Goal: Task Accomplishment & Management: Manage account settings

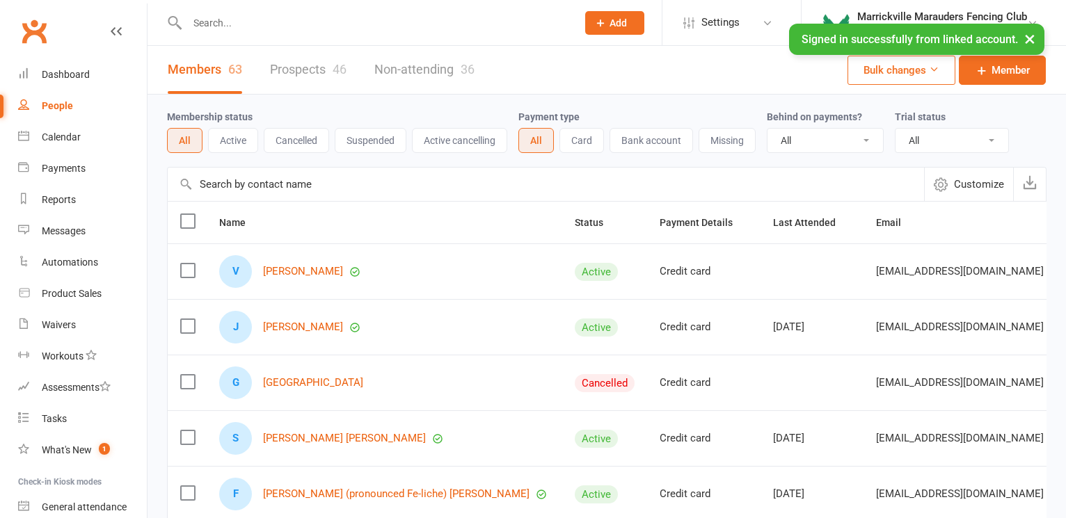
select select "50"
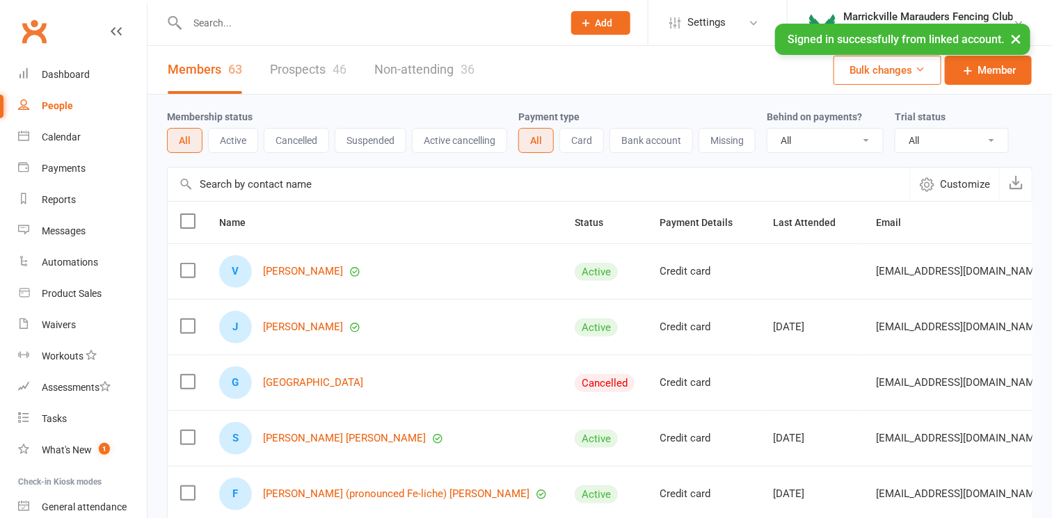
click at [285, 22] on input "text" at bounding box center [368, 22] width 370 height 19
type input "elize"
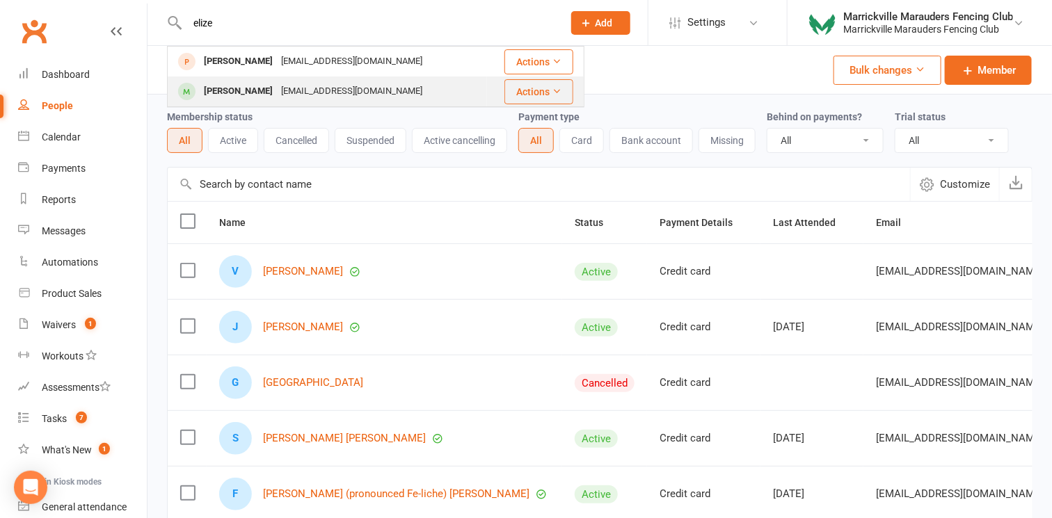
click at [277, 86] on div "trifle_f@hotmail.com" at bounding box center [352, 91] width 150 height 20
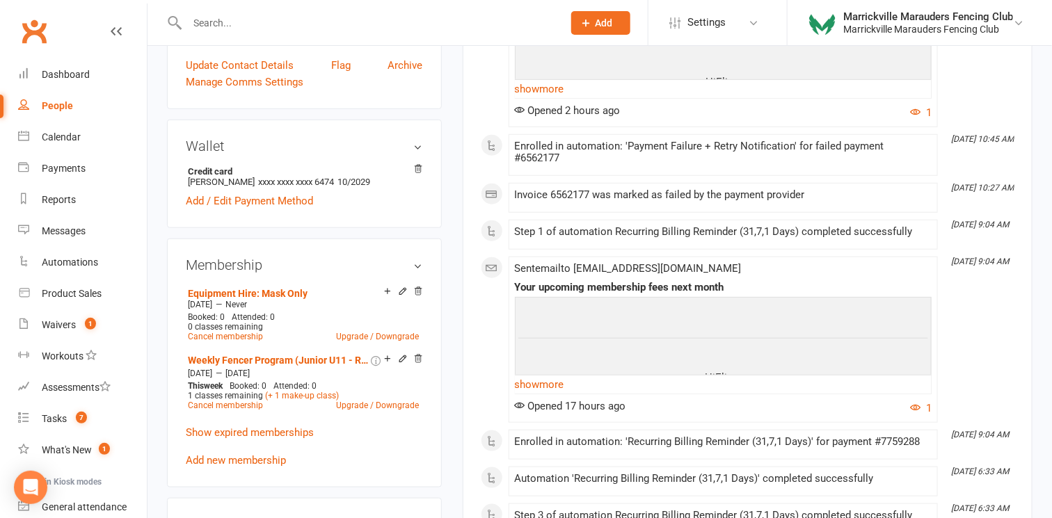
scroll to position [377, 0]
click at [401, 358] on icon at bounding box center [402, 358] width 6 height 6
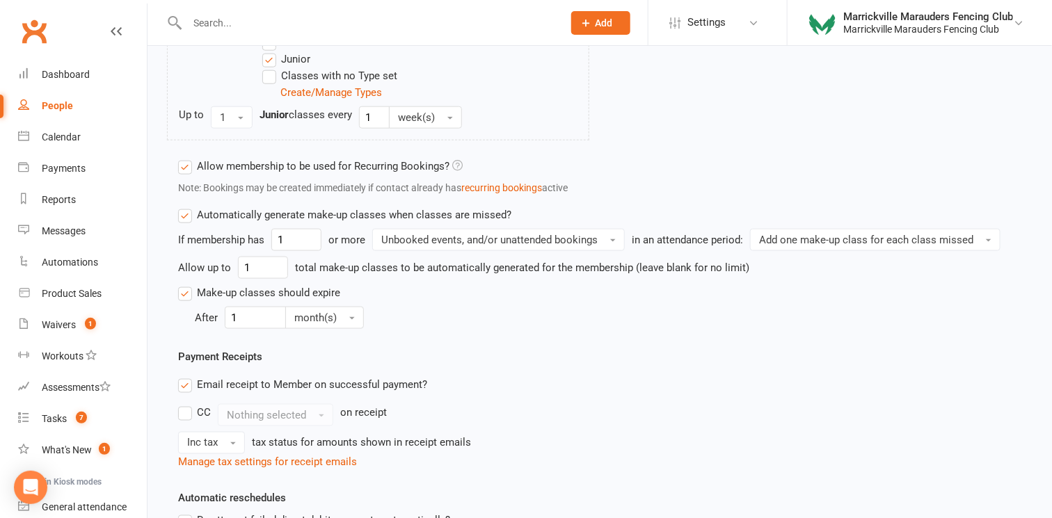
scroll to position [607, 0]
click at [260, 26] on input "text" at bounding box center [368, 22] width 370 height 19
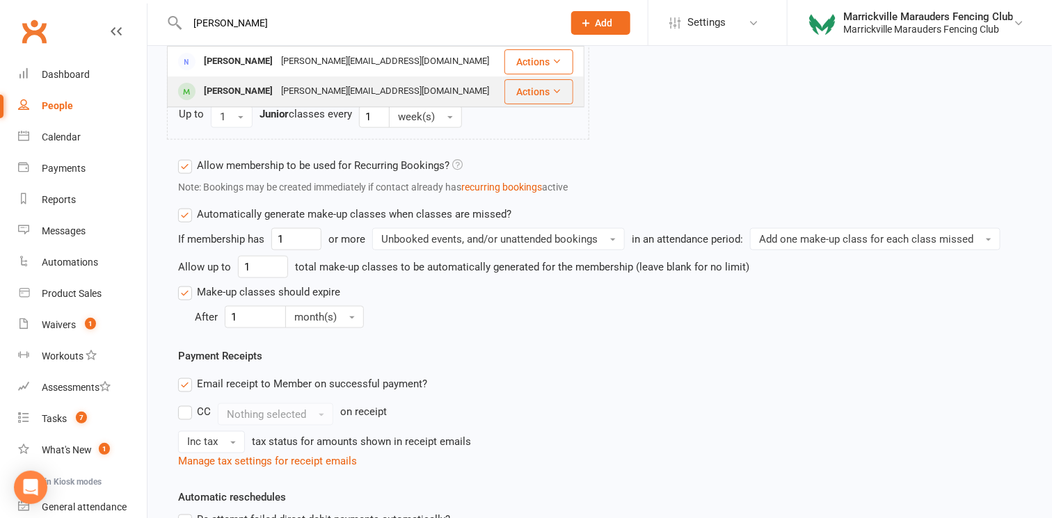
type input "joan"
click at [272, 92] on div "[PERSON_NAME]" at bounding box center [238, 91] width 77 height 20
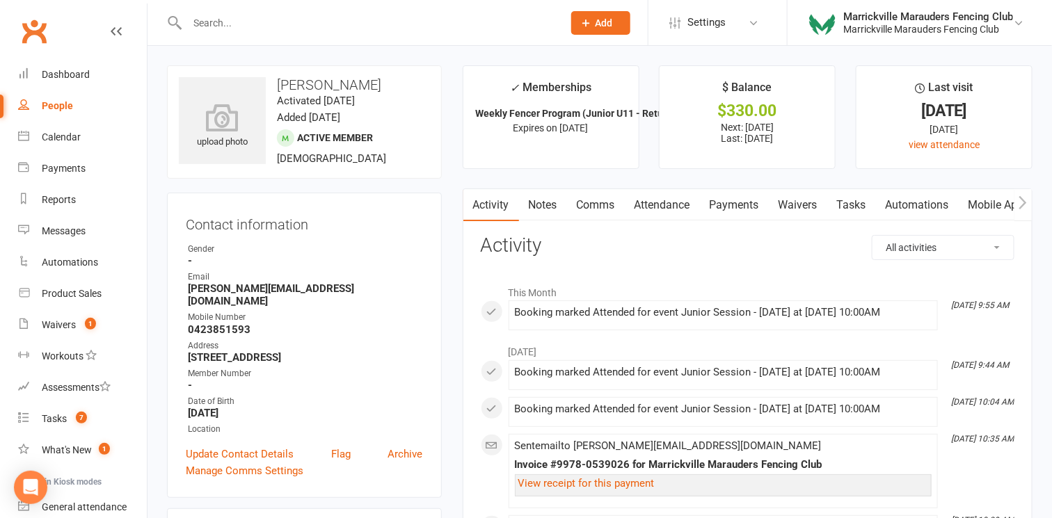
click at [861, 191] on link "Tasks" at bounding box center [851, 205] width 49 height 32
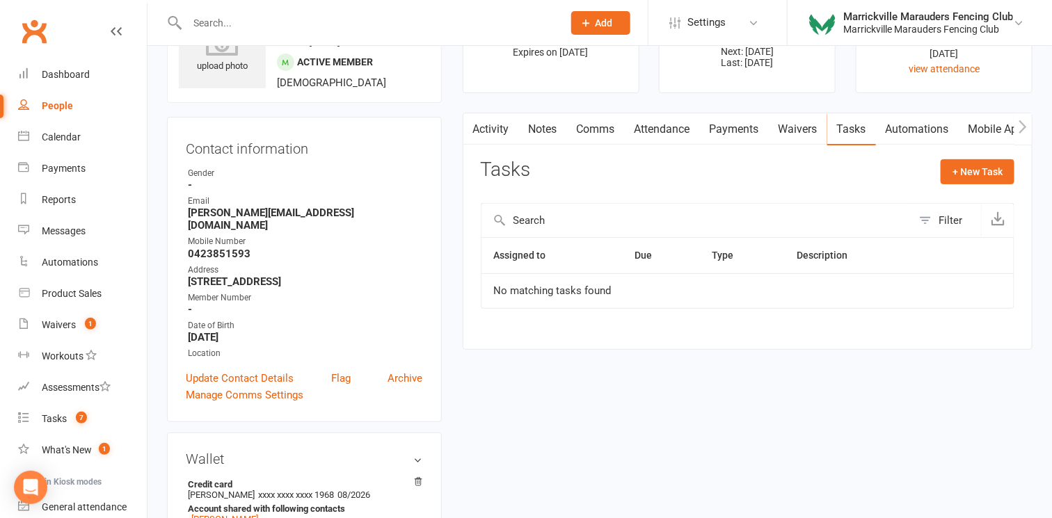
scroll to position [76, 0]
click at [974, 167] on button "+ New Task" at bounding box center [978, 171] width 74 height 25
select select "51468"
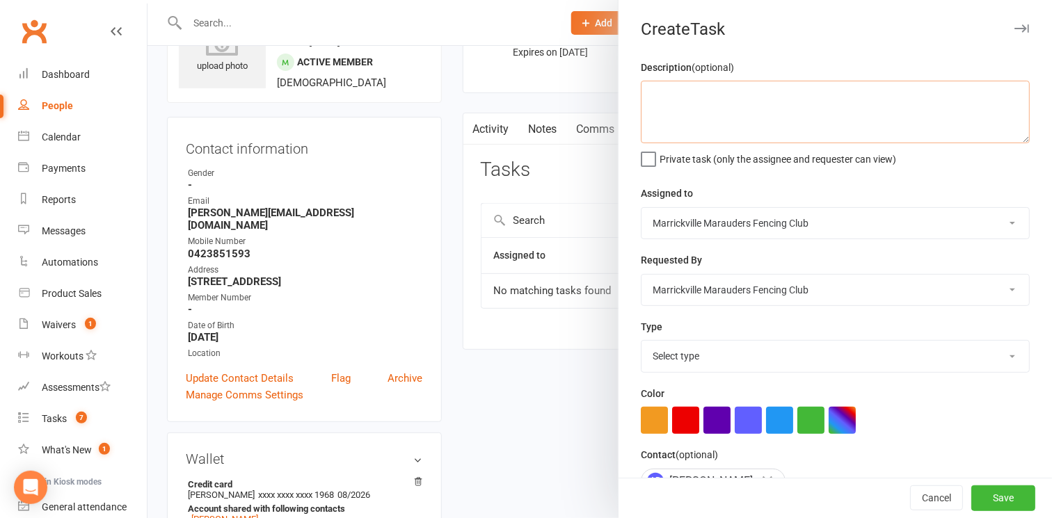
click at [955, 126] on textarea at bounding box center [835, 112] width 389 height 63
type textarea "Please reply to email from Joan about U11 comps for Artemis"
click at [713, 354] on select "Select type Admin E-mail Meeting Other Payments Phone call Redeem active kids v…" at bounding box center [835, 356] width 388 height 31
select select "31522"
click at [641, 341] on select "Select type Admin E-mail Meeting Other Payments Phone call Redeem active kids v…" at bounding box center [835, 356] width 388 height 31
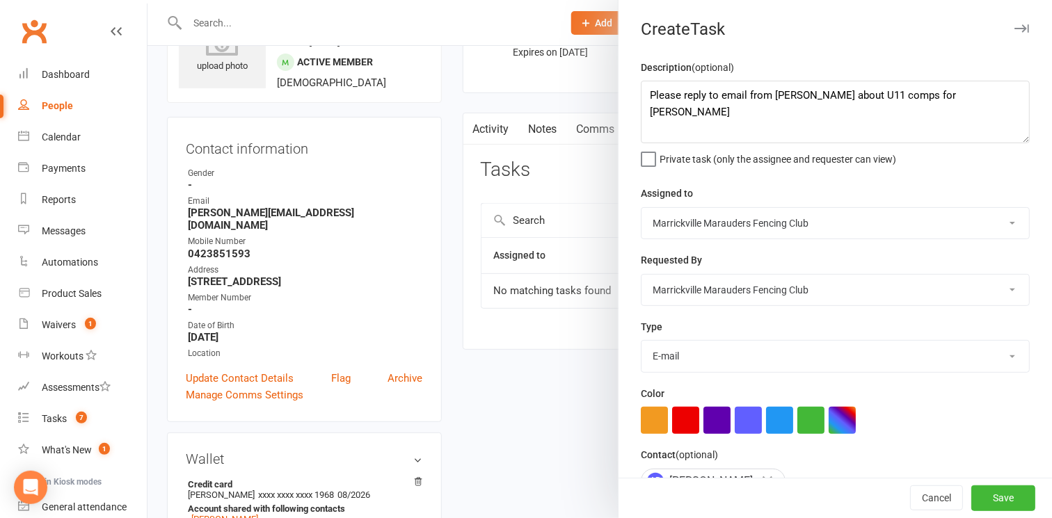
scroll to position [139, 0]
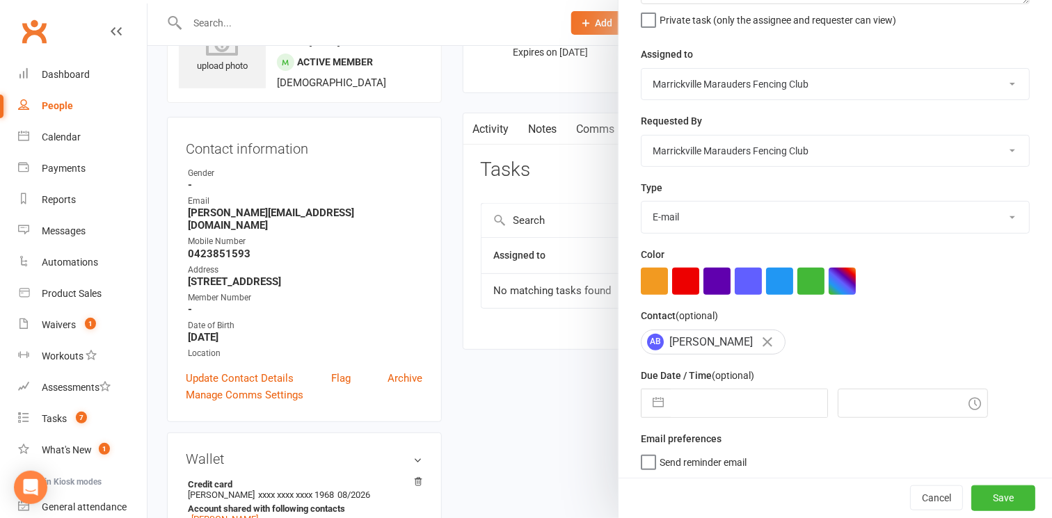
click at [708, 402] on input "text" at bounding box center [749, 404] width 157 height 28
select select "7"
select select "2025"
select select "8"
select select "2025"
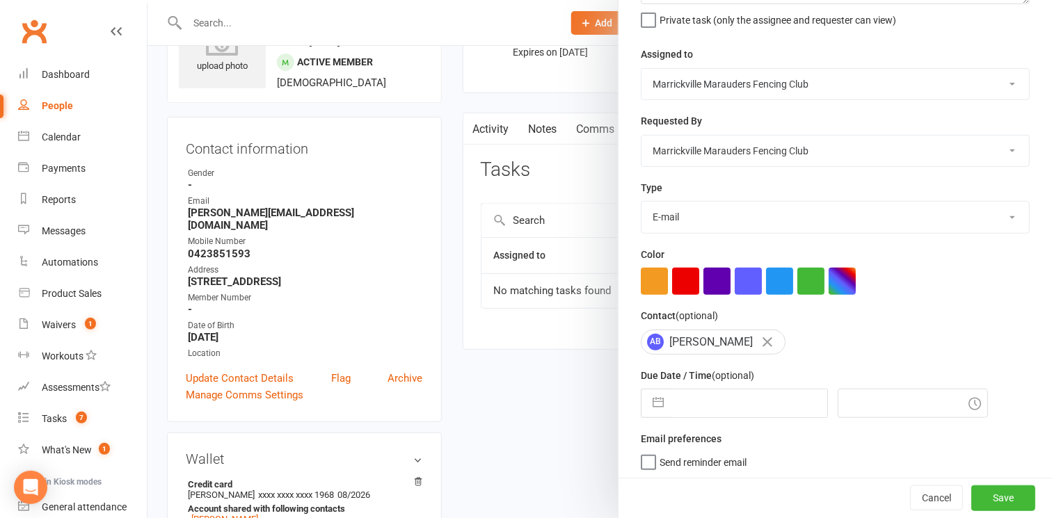
select select "9"
select select "2025"
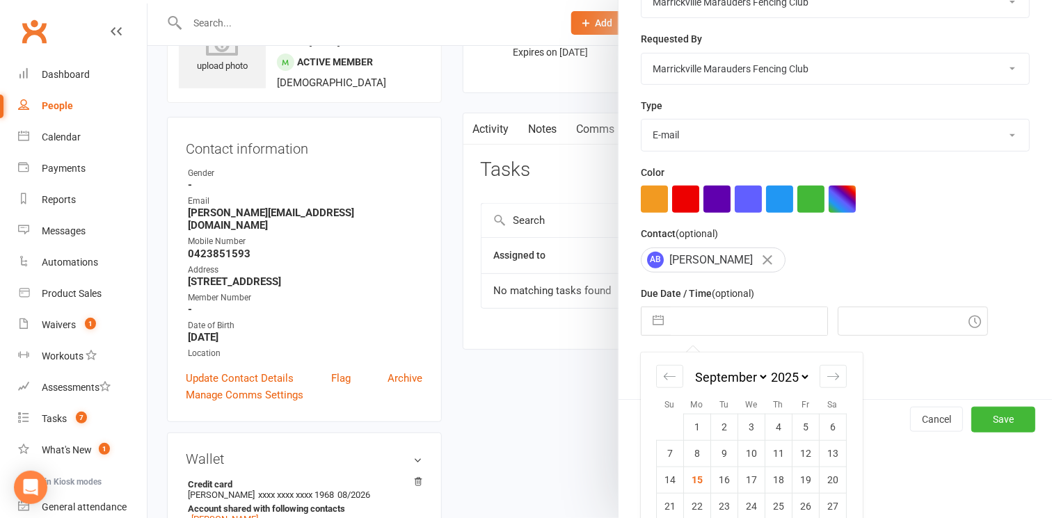
scroll to position [264, 0]
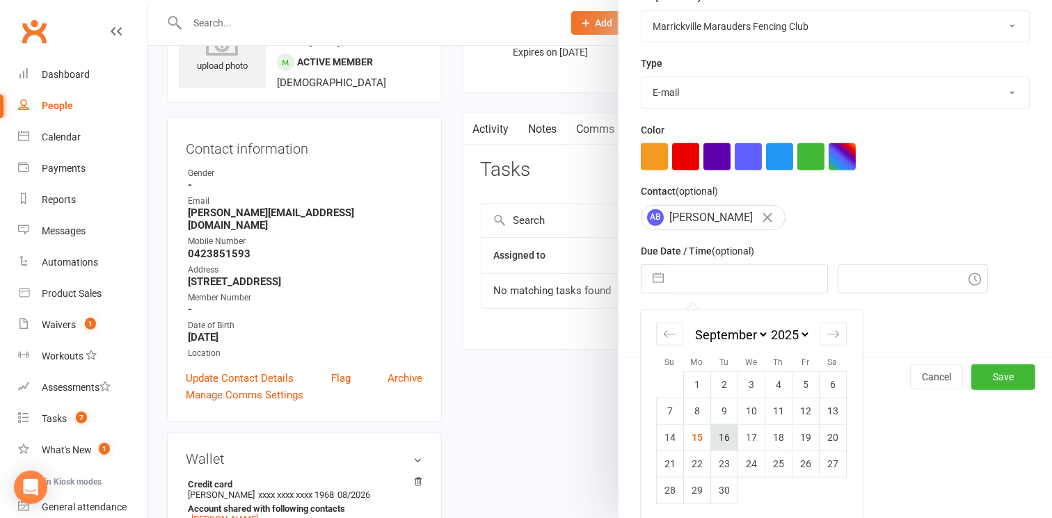
click at [721, 428] on td "16" at bounding box center [724, 437] width 27 height 26
type input "[DATE]"
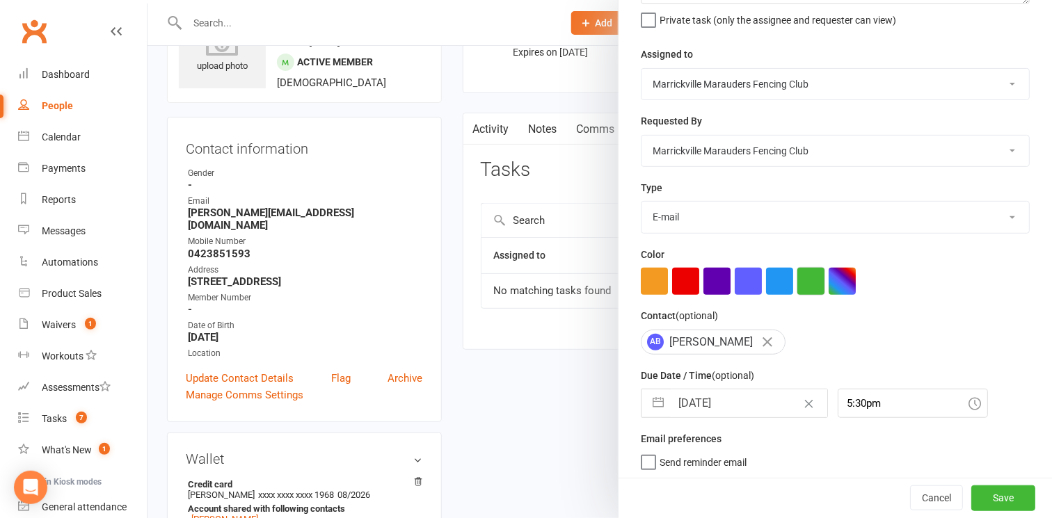
click at [809, 275] on button "button" at bounding box center [810, 281] width 27 height 27
click at [712, 461] on span "Send reminder email" at bounding box center [703, 460] width 87 height 16
click at [712, 452] on input "Send reminder email" at bounding box center [694, 452] width 106 height 0
click at [848, 400] on input "5:30pm" at bounding box center [913, 403] width 150 height 29
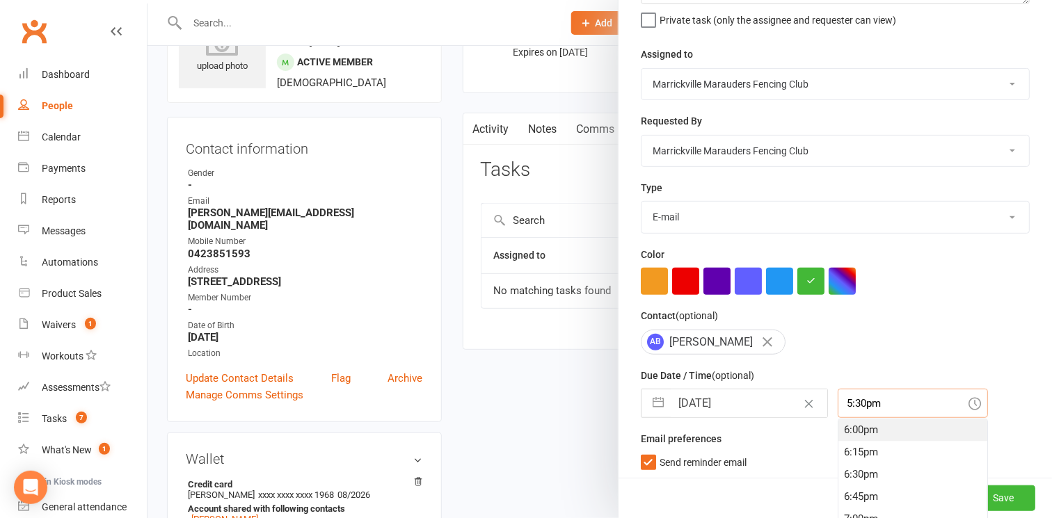
scroll to position [1604, 0]
click at [854, 468] on div "6:30pm" at bounding box center [912, 474] width 149 height 22
type input "6:30pm"
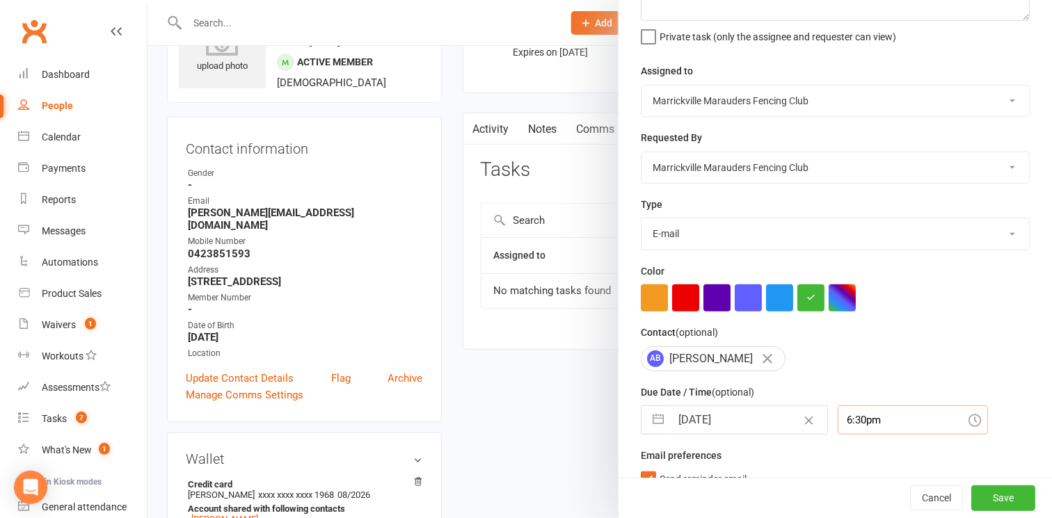
scroll to position [0, 0]
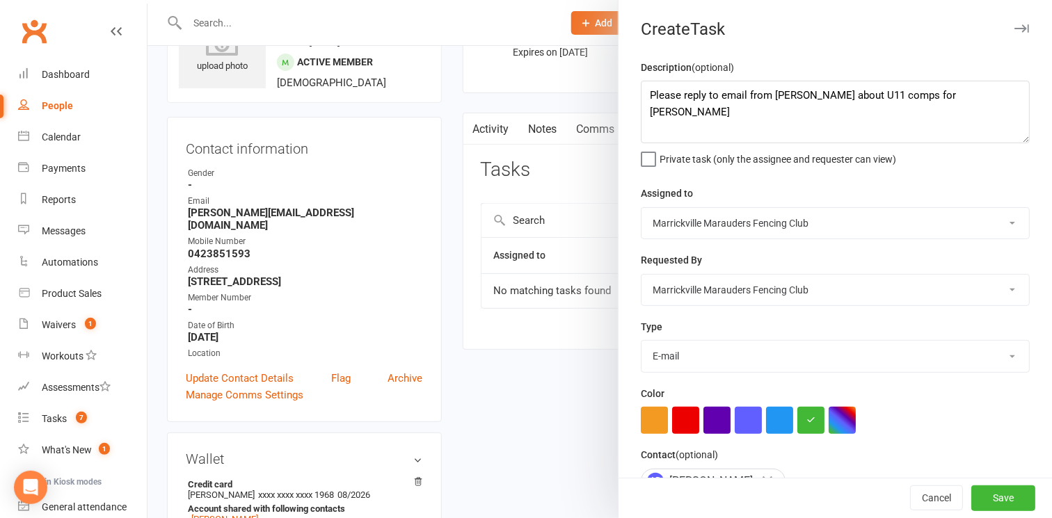
click at [715, 225] on select "Jess Brooks Gaia Hardge Marrickville Marauders Fencing Club Leo Kershaw-Kostic …" at bounding box center [835, 223] width 388 height 31
select select "51746"
click at [641, 208] on select "Jess Brooks Gaia Hardge Marrickville Marauders Fencing Club Leo Kershaw-Kostic …" at bounding box center [835, 223] width 388 height 31
click at [982, 495] on button "Save" at bounding box center [1003, 498] width 64 height 25
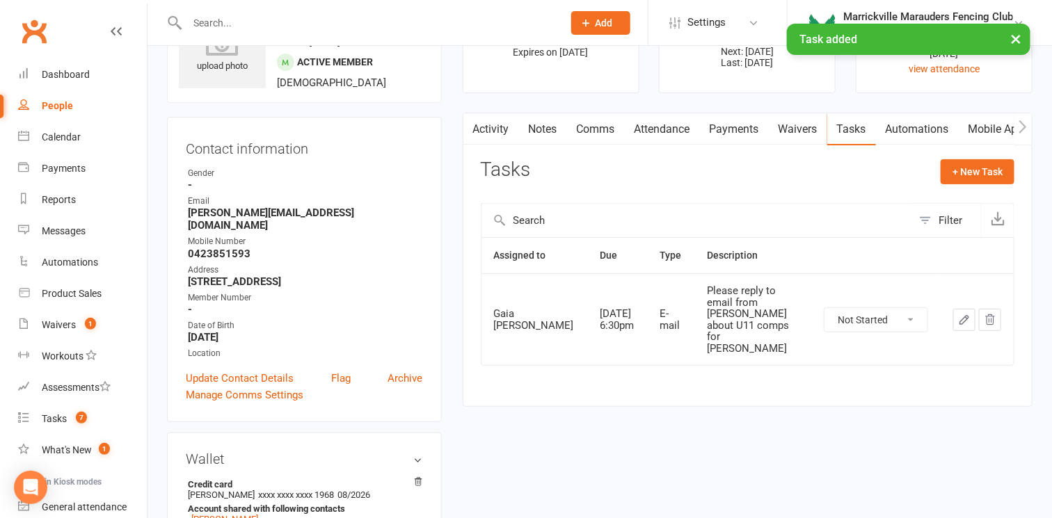
click at [756, 179] on div "Tasks + New Task" at bounding box center [748, 175] width 534 height 33
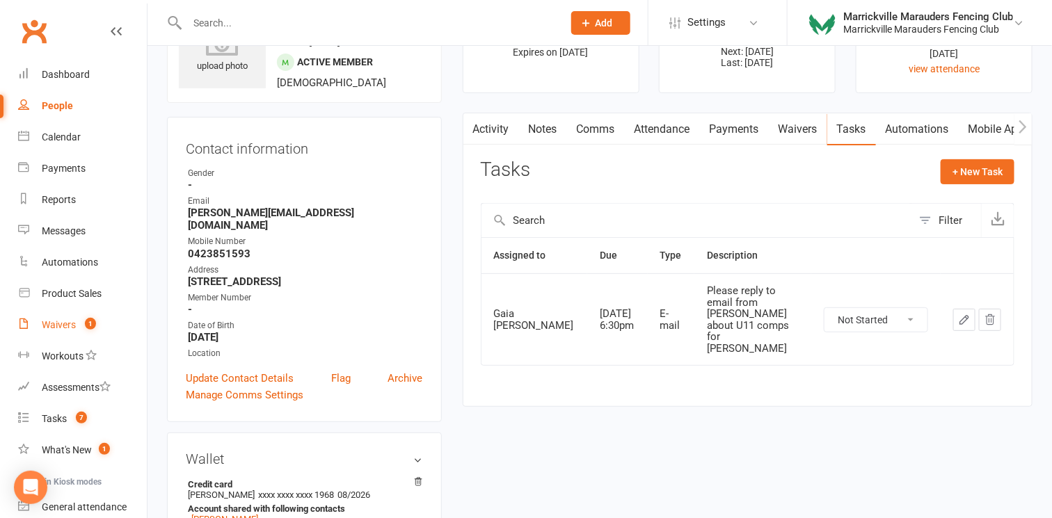
click at [68, 319] on div "Waivers" at bounding box center [59, 324] width 34 height 11
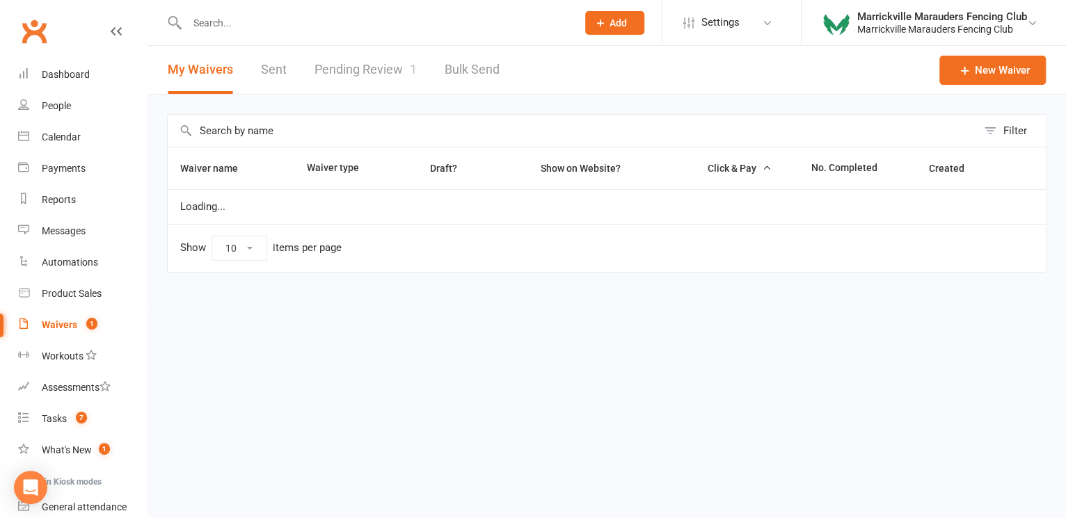
click at [352, 66] on link "Pending Review 1" at bounding box center [365, 70] width 102 height 48
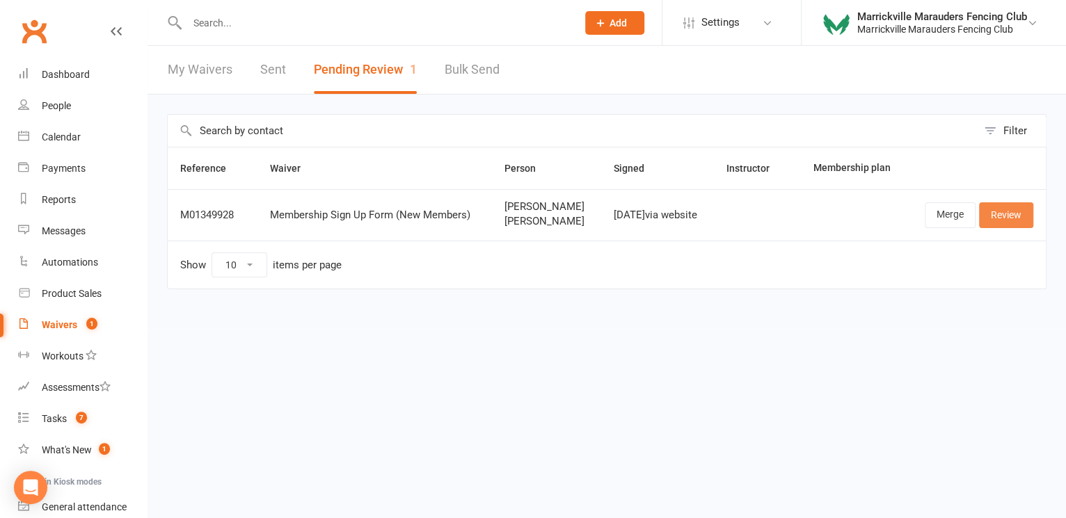
click at [1012, 210] on link "Review" at bounding box center [1006, 214] width 54 height 25
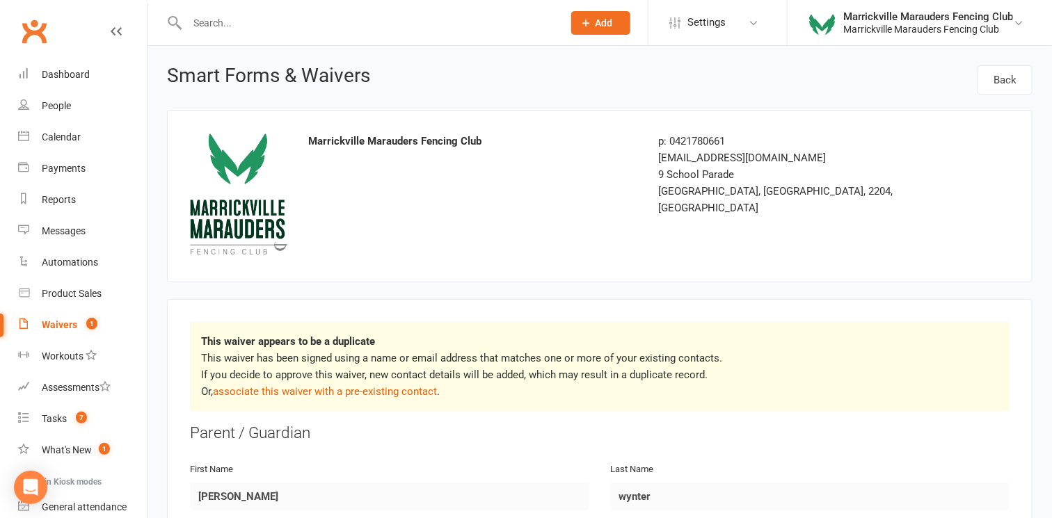
click at [334, 22] on input "text" at bounding box center [368, 22] width 370 height 19
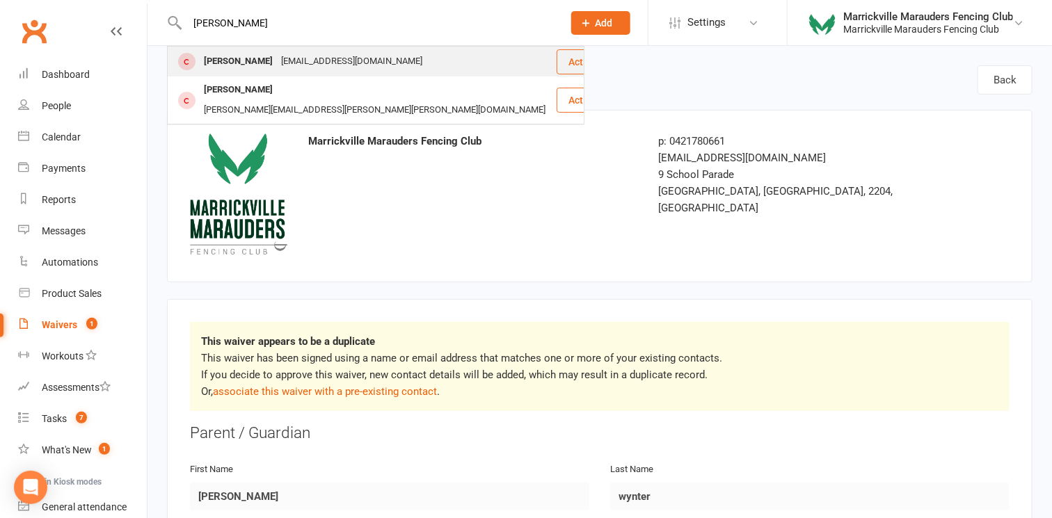
type input "brendan"
click at [354, 67] on div "[EMAIL_ADDRESS][DOMAIN_NAME]" at bounding box center [352, 61] width 150 height 20
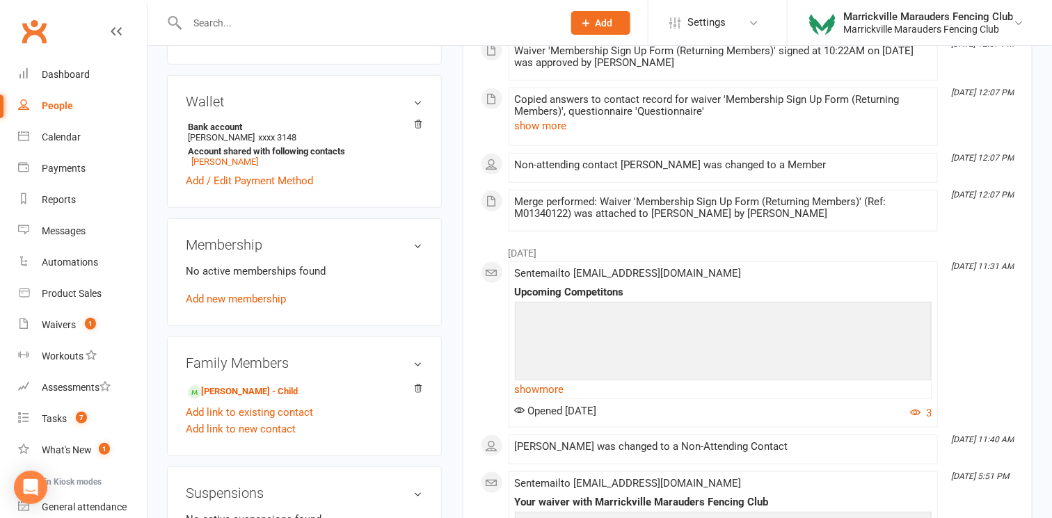
scroll to position [420, 0]
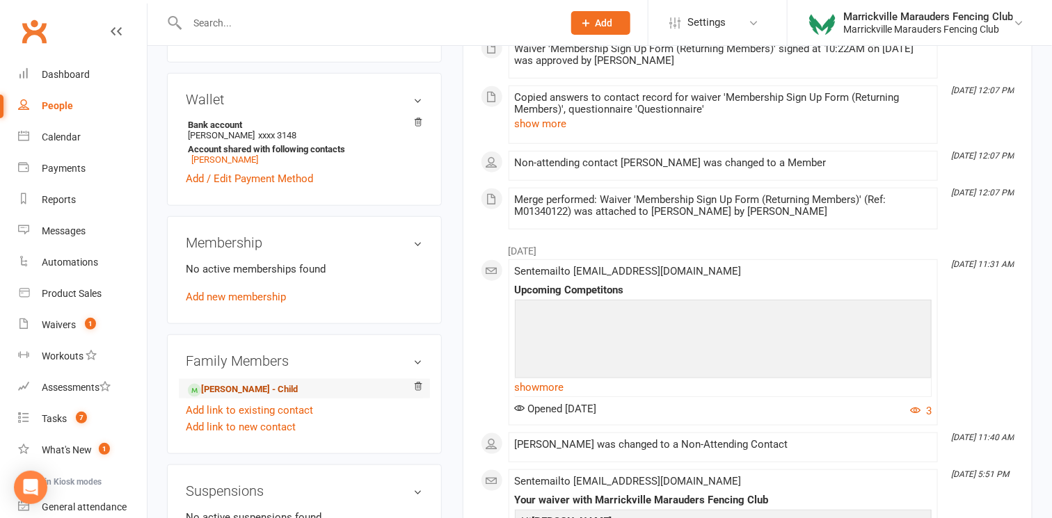
click at [273, 392] on link "Lionel wynter - Child" at bounding box center [243, 390] width 110 height 15
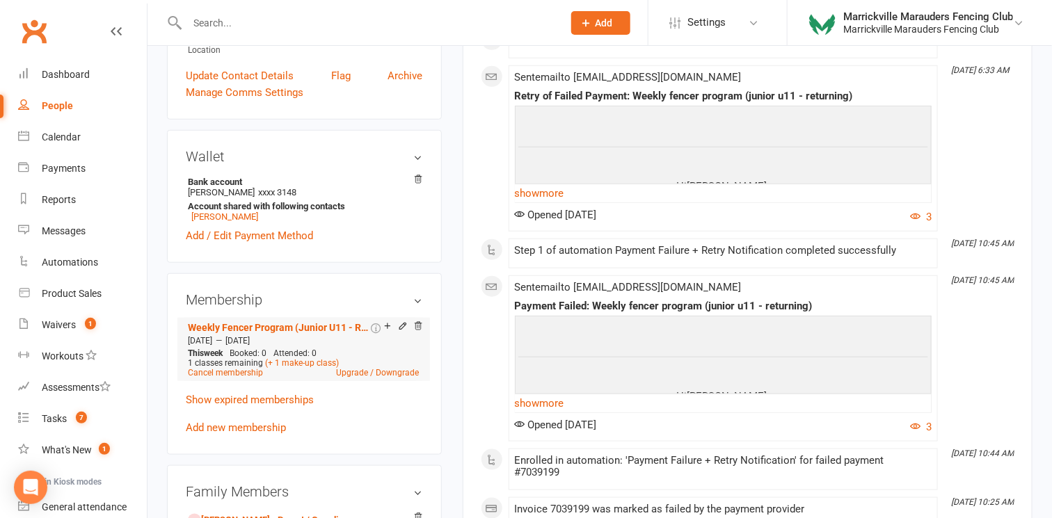
scroll to position [396, 0]
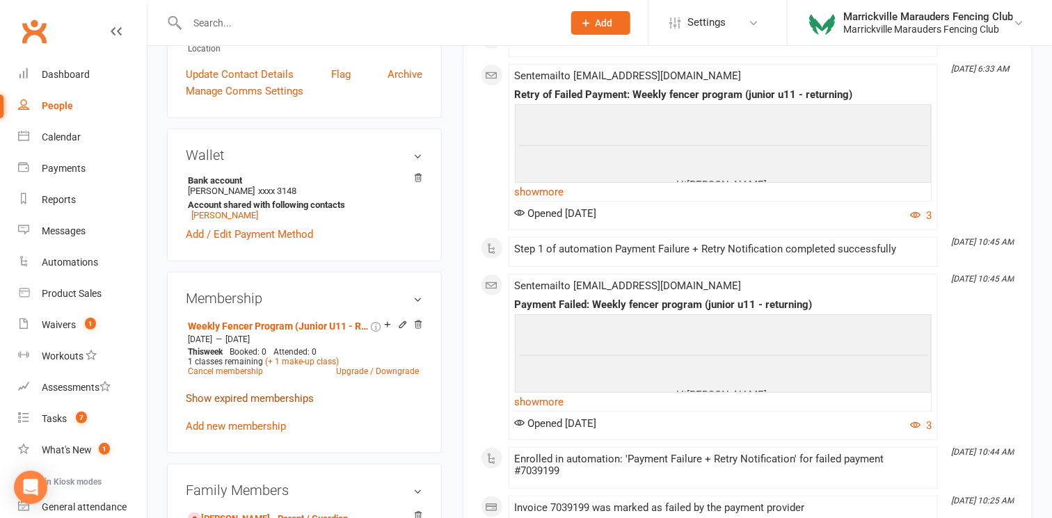
click at [294, 399] on link "Show expired memberships" at bounding box center [250, 398] width 128 height 13
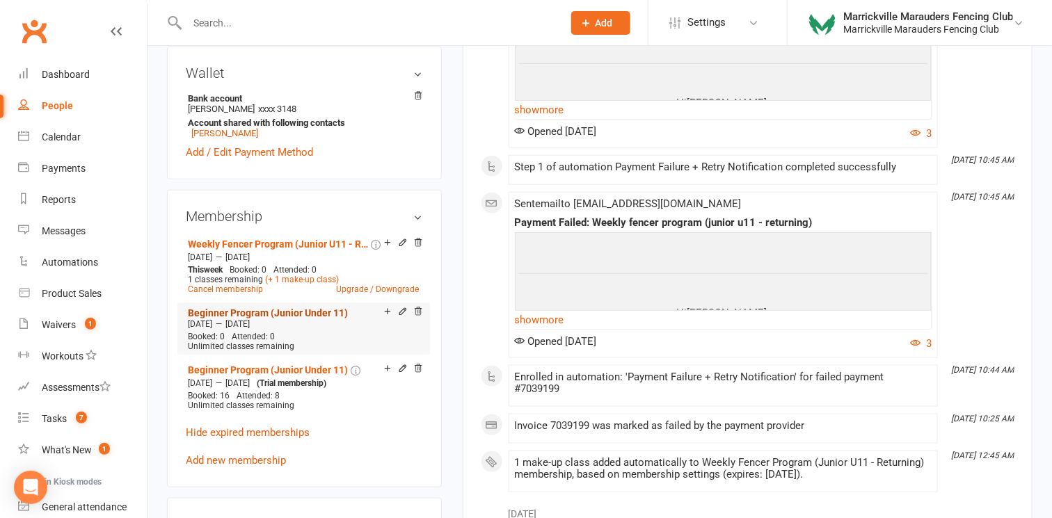
scroll to position [479, 0]
click at [72, 324] on div "Waivers" at bounding box center [59, 324] width 34 height 11
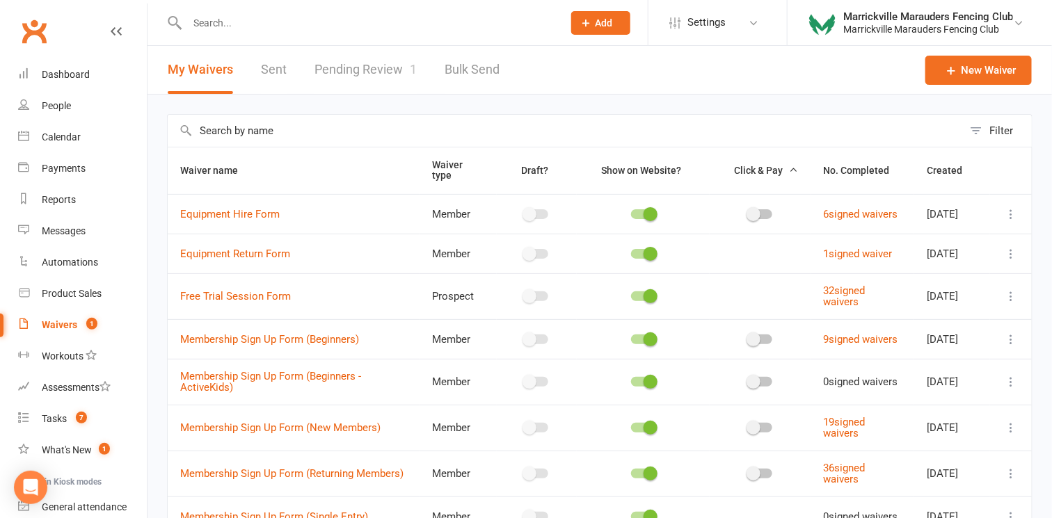
click at [374, 72] on link "Pending Review 1" at bounding box center [365, 70] width 102 height 48
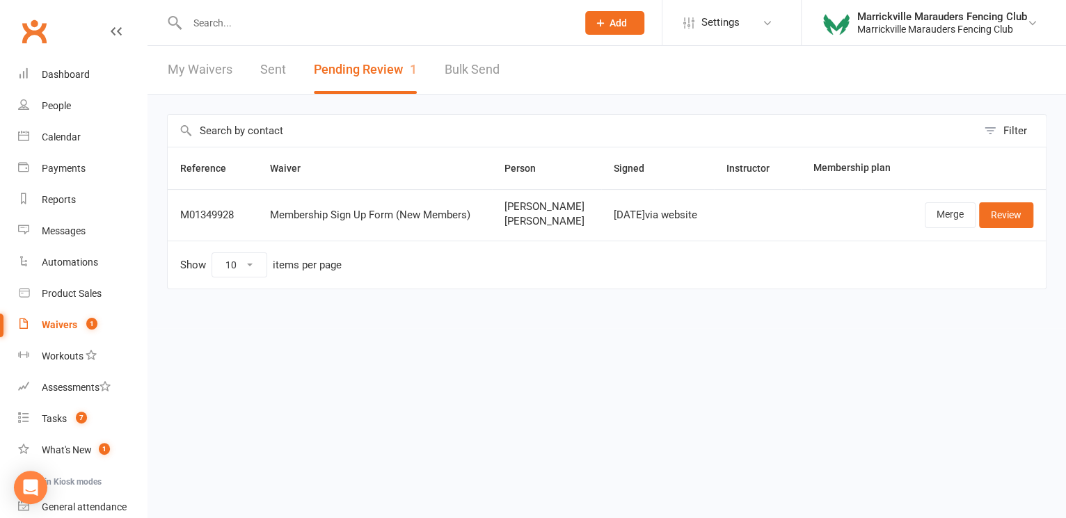
click at [335, 32] on div at bounding box center [367, 22] width 400 height 45
click at [341, 22] on input "text" at bounding box center [375, 22] width 384 height 19
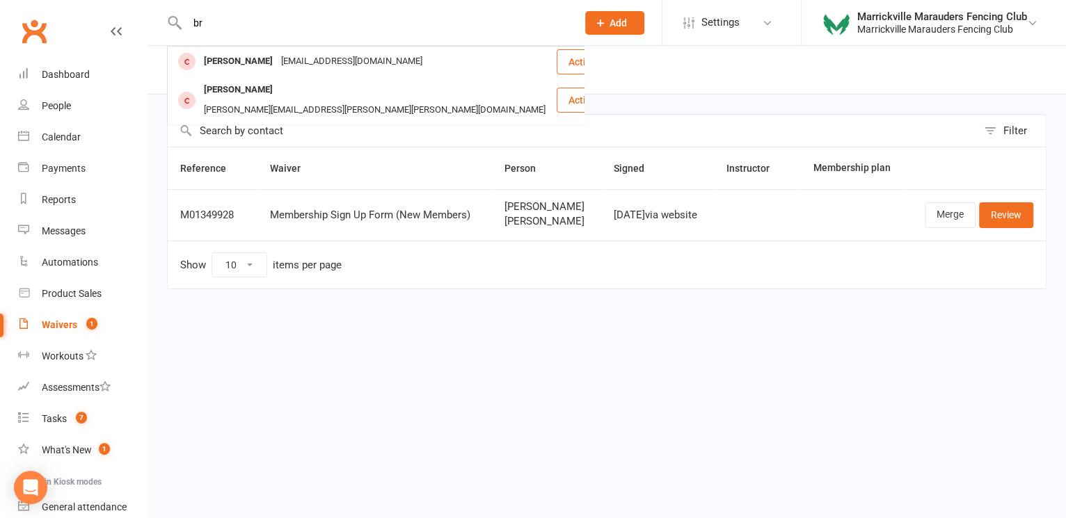
type input "b"
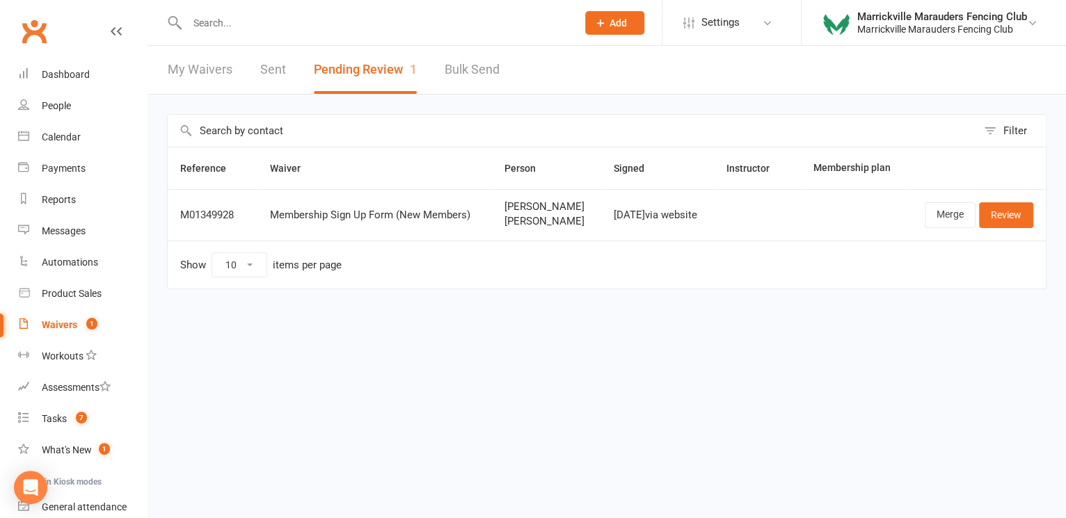
type input "k"
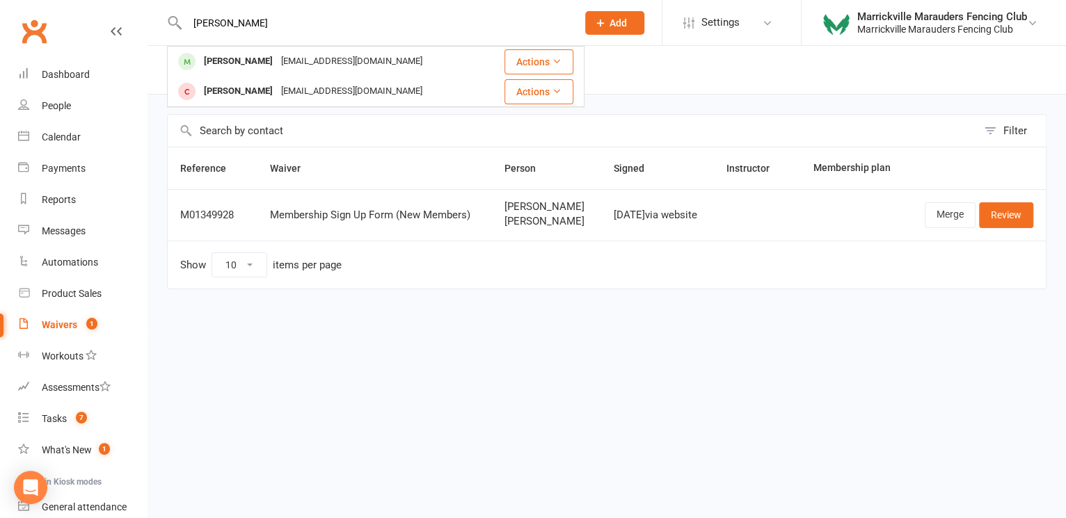
type input "[PERSON_NAME]"
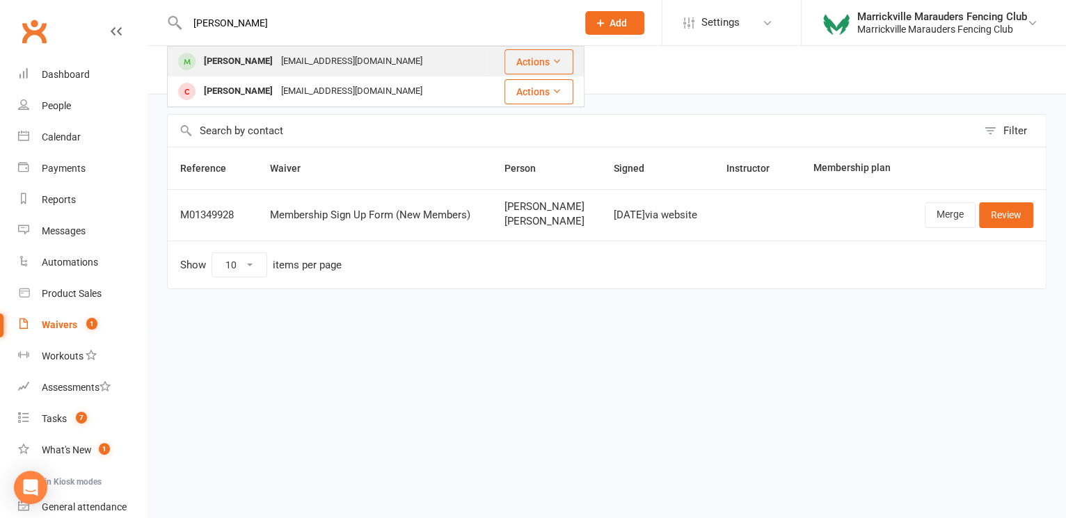
click at [349, 65] on div "[EMAIL_ADDRESS][DOMAIN_NAME]" at bounding box center [352, 61] width 150 height 20
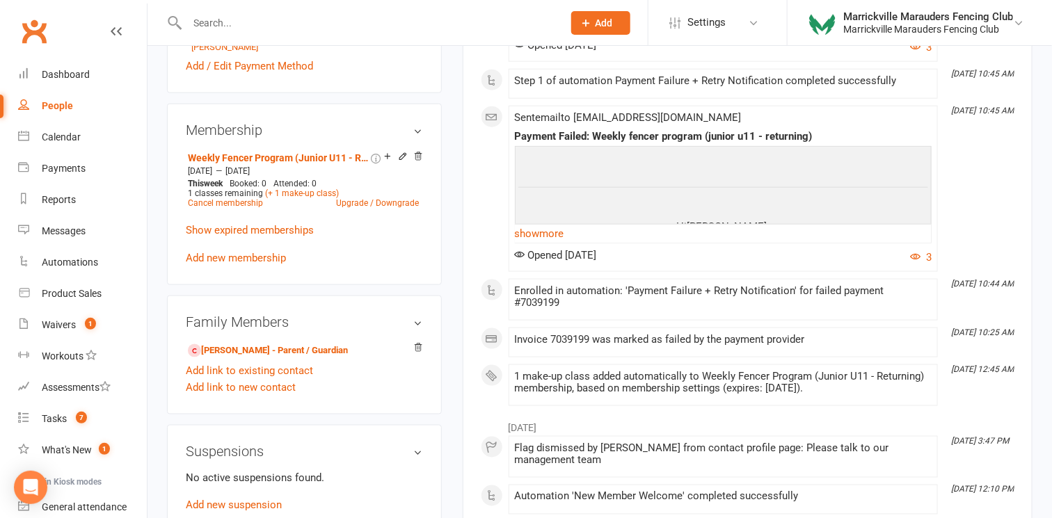
scroll to position [613, 0]
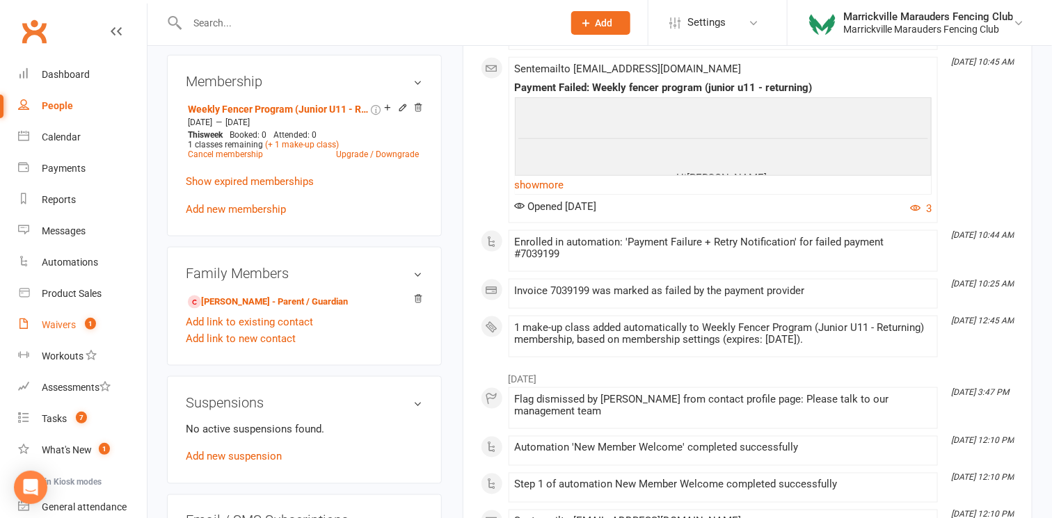
click at [51, 327] on div "Waivers" at bounding box center [59, 324] width 34 height 11
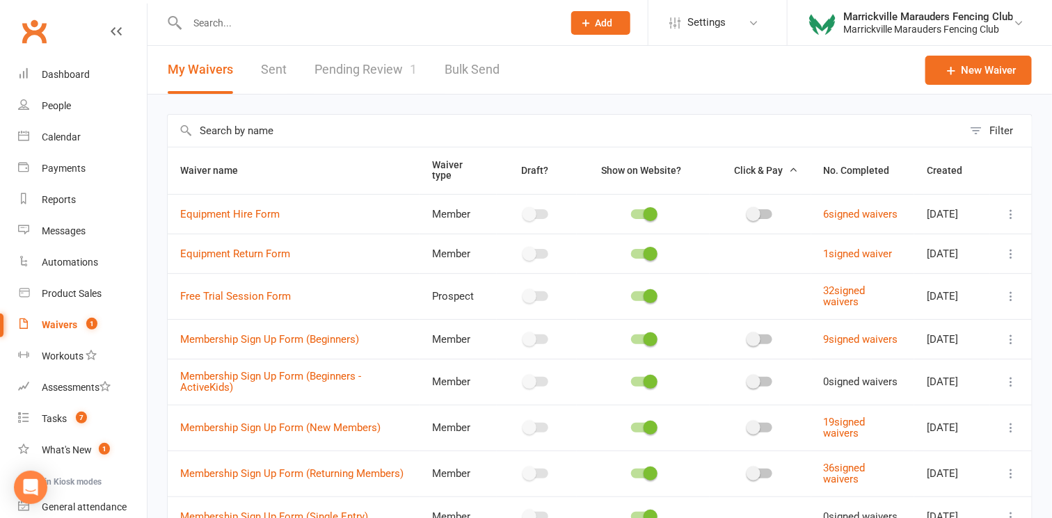
click at [342, 76] on link "Pending Review 1" at bounding box center [365, 70] width 102 height 48
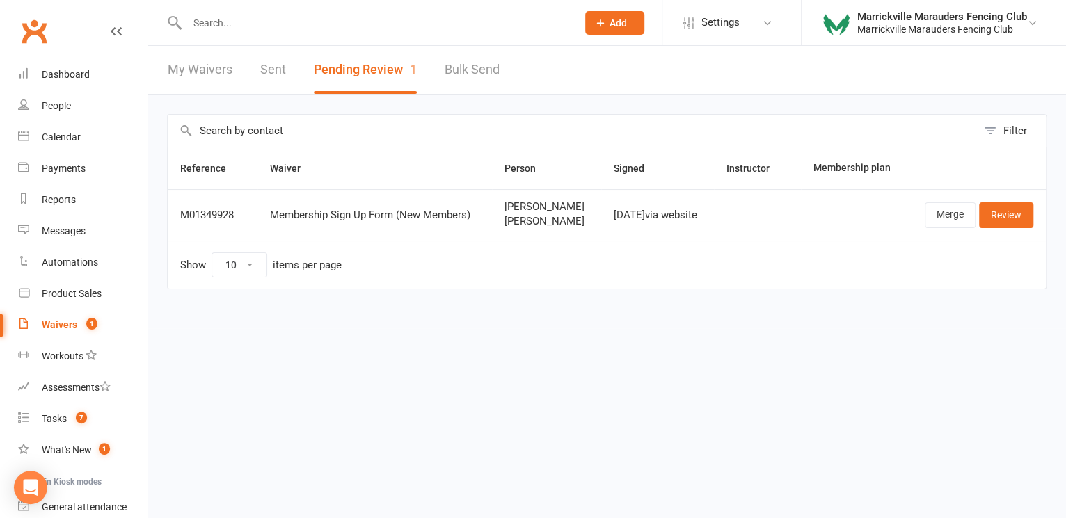
click at [273, 73] on link "Sent" at bounding box center [273, 70] width 26 height 48
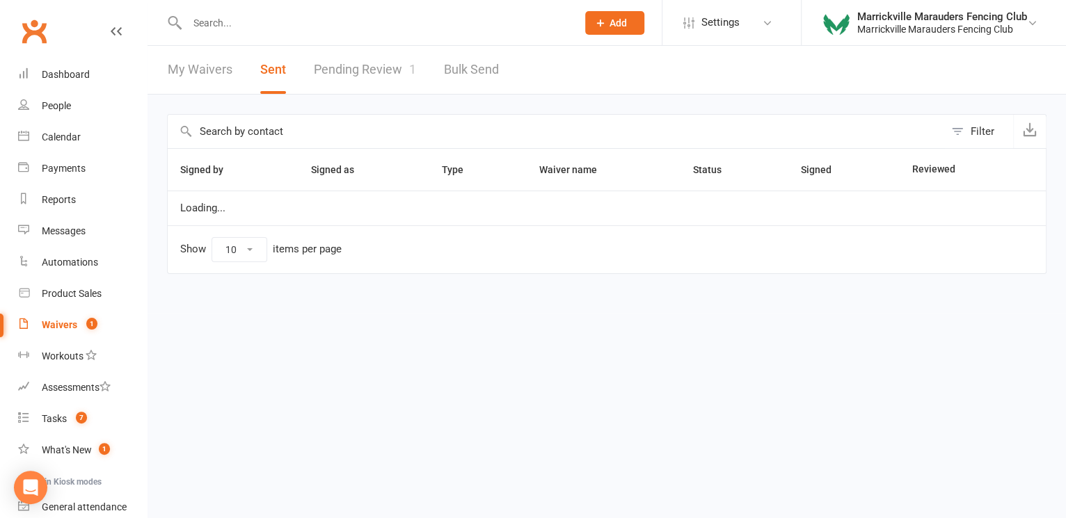
click at [207, 69] on link "My Waivers" at bounding box center [200, 70] width 65 height 48
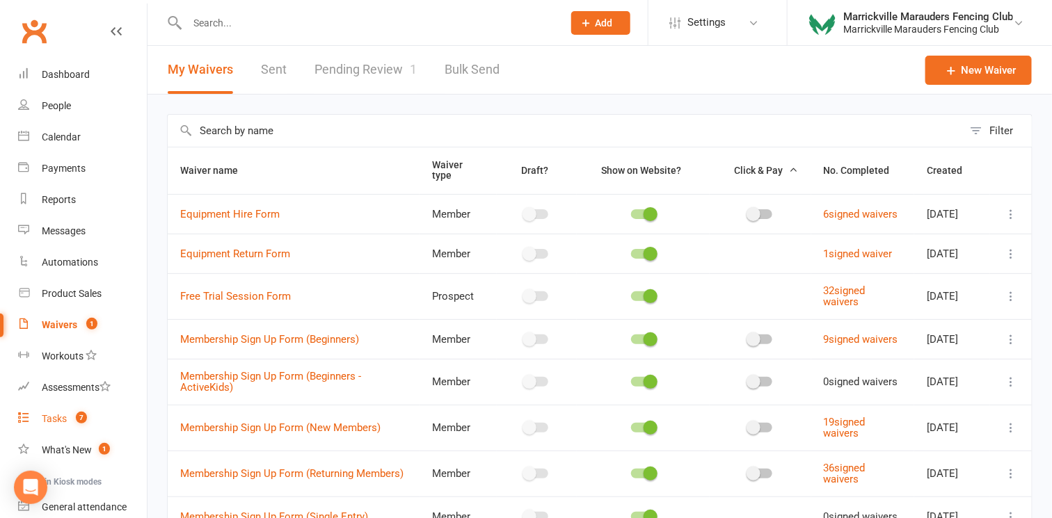
click at [71, 415] on count-badge "7" at bounding box center [78, 418] width 18 height 11
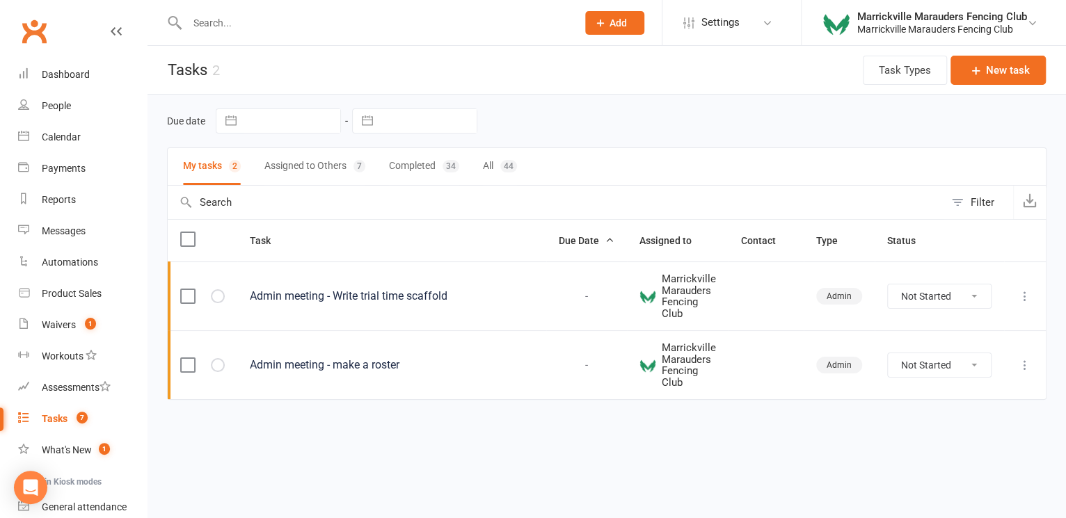
click at [301, 170] on button "Assigned to Others 7" at bounding box center [314, 166] width 101 height 37
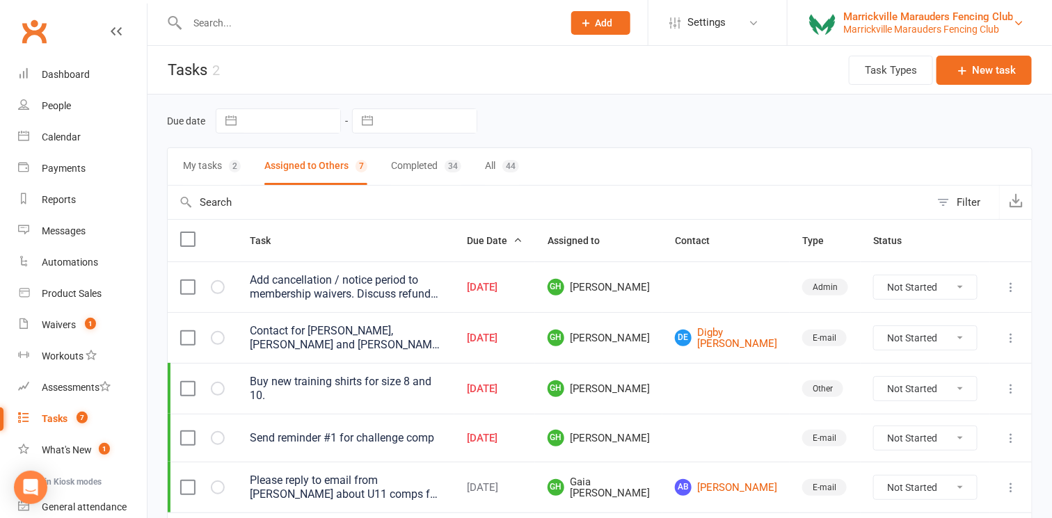
click at [983, 17] on div "Marrickville Marauders Fencing Club" at bounding box center [928, 16] width 170 height 13
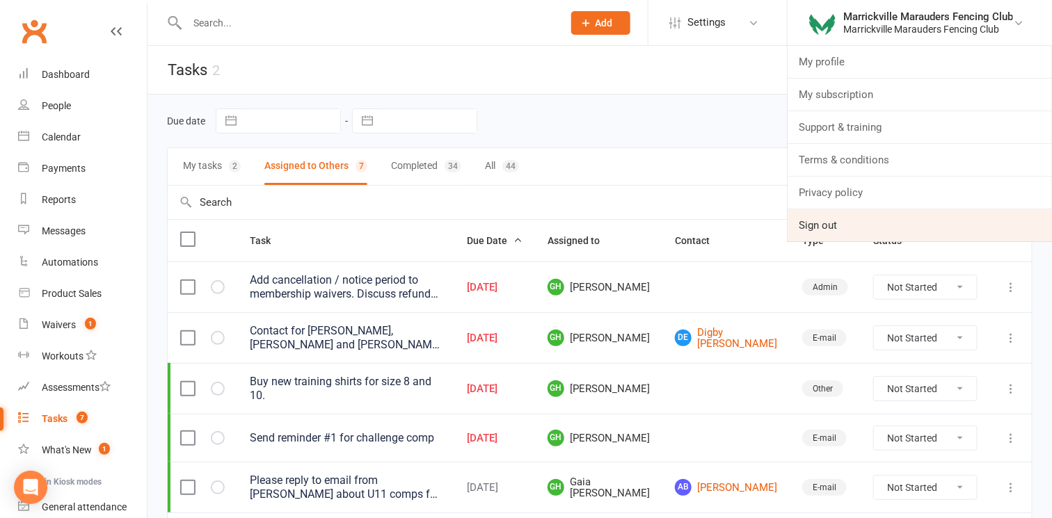
click at [911, 219] on link "Sign out" at bounding box center [920, 225] width 264 height 32
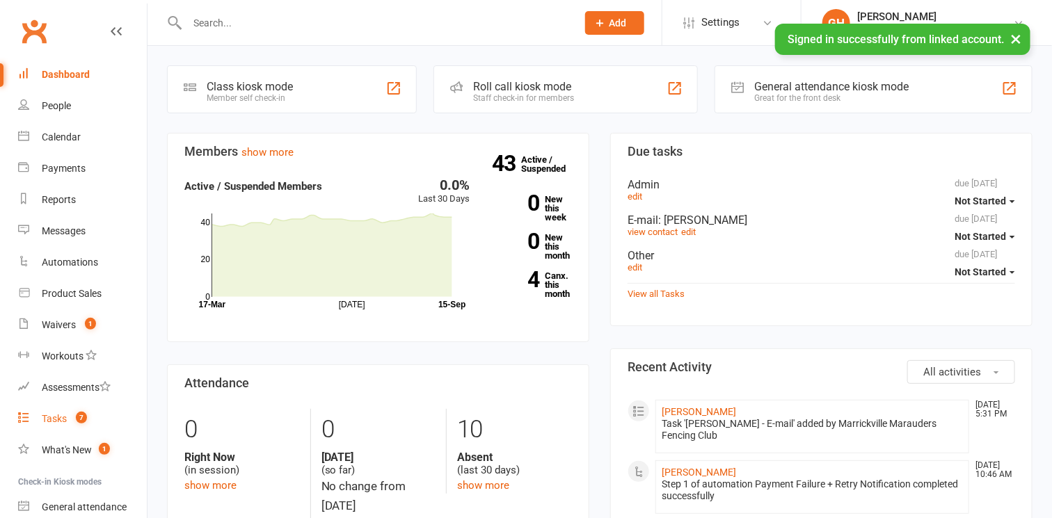
click at [57, 421] on div "Tasks" at bounding box center [54, 418] width 25 height 11
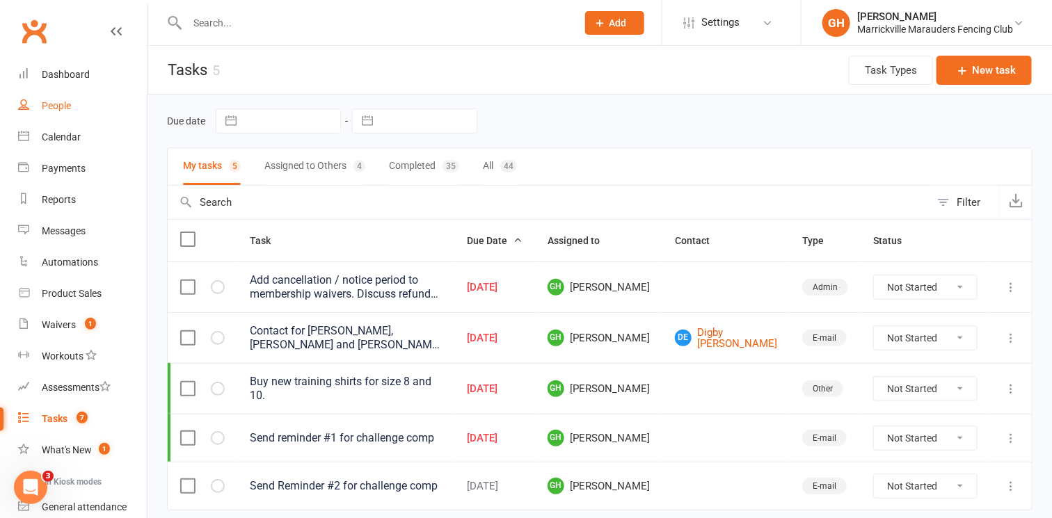
click at [75, 111] on link "People" at bounding box center [82, 105] width 129 height 31
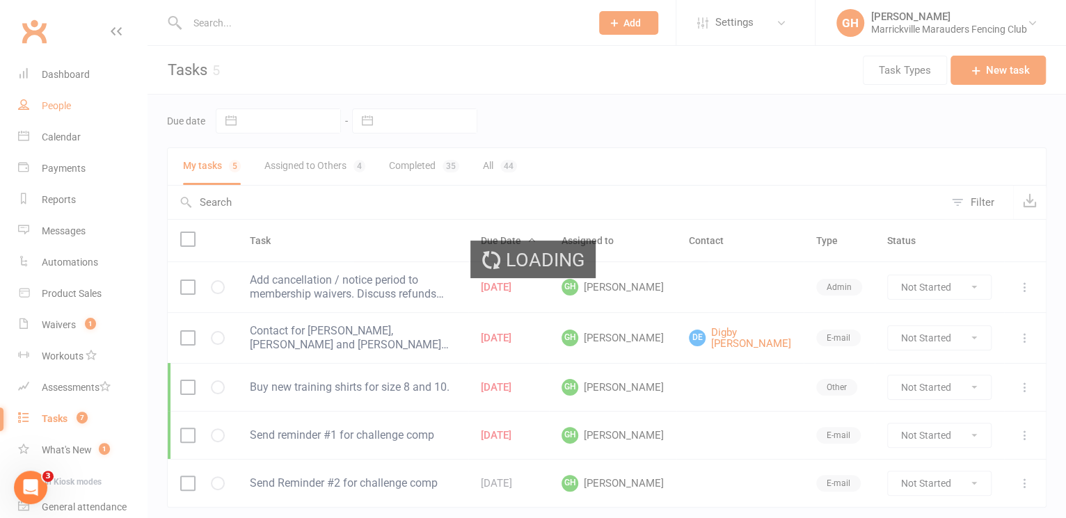
select select "100"
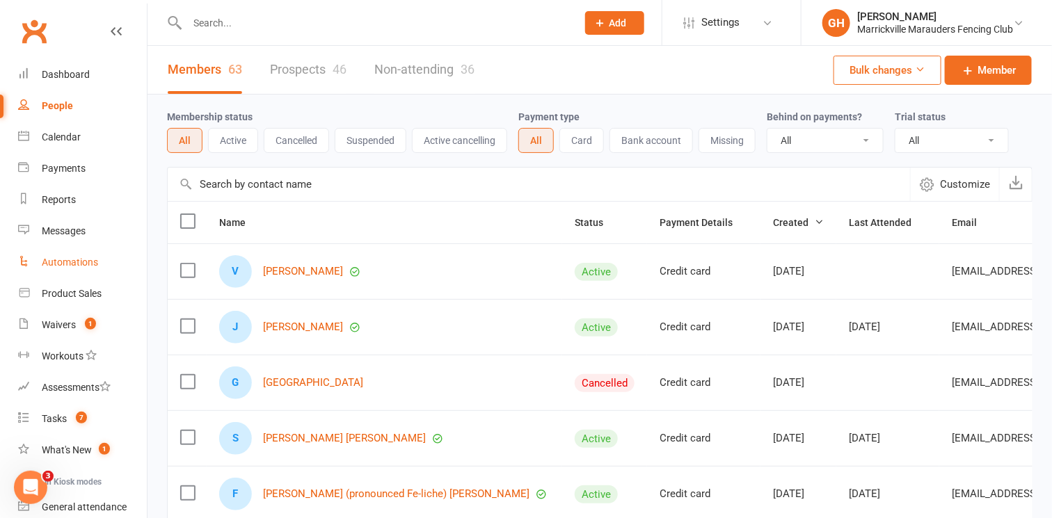
scroll to position [119, 0]
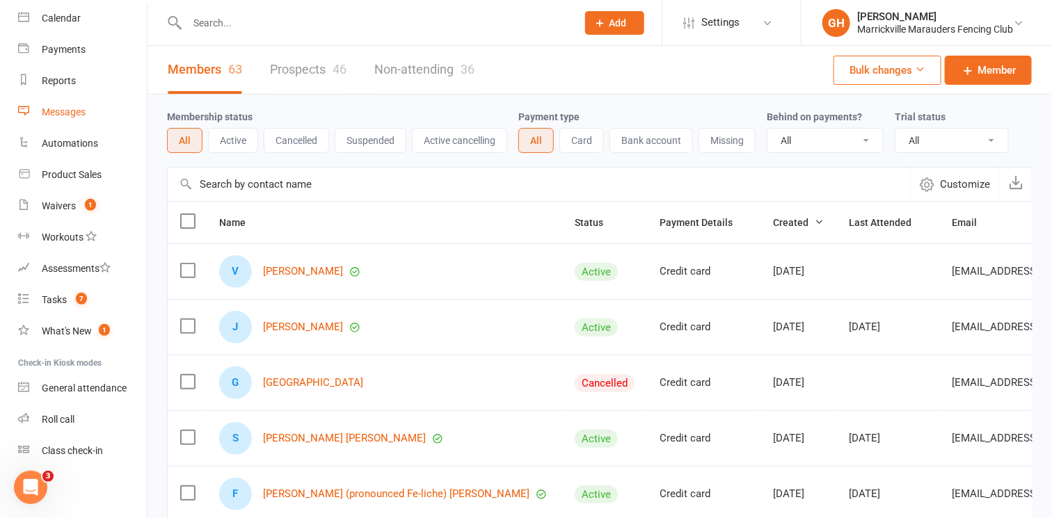
click at [77, 111] on div "Messages" at bounding box center [64, 111] width 44 height 11
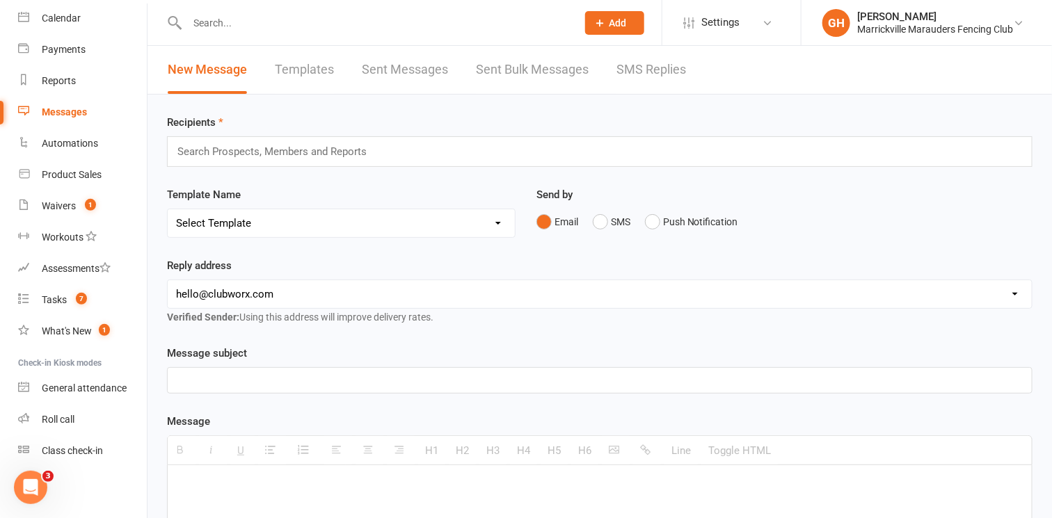
click at [389, 70] on link "Sent Messages" at bounding box center [405, 70] width 86 height 48
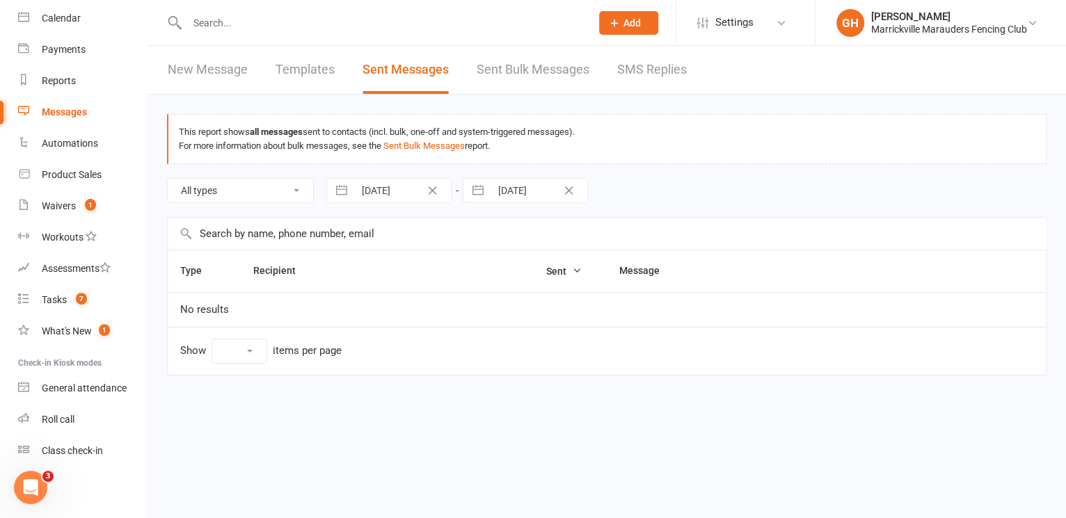
select select "10"
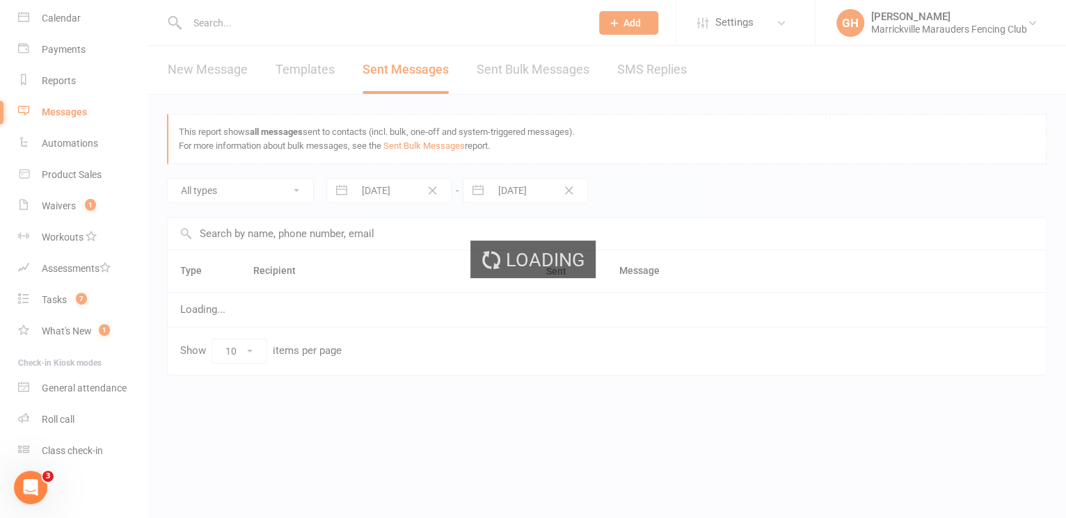
click at [513, 73] on div "Loading" at bounding box center [533, 259] width 1066 height 518
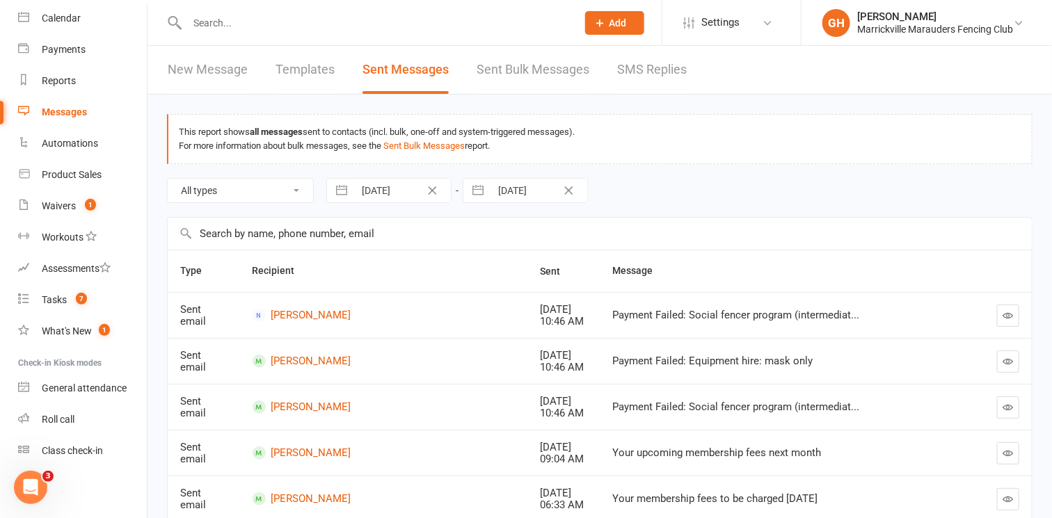
click at [529, 63] on link "Sent Bulk Messages" at bounding box center [533, 70] width 113 height 48
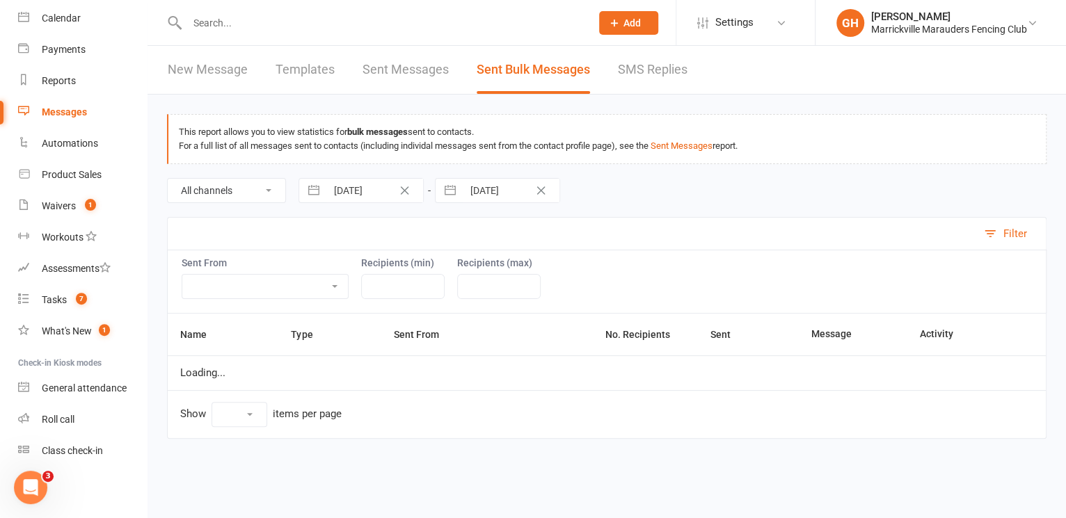
select select "100"
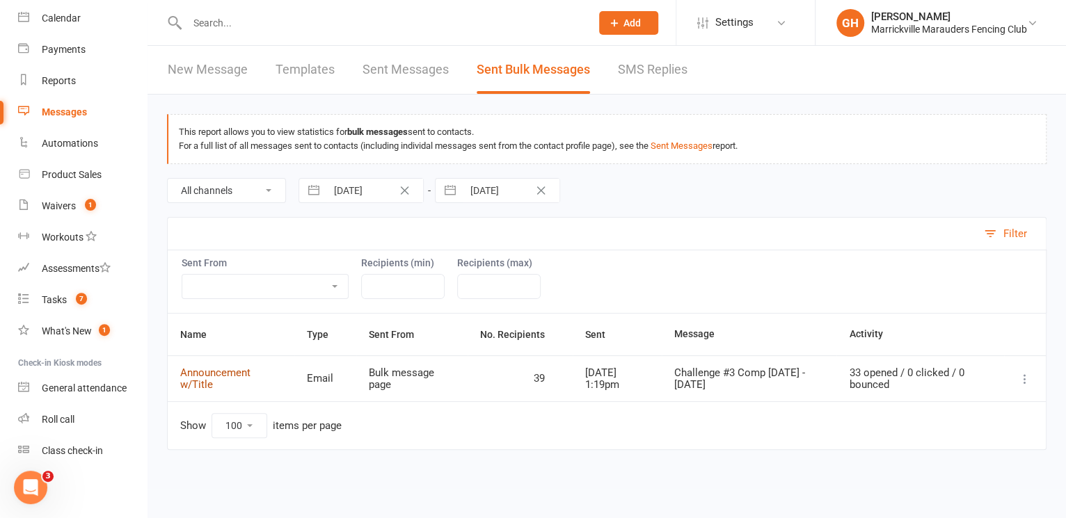
click at [233, 369] on link "Announcement w/Title" at bounding box center [215, 379] width 70 height 24
click at [305, 68] on link "Templates" at bounding box center [305, 70] width 59 height 48
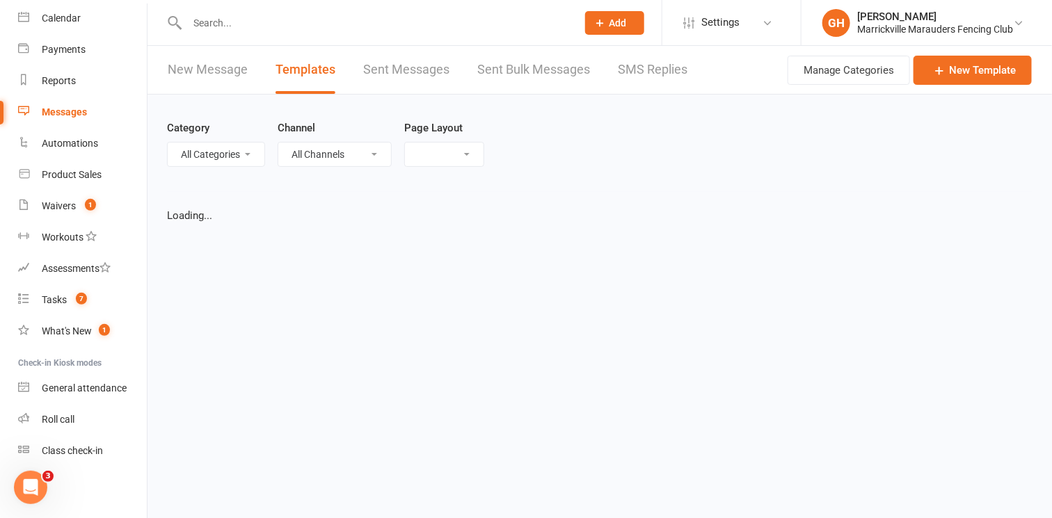
select select "grid"
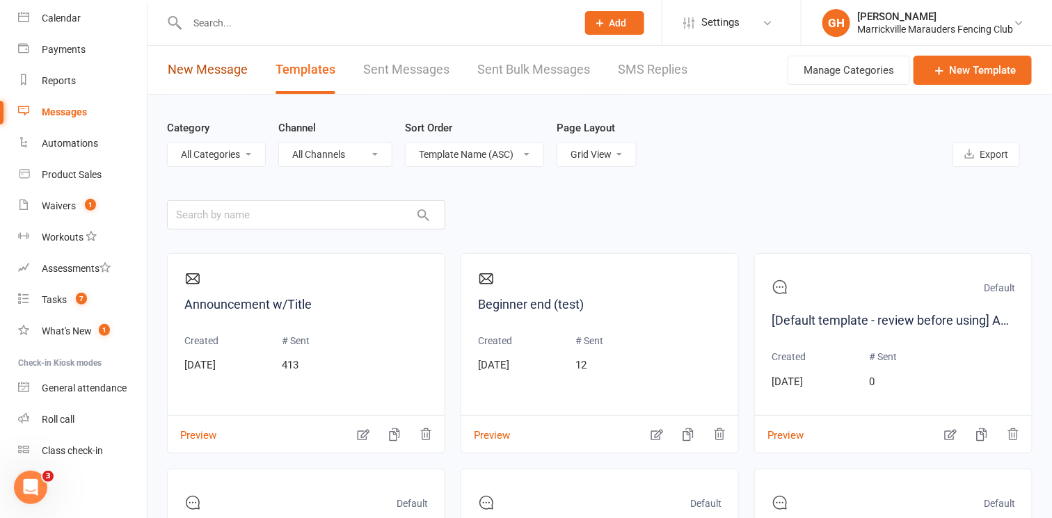
click at [231, 67] on link "New Message" at bounding box center [208, 70] width 80 height 48
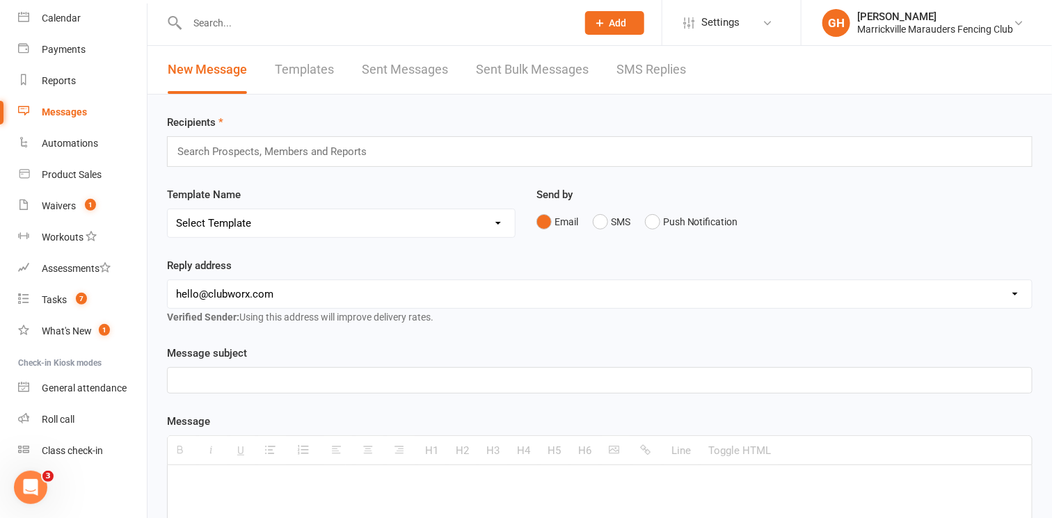
click at [391, 221] on select "Select Template [Email] Payment Due Reminder (7 Days) [Email] Welcome Email Col…" at bounding box center [341, 223] width 347 height 28
click at [393, 211] on select "Select Template [Email] Payment Due Reminder (7 Days) [Email] Welcome Email Col…" at bounding box center [341, 223] width 347 height 28
select select "17"
click at [168, 209] on select "Select Template [Email] Payment Due Reminder (7 Days) [Email] Welcome Email Col…" at bounding box center [341, 223] width 347 height 28
click at [290, 380] on div "Sample subject" at bounding box center [600, 380] width 864 height 25
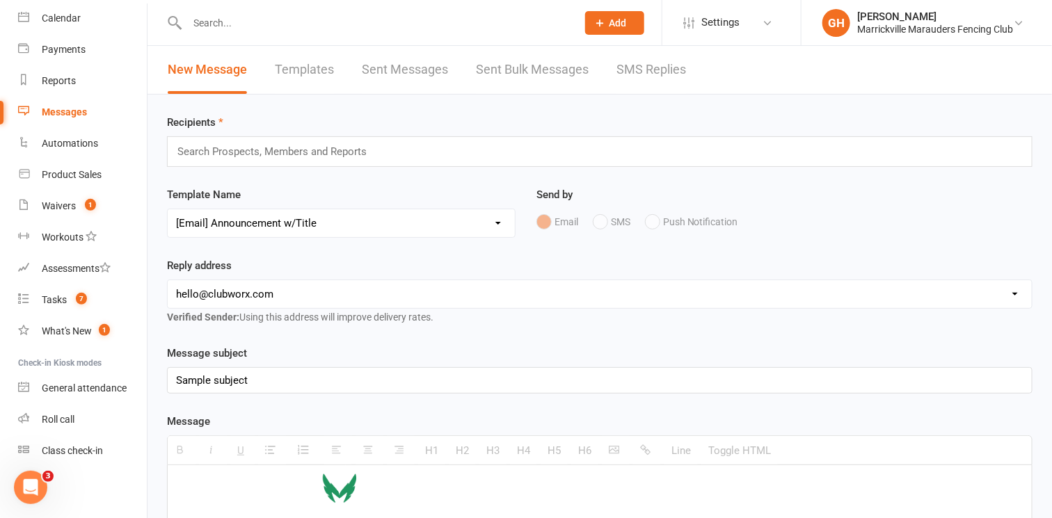
click at [290, 380] on div "Sample subject" at bounding box center [600, 380] width 864 height 25
paste div
drag, startPoint x: 269, startPoint y: 378, endPoint x: 320, endPoint y: 383, distance: 51.0
click at [320, 383] on div "Challenge #3 Comp in 2 Weeks - Sat 20 Sep" at bounding box center [600, 380] width 864 height 25
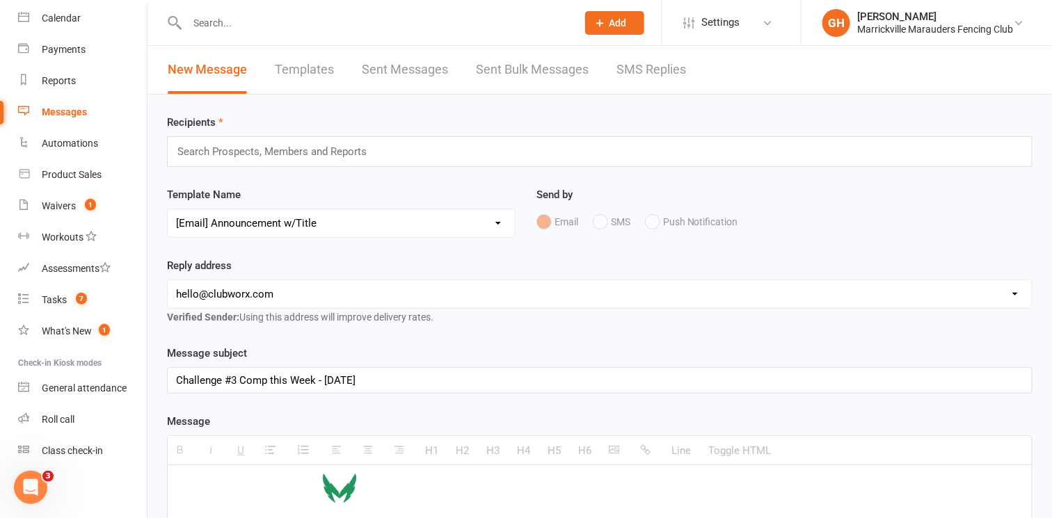
drag, startPoint x: 379, startPoint y: 375, endPoint x: 289, endPoint y: 383, distance: 90.8
click at [289, 383] on div "Challenge #3 Comp this Week - Sat 20 Sep" at bounding box center [600, 380] width 864 height 25
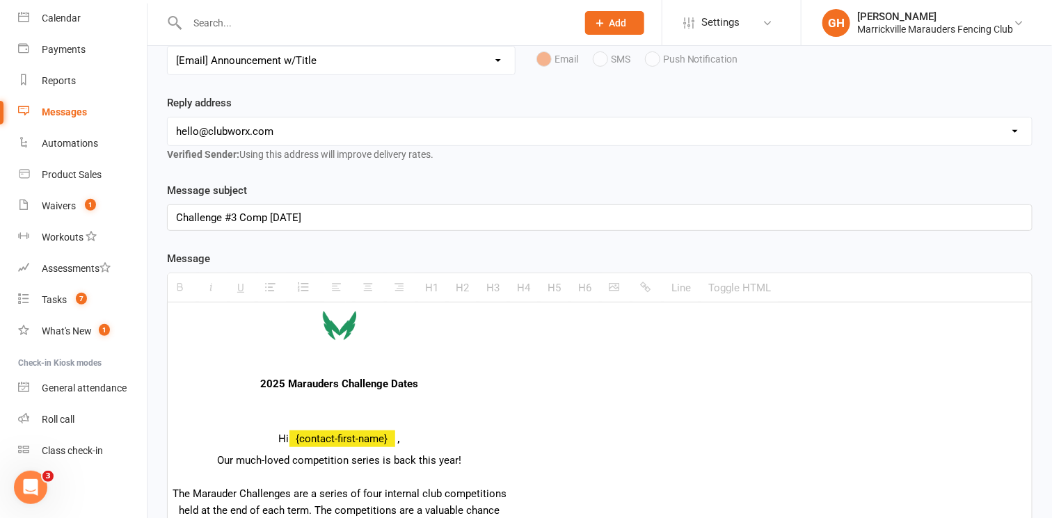
scroll to position [248, 0]
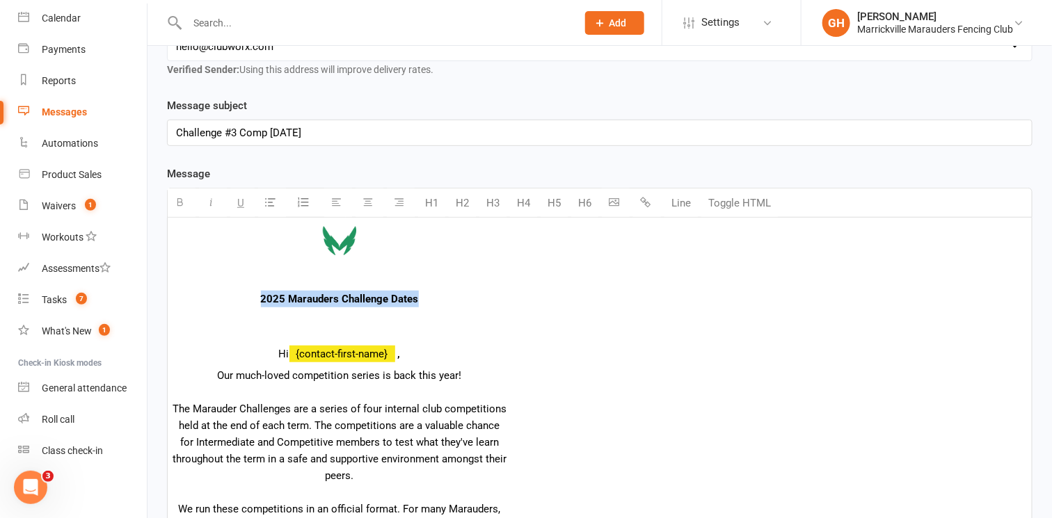
drag, startPoint x: 421, startPoint y: 298, endPoint x: 259, endPoint y: 303, distance: 162.2
click at [259, 303] on p "2025 Marauders Challenge Dates" at bounding box center [340, 299] width 334 height 17
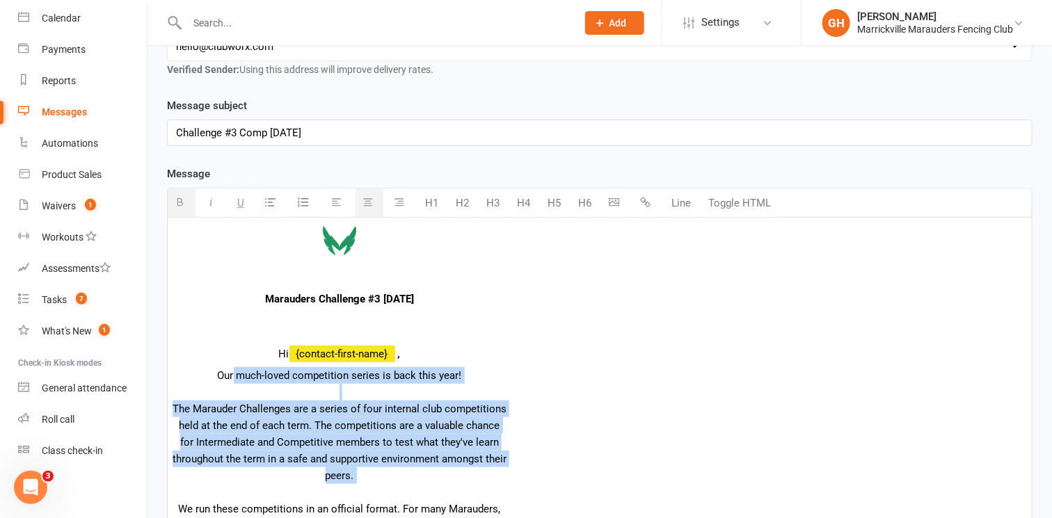
drag, startPoint x: 218, startPoint y: 376, endPoint x: 374, endPoint y: 484, distance: 189.5
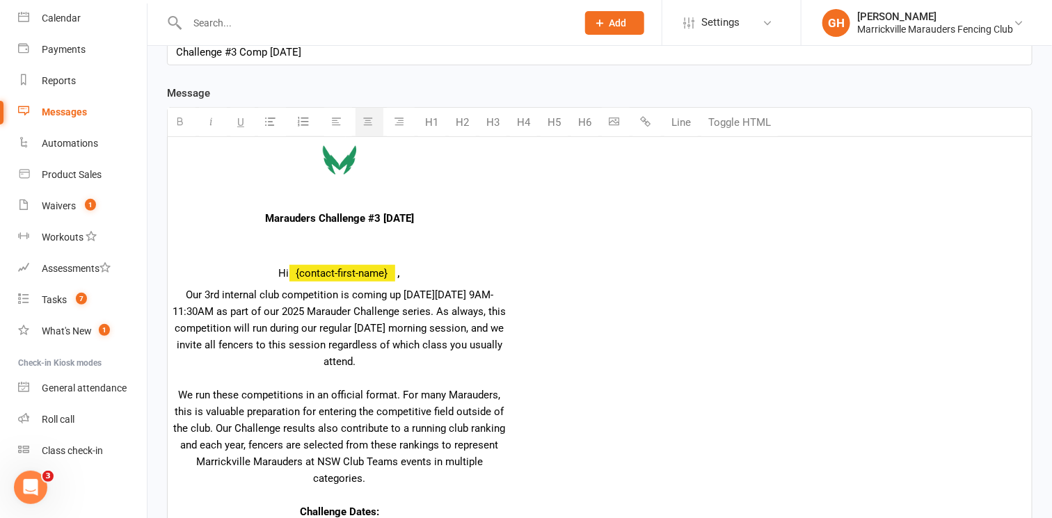
scroll to position [347, 0]
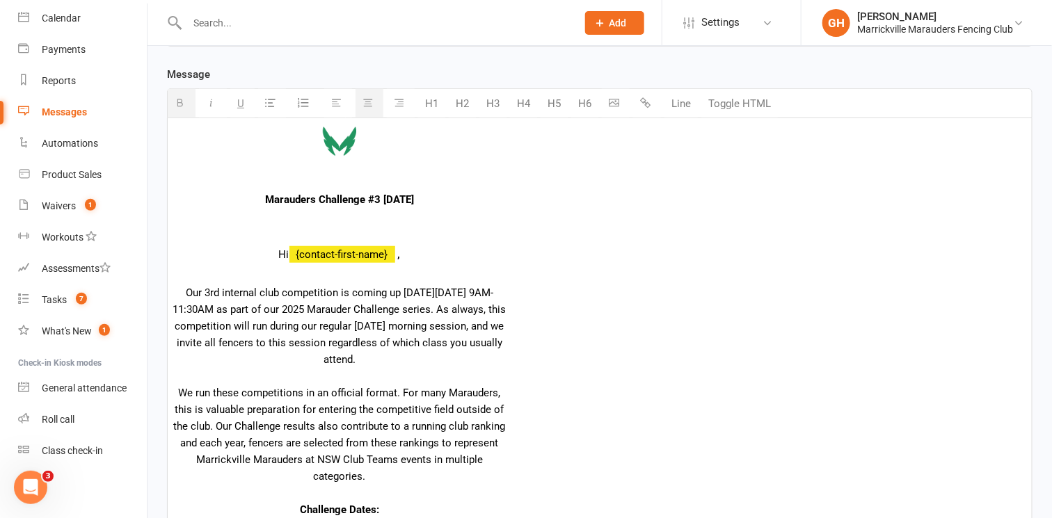
click at [190, 289] on p "Our 3rd internal club competition is coming up on Saturday 20 September, 9AM-11…" at bounding box center [340, 435] width 334 height 301
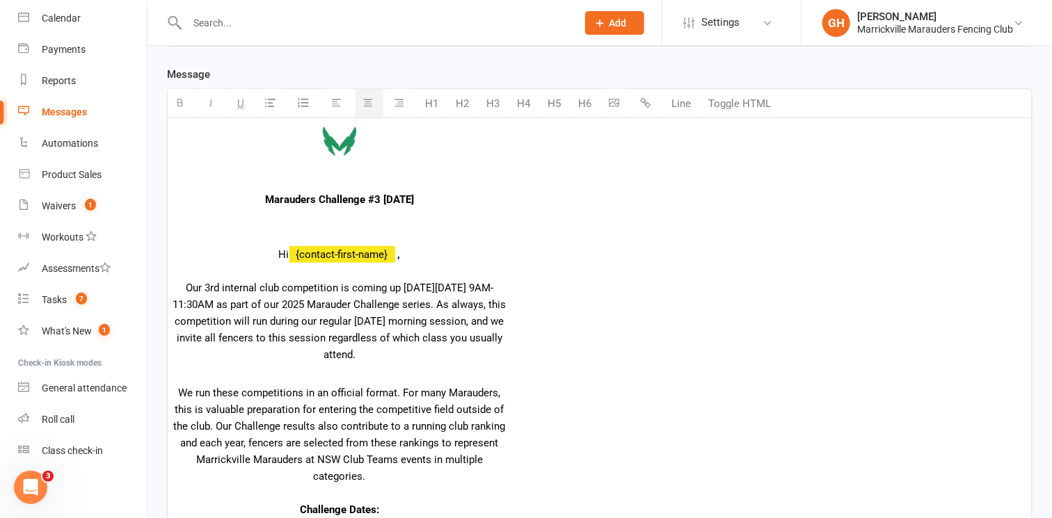
click at [322, 378] on p "We run these competitions in an official format. For many Marauders, this is va…" at bounding box center [340, 476] width 334 height 217
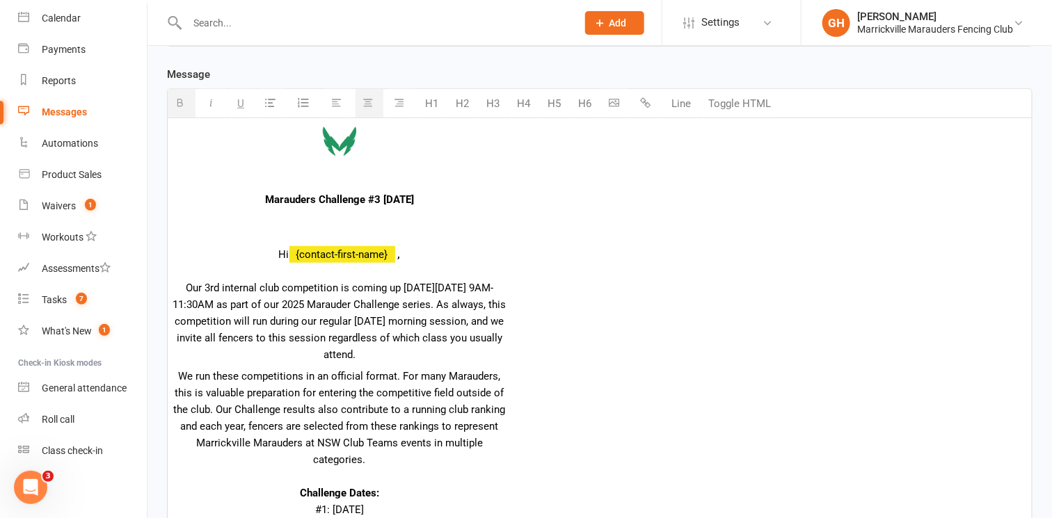
click at [175, 378] on p "We run these competitions in an official format. For many Marauders, this is va…" at bounding box center [340, 468] width 334 height 200
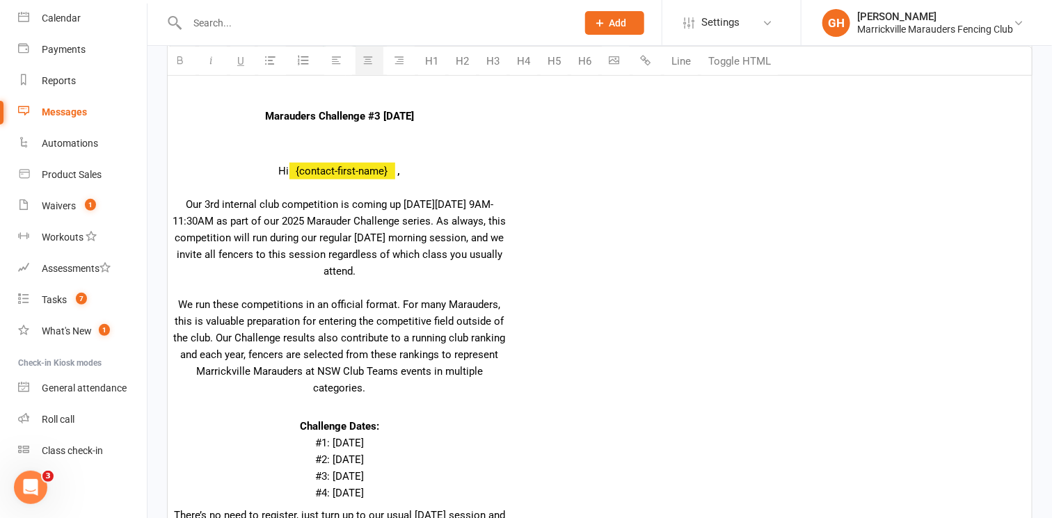
scroll to position [457, 0]
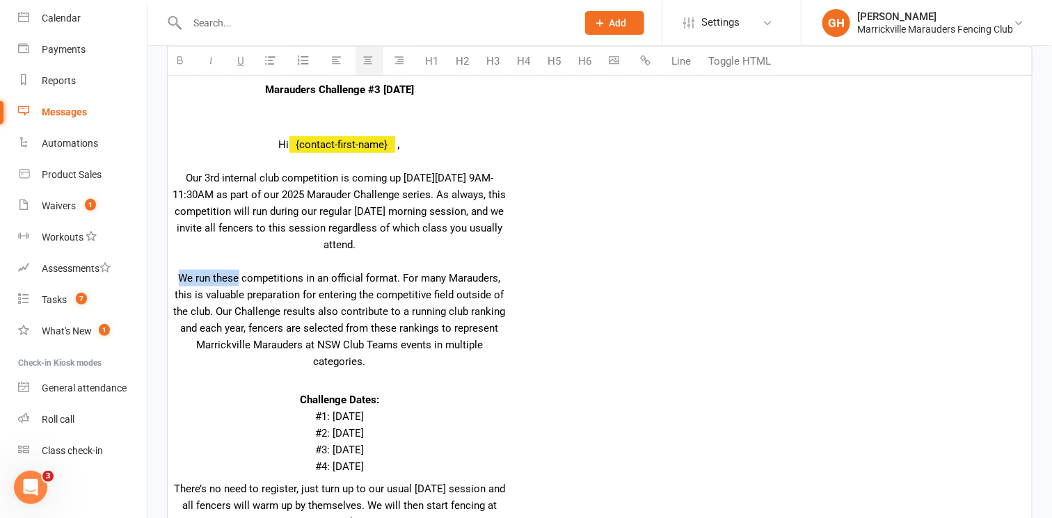
drag, startPoint x: 182, startPoint y: 277, endPoint x: 238, endPoint y: 278, distance: 55.7
click at [238, 278] on span "We run these competitions in an official format. For many Marauders, this is va…" at bounding box center [340, 320] width 332 height 96
click at [266, 276] on span "The competitions in an official format. For many Marauders, this is valuable pr…" at bounding box center [340, 320] width 334 height 96
click at [395, 278] on span "The competition will be run in an official format. For many Marauders, this is …" at bounding box center [340, 320] width 332 height 96
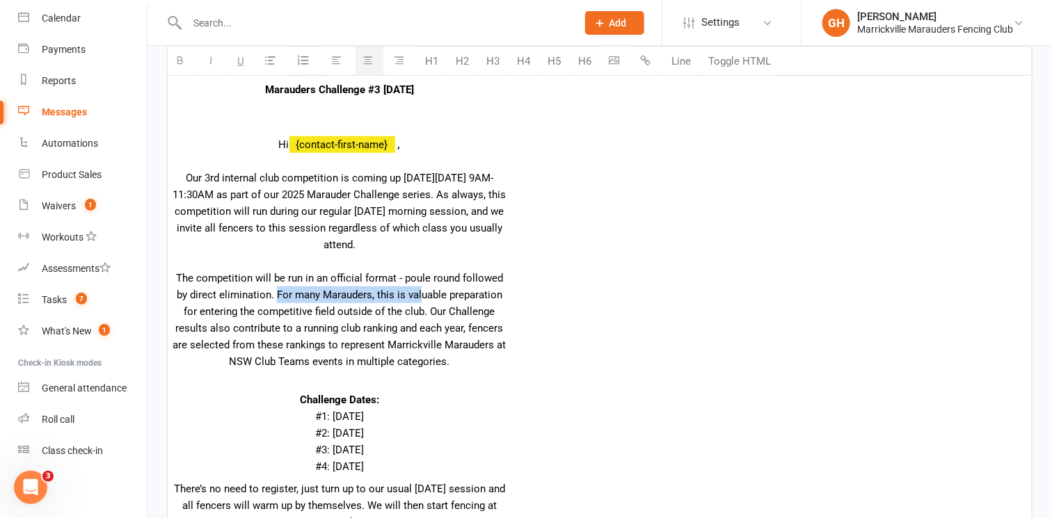
drag, startPoint x: 277, startPoint y: 291, endPoint x: 422, endPoint y: 298, distance: 144.9
click at [422, 298] on span "The competition will be run in an official format - poule round followed by dir…" at bounding box center [339, 320] width 333 height 96
click at [431, 310] on span "The competition will be run in an official format - poule round followed by dir…" at bounding box center [339, 320] width 333 height 96
drag, startPoint x: 429, startPoint y: 308, endPoint x: 445, endPoint y: 310, distance: 15.4
click at [445, 310] on span "The competition will be run in an official format - poule round followed by dir…" at bounding box center [339, 320] width 333 height 96
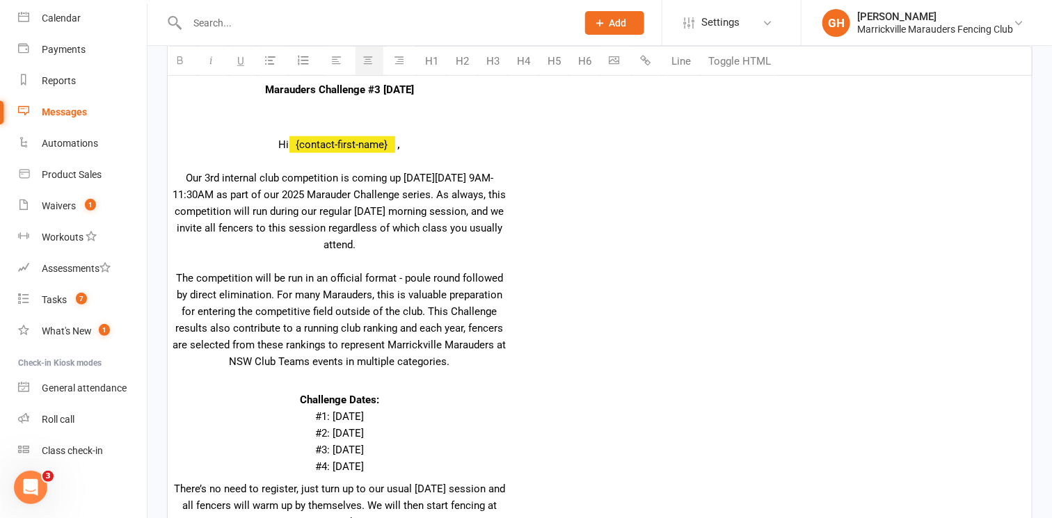
click at [439, 313] on span "The competition will be run in an official format - poule round followed by dir…" at bounding box center [339, 320] width 333 height 96
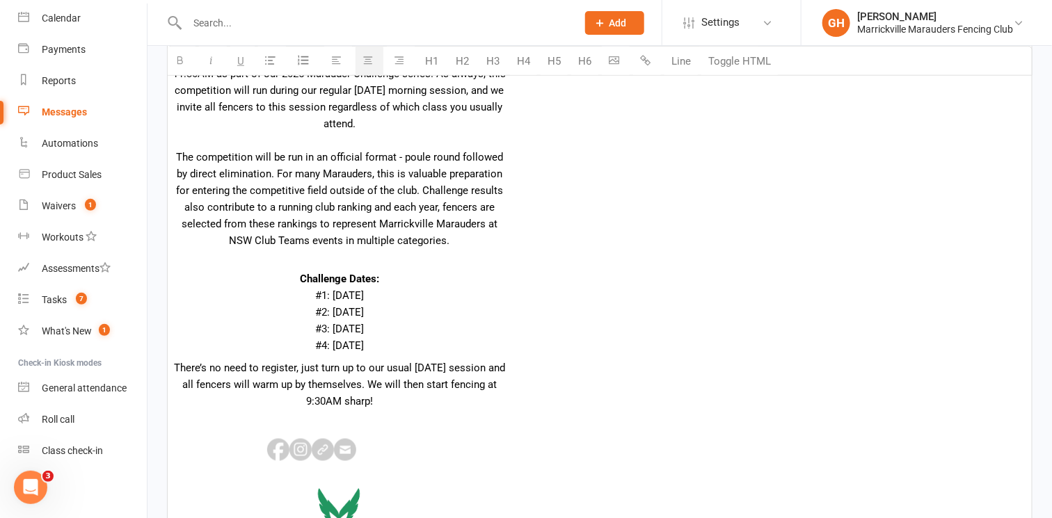
scroll to position [579, 0]
drag, startPoint x: 369, startPoint y: 205, endPoint x: 277, endPoint y: 203, distance: 91.9
click at [277, 203] on span "The competition will be run in an official format - poule round followed by dir…" at bounding box center [339, 198] width 327 height 96
click at [651, 58] on button "button" at bounding box center [647, 61] width 28 height 28
click at [561, 230] on td "Marauders Challenge #3 this Saturday Hi {contact-first-name} , Our 3rd internal…" at bounding box center [589, 157] width 847 height 527
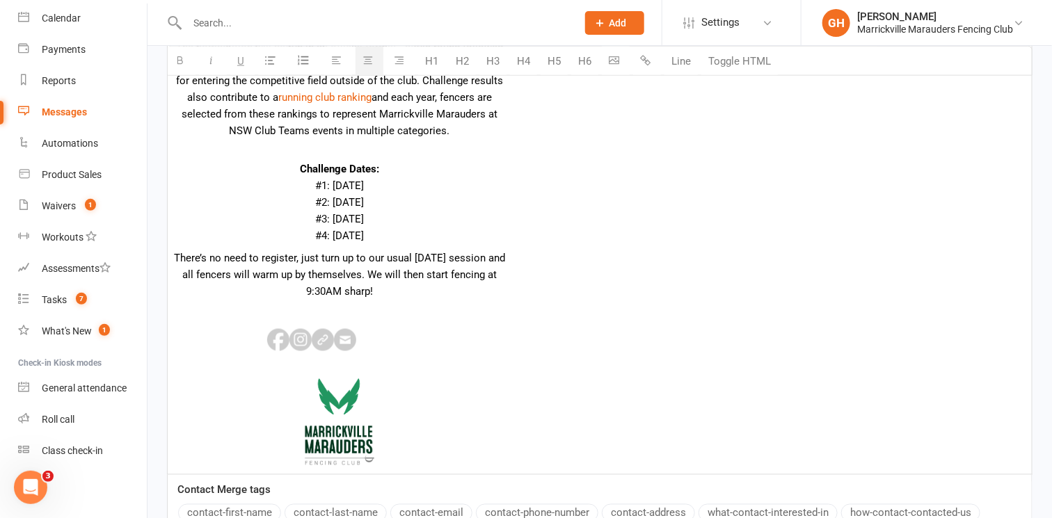
scroll to position [679, 0]
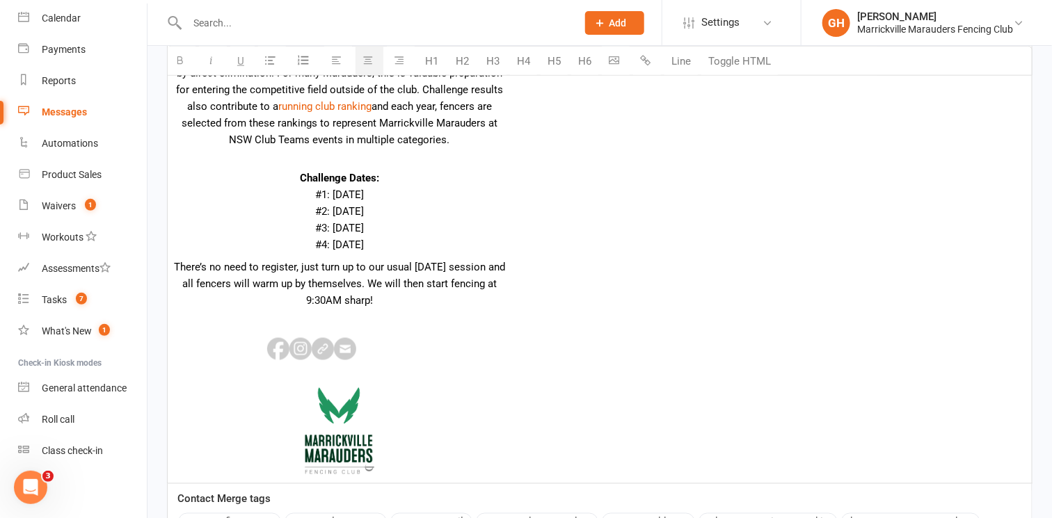
drag, startPoint x: 423, startPoint y: 240, endPoint x: 286, endPoint y: 173, distance: 152.8
click at [286, 173] on p "Challenge Dates: #1: Saturday 12 April 2025 #2: Saturday 28 June 2025 #3: Satur…" at bounding box center [340, 203] width 334 height 100
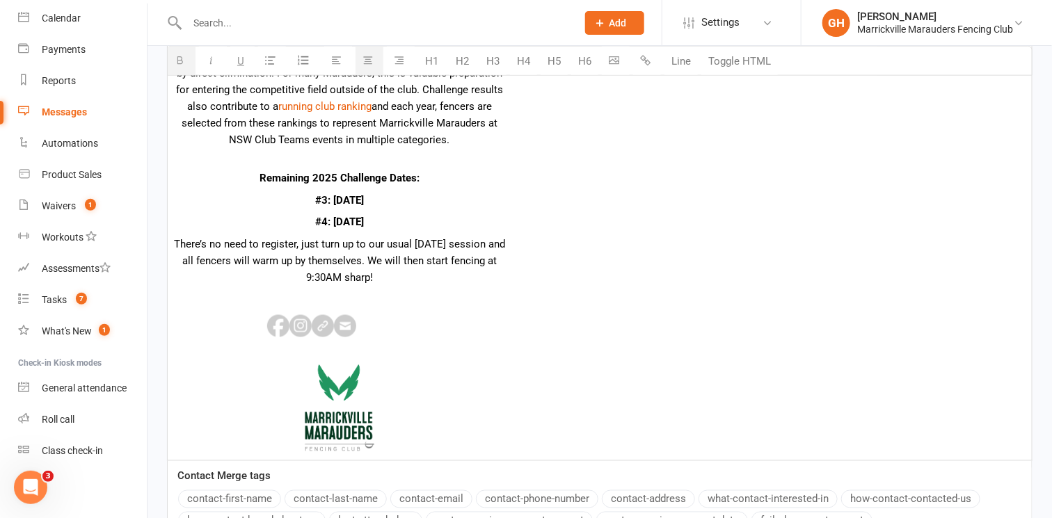
click at [259, 198] on p "#3: Saturday 20 September 2025" at bounding box center [340, 200] width 334 height 17
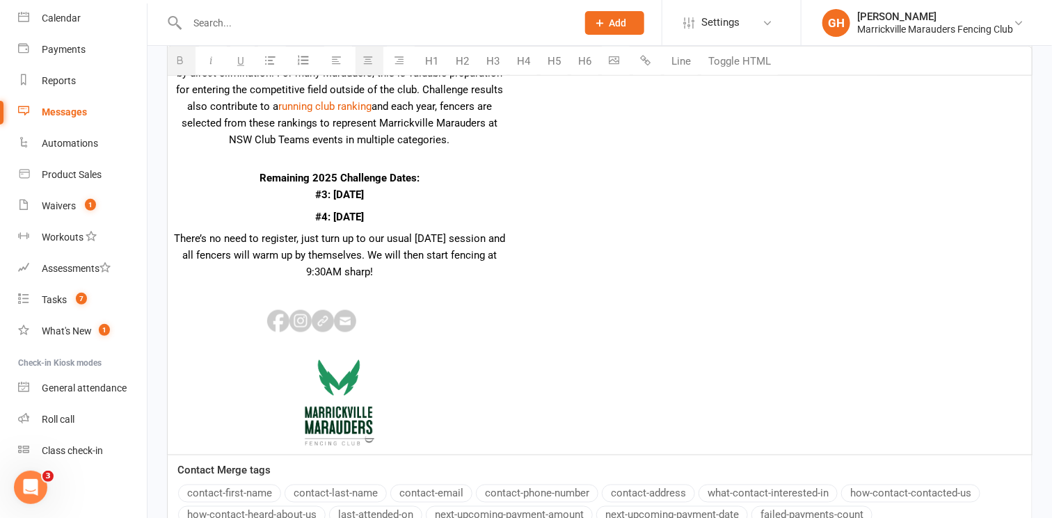
click at [261, 214] on p "#4: Saturday 22 November 2025" at bounding box center [340, 217] width 334 height 17
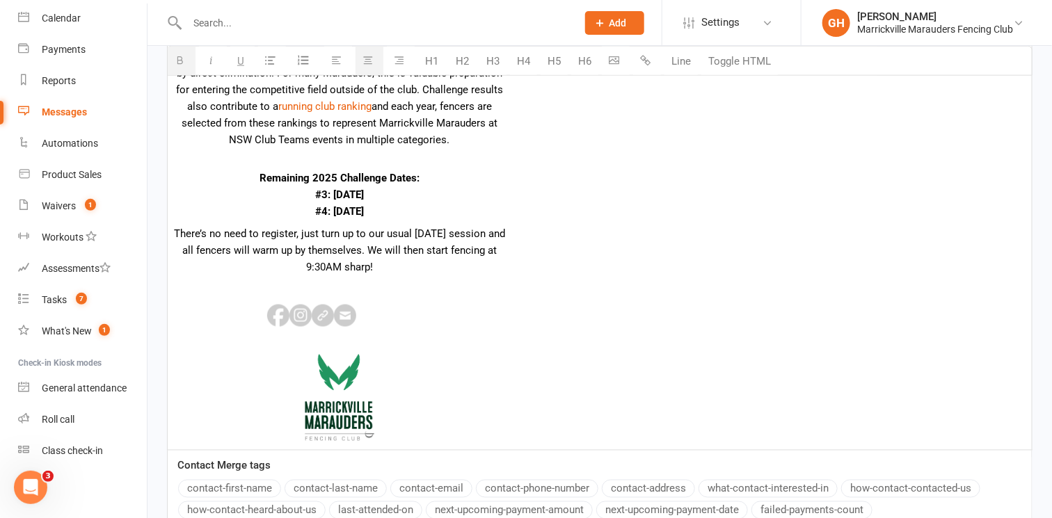
drag, startPoint x: 432, startPoint y: 209, endPoint x: 238, endPoint y: 193, distance: 194.8
click at [238, 193] on p "Remaining 2025 Challenge Dates: #3: Saturday 20 September 2025 #4: Saturday 22 …" at bounding box center [340, 186] width 334 height 67
click at [440, 212] on p "Remaining 2025 Challenge Dates: #3: Saturday 20 September 2025 #4: Saturday 22 …" at bounding box center [340, 186] width 334 height 67
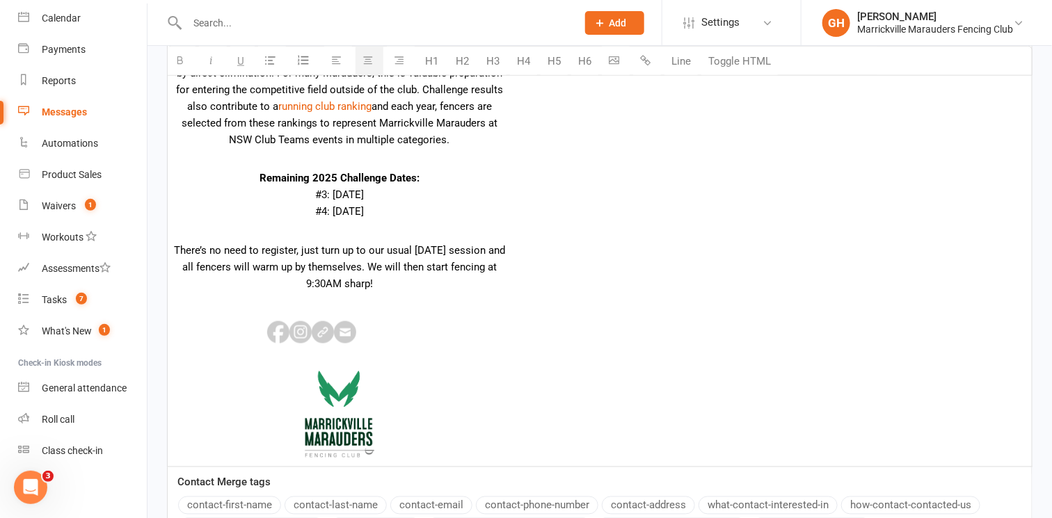
click at [529, 237] on td "Marauders Challenge #3 this Saturday Hi {contact-first-name} , Our 3rd internal…" at bounding box center [589, 48] width 847 height 511
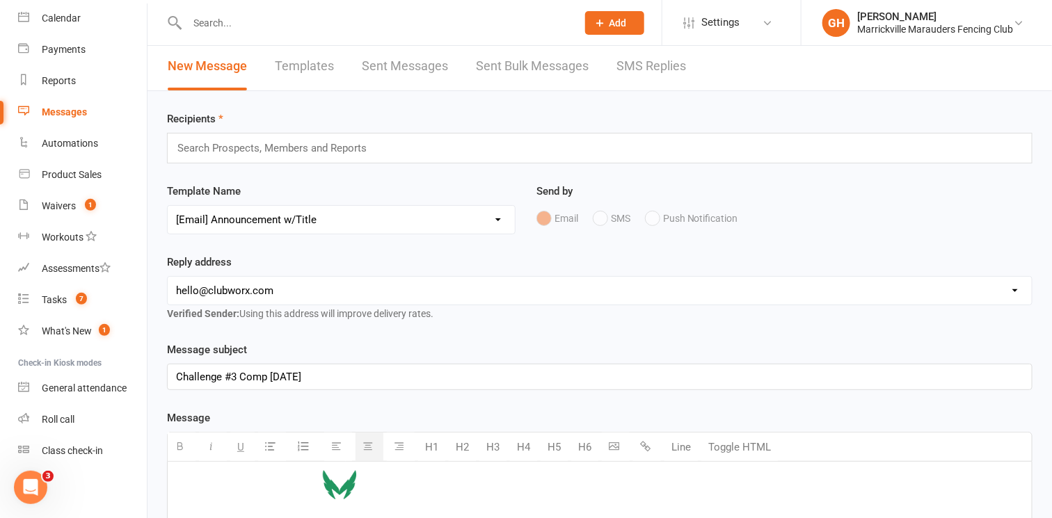
scroll to position [0, 0]
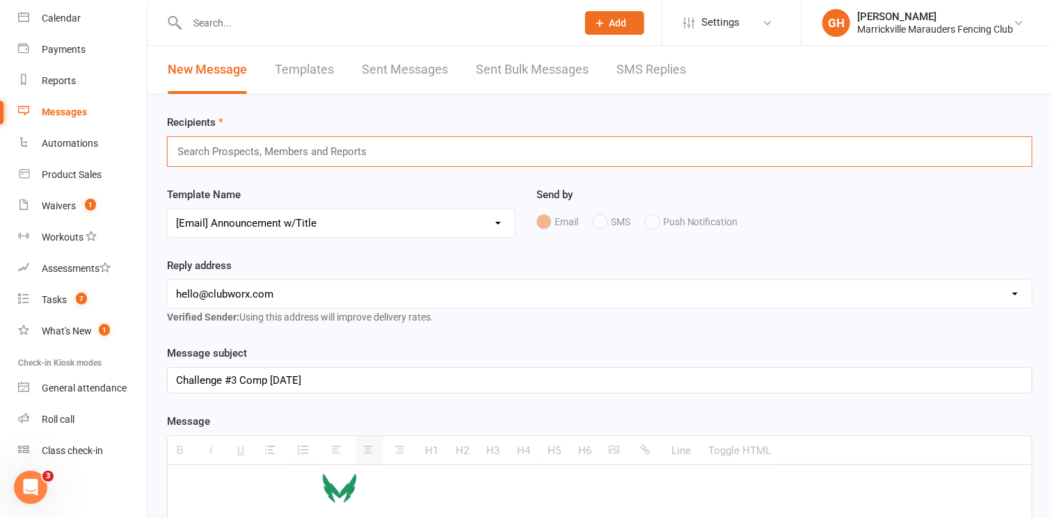
click at [326, 147] on input "text" at bounding box center [278, 152] width 204 height 18
type input "b"
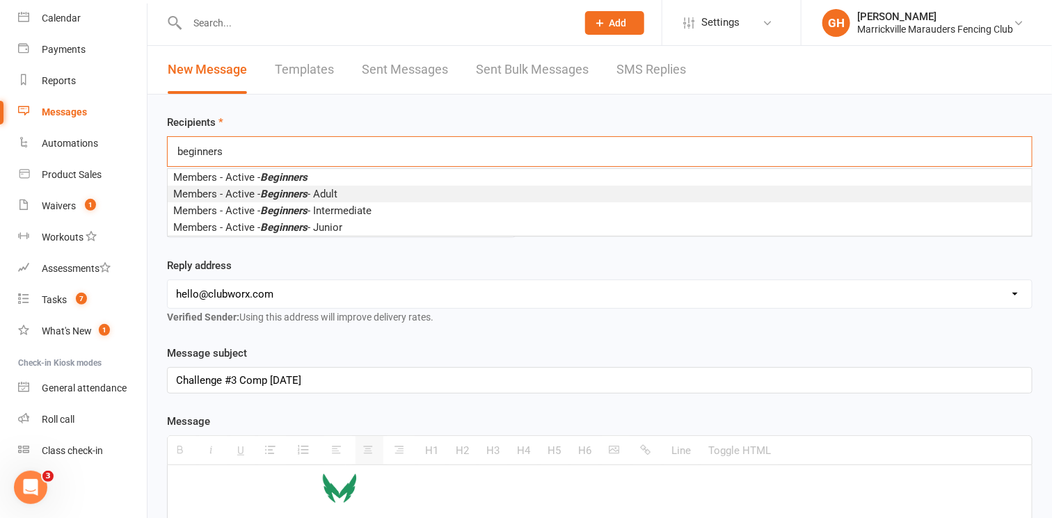
type input "beginners"
click at [302, 199] on em "Beginners" at bounding box center [283, 194] width 47 height 13
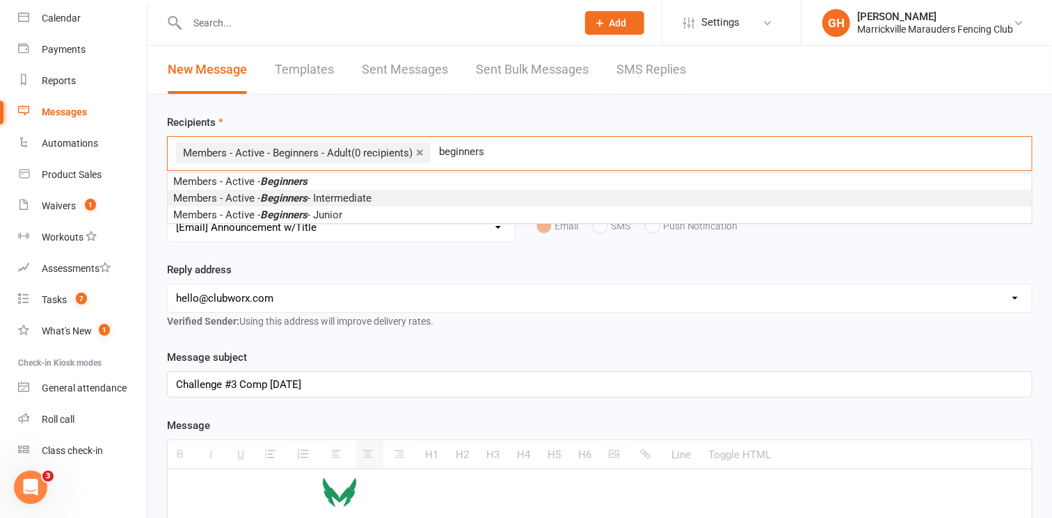
type input "beginners"
click at [418, 202] on li "Members - Active - Beginners - Intermediate" at bounding box center [600, 198] width 864 height 17
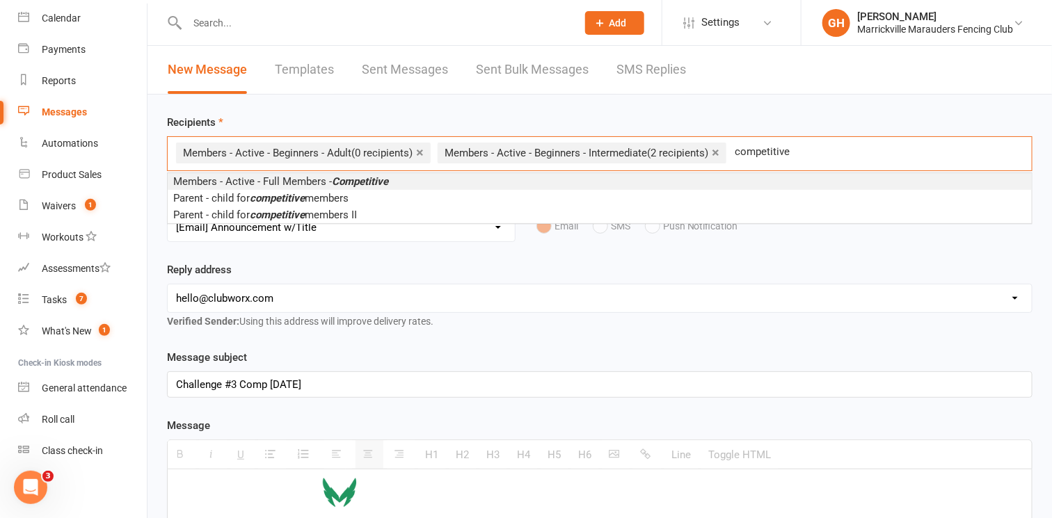
type input "competitive"
click at [303, 184] on span "Members - Active - Full Members - Competitive" at bounding box center [280, 181] width 215 height 13
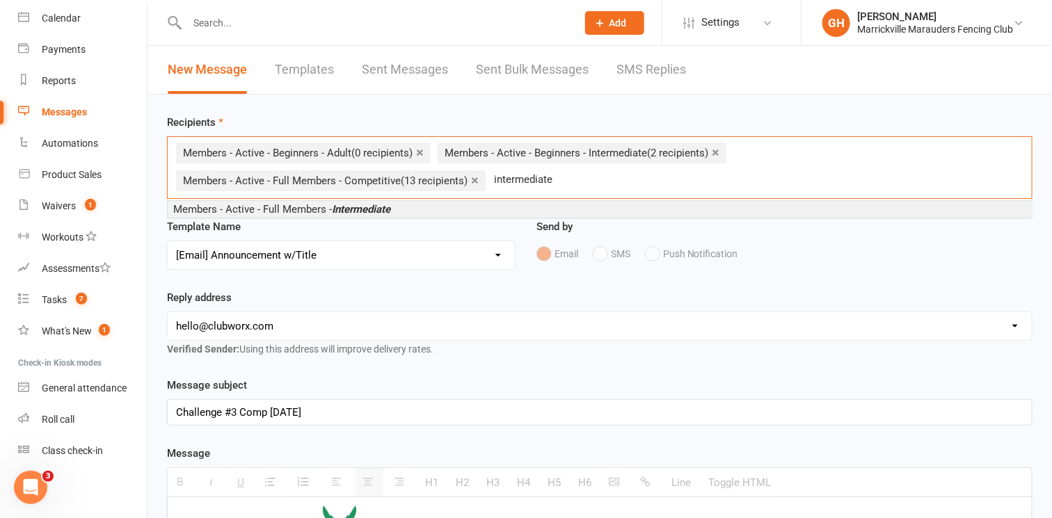
type input "intermediate"
click at [304, 209] on span "Members - Active - Full Members - Intermediate" at bounding box center [281, 209] width 217 height 13
type input "squad"
click at [264, 205] on span "Members - Active - Full Members - Squad Regulars" at bounding box center [287, 209] width 228 height 13
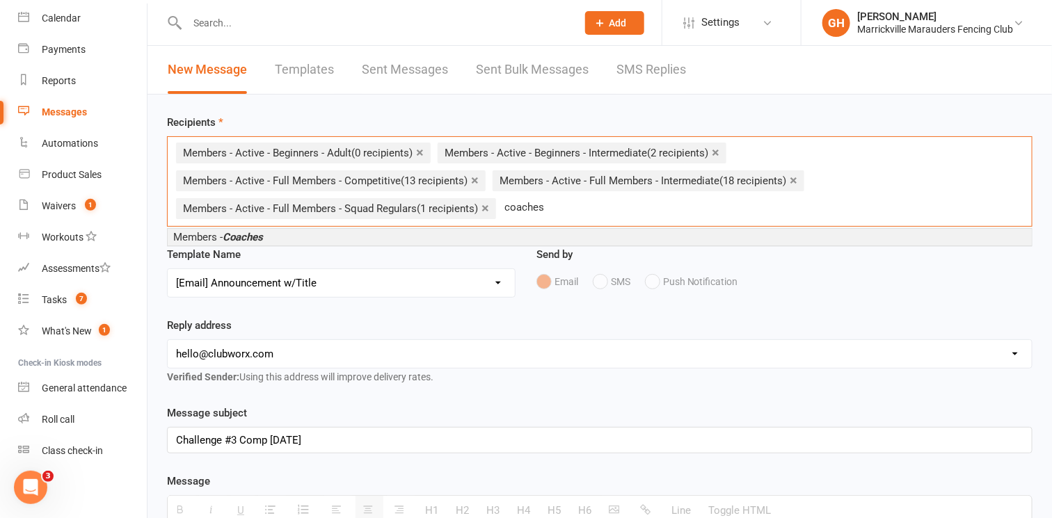
type input "coaches"
click at [363, 237] on li "Members - Coaches" at bounding box center [600, 237] width 864 height 17
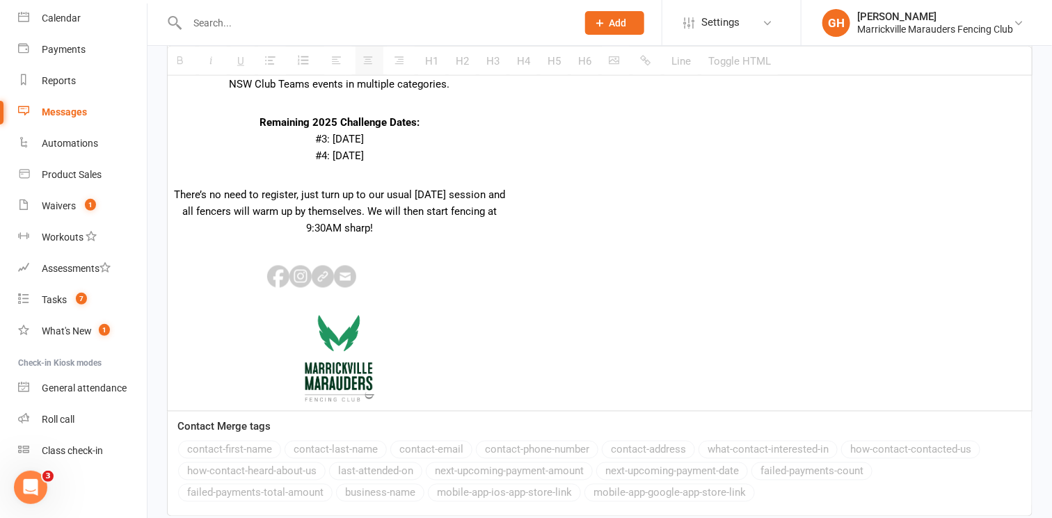
scroll to position [916, 0]
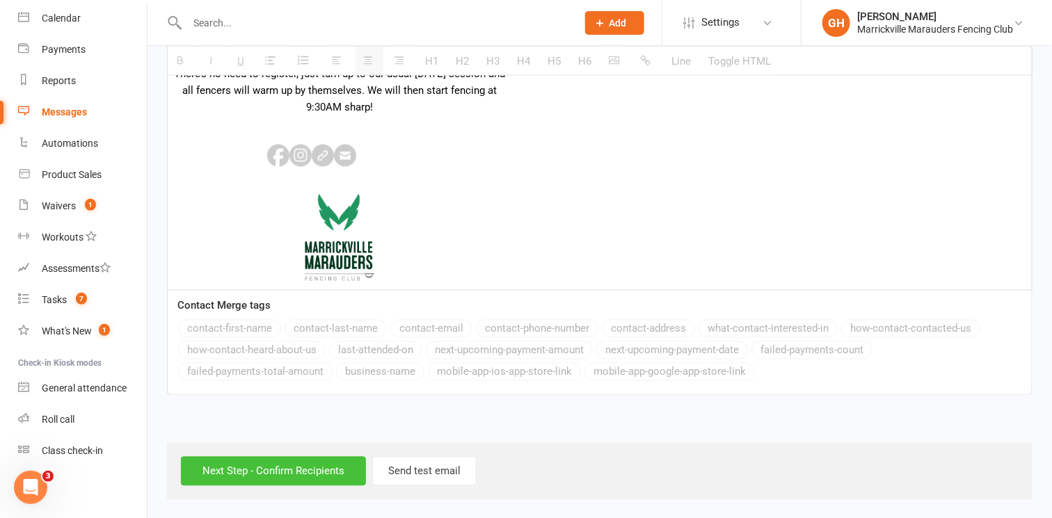
click at [269, 470] on input "Next Step - Confirm Recipients" at bounding box center [273, 471] width 185 height 29
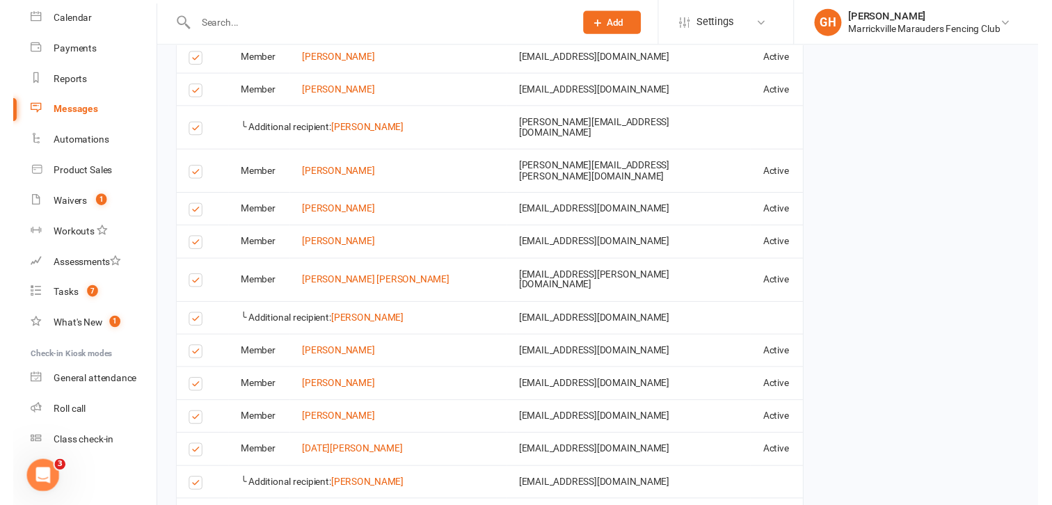
scroll to position [1968, 0]
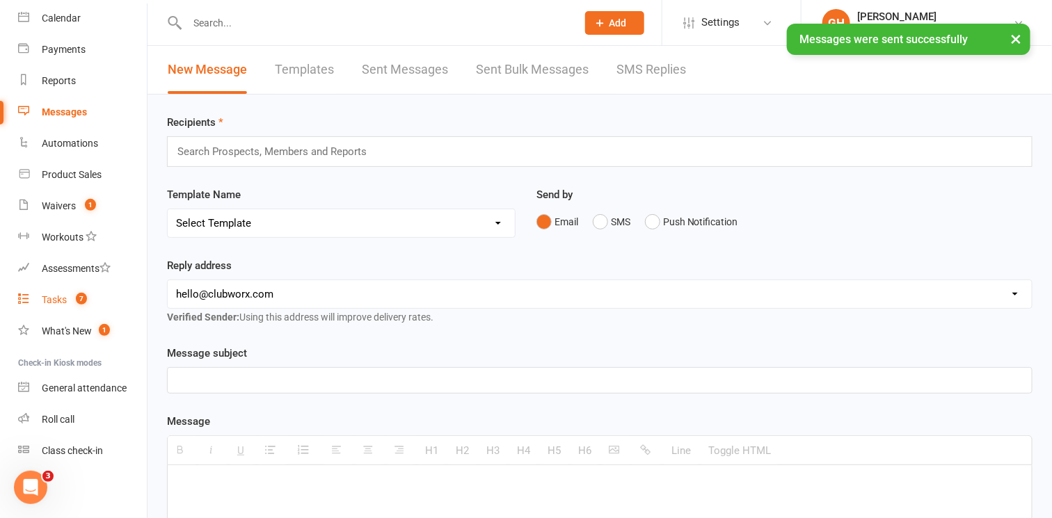
click at [61, 298] on div "Tasks" at bounding box center [54, 299] width 25 height 11
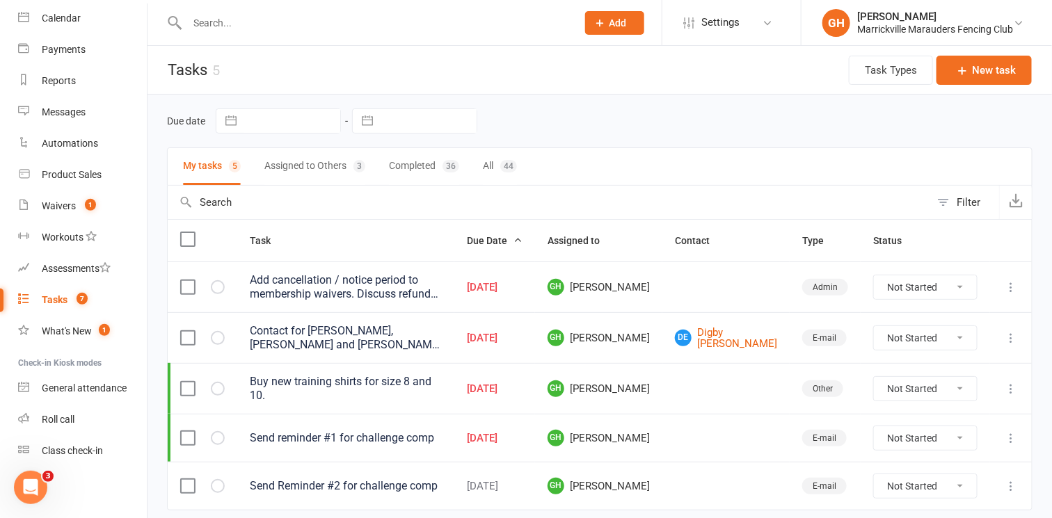
scroll to position [46, 0]
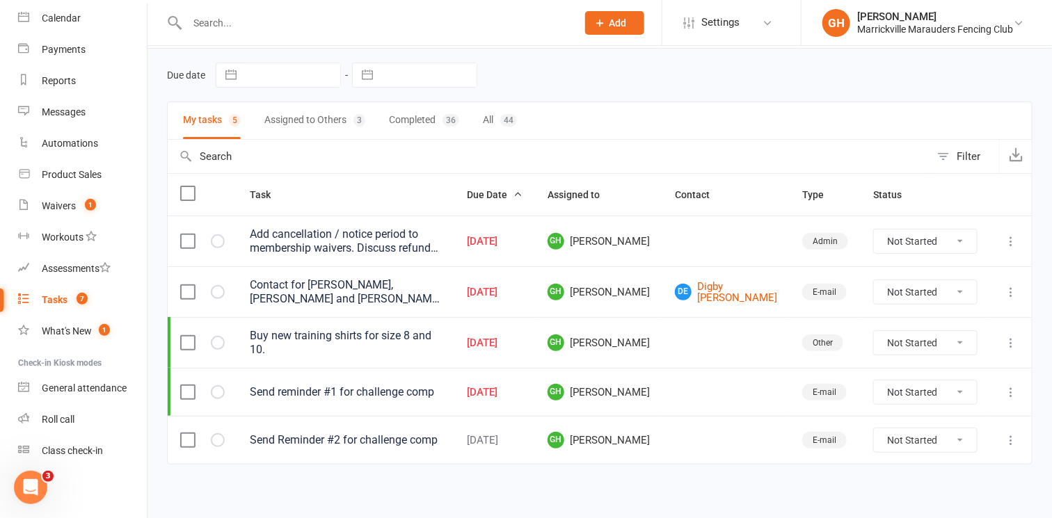
click at [189, 385] on label at bounding box center [187, 392] width 14 height 14
click at [189, 385] on input "checkbox" at bounding box center [187, 385] width 14 height 0
click at [191, 390] on label at bounding box center [187, 392] width 14 height 14
click at [191, 385] on input "checkbox" at bounding box center [187, 385] width 14 height 0
click at [0, 0] on icon "button" at bounding box center [0, 0] width 0 height 0
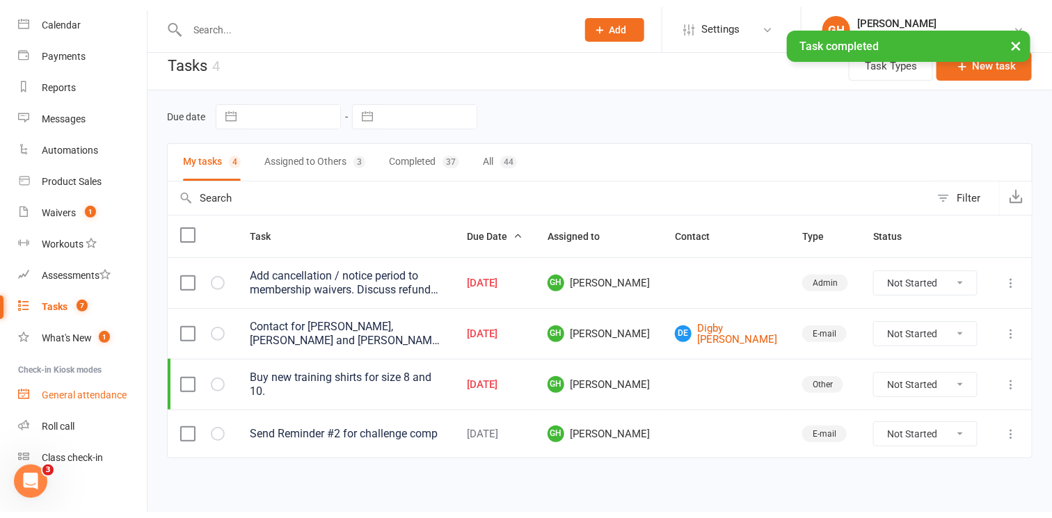
scroll to position [0, 0]
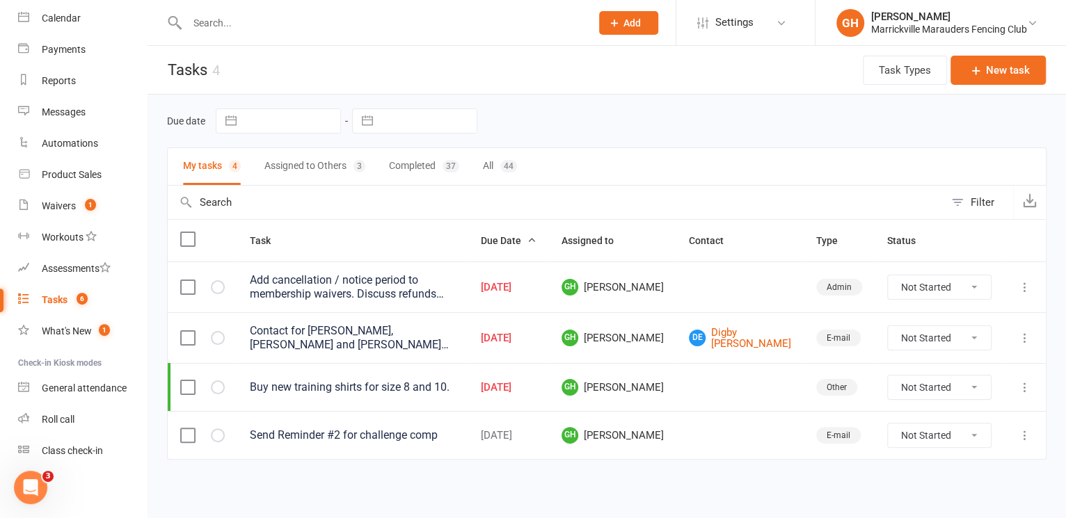
click at [382, 26] on input "text" at bounding box center [382, 22] width 398 height 19
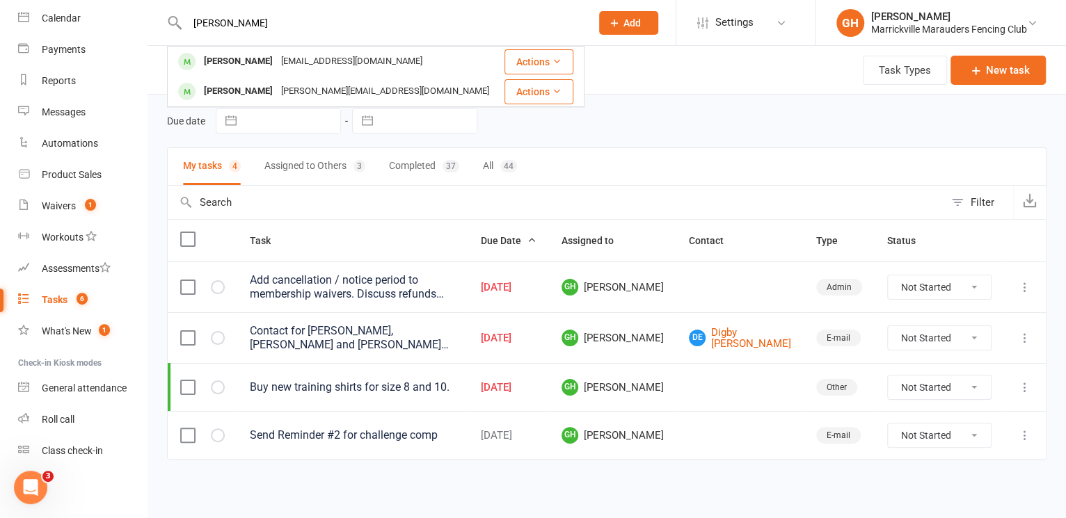
type input "olivia"
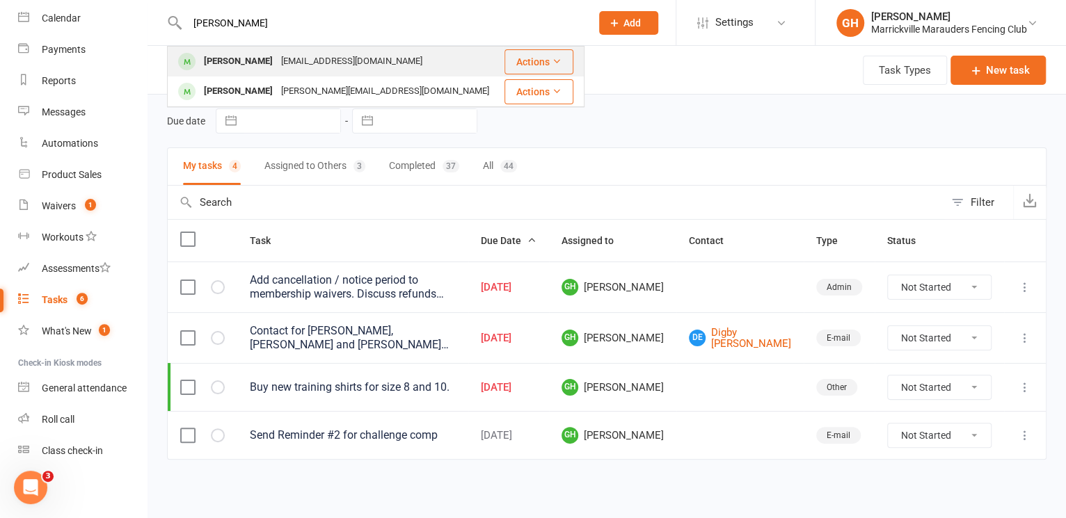
click at [340, 51] on div "claaammm@hotmail.com" at bounding box center [352, 61] width 150 height 20
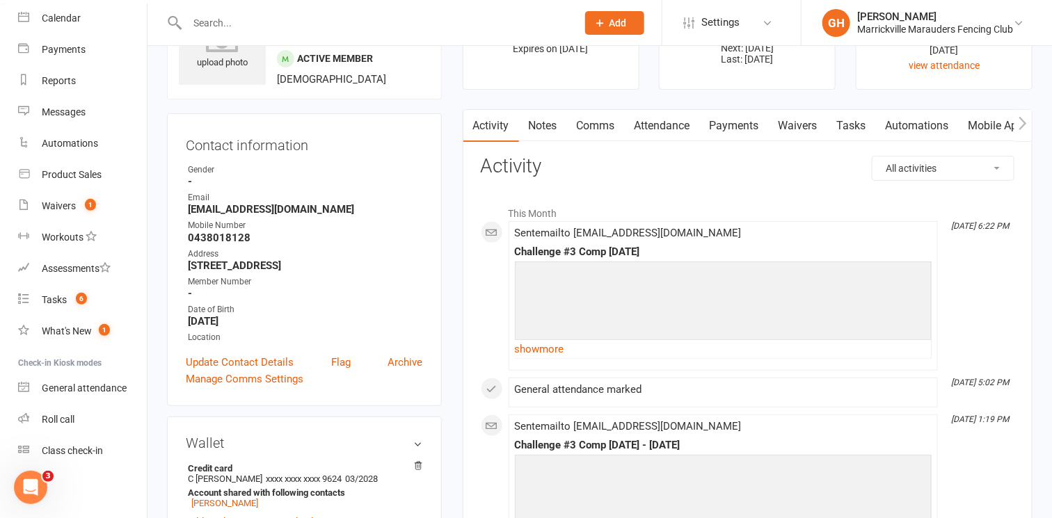
scroll to position [81, 0]
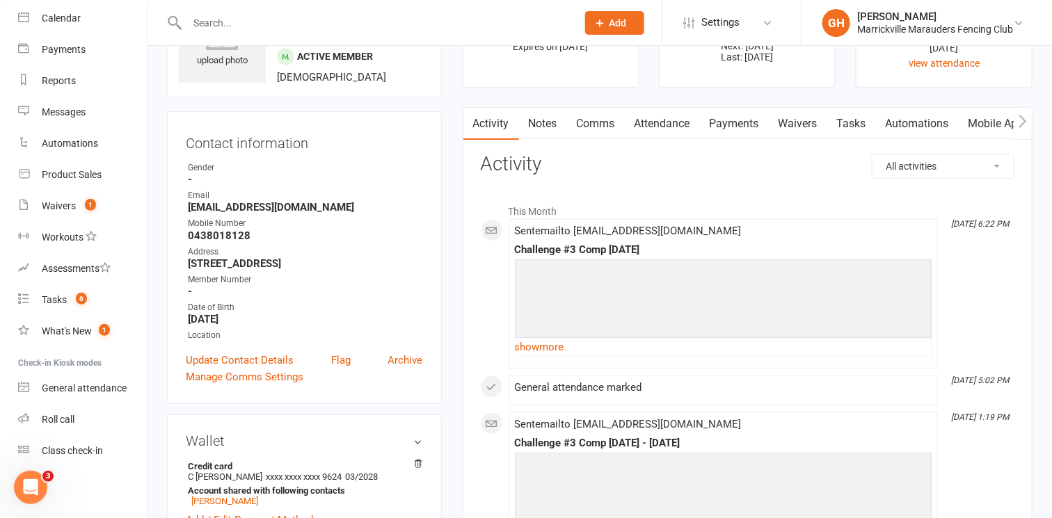
click at [321, 35] on div at bounding box center [367, 22] width 400 height 45
click at [321, 27] on input "text" at bounding box center [375, 22] width 384 height 19
type input "h"
click at [280, 20] on input "text" at bounding box center [375, 22] width 384 height 19
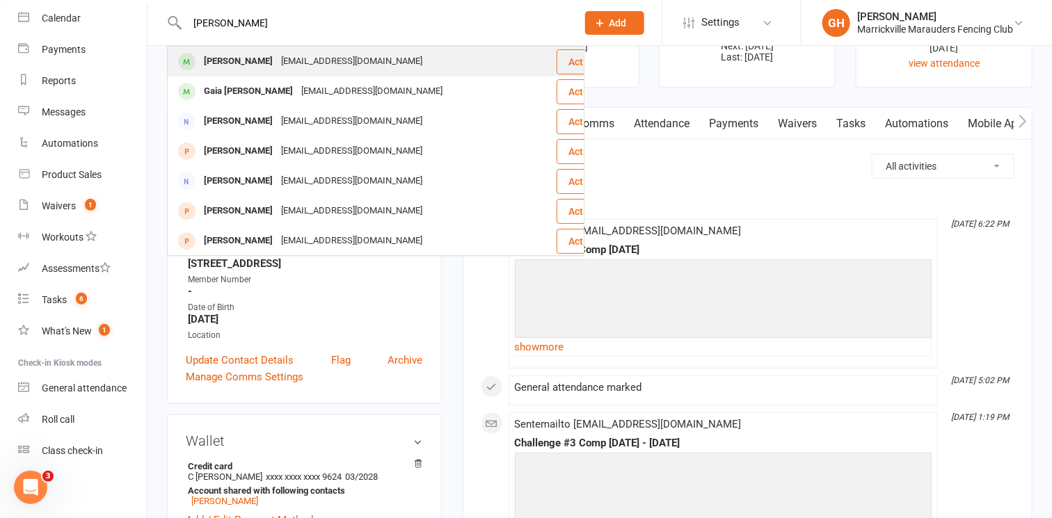
type input "abigail"
click at [269, 63] on div "Abigail Lazarus" at bounding box center [238, 61] width 77 height 20
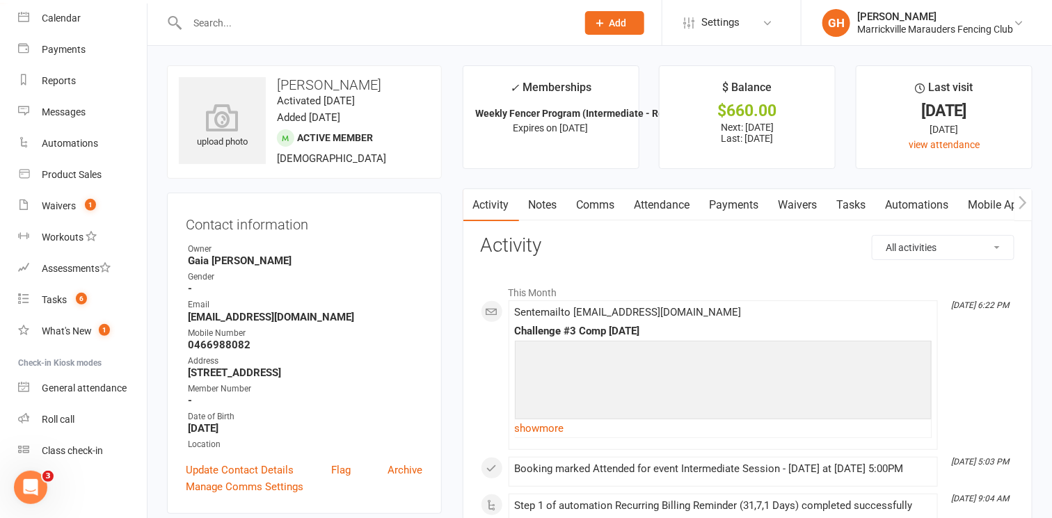
click at [348, 31] on input "text" at bounding box center [375, 22] width 384 height 19
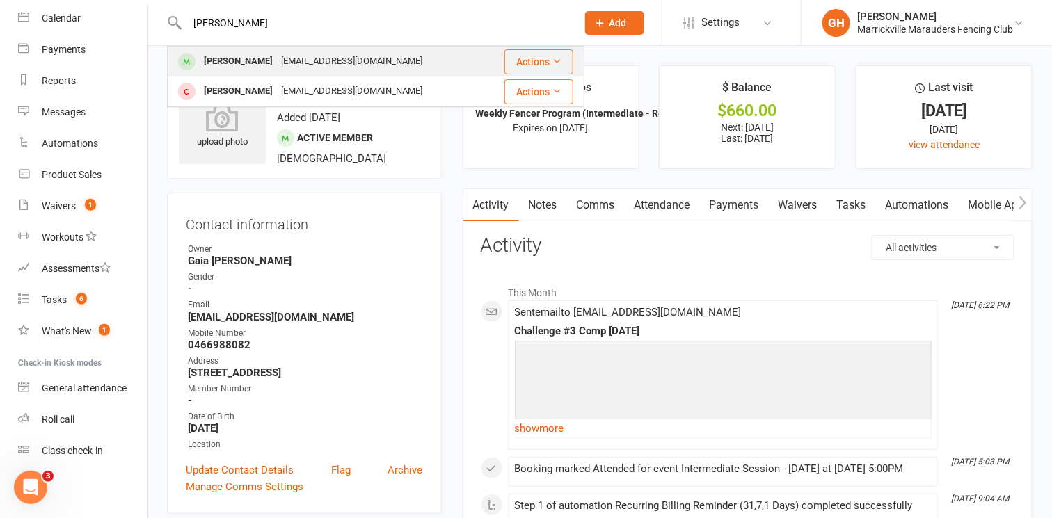
type input "lionel"
click at [326, 62] on div "[EMAIL_ADDRESS][DOMAIN_NAME]" at bounding box center [352, 61] width 150 height 20
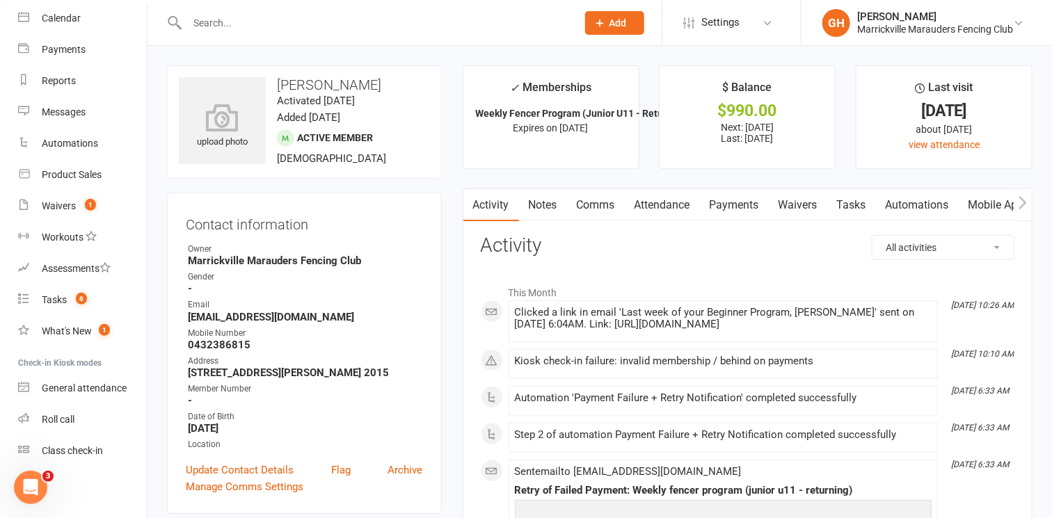
click at [746, 195] on link "Payments" at bounding box center [734, 205] width 69 height 32
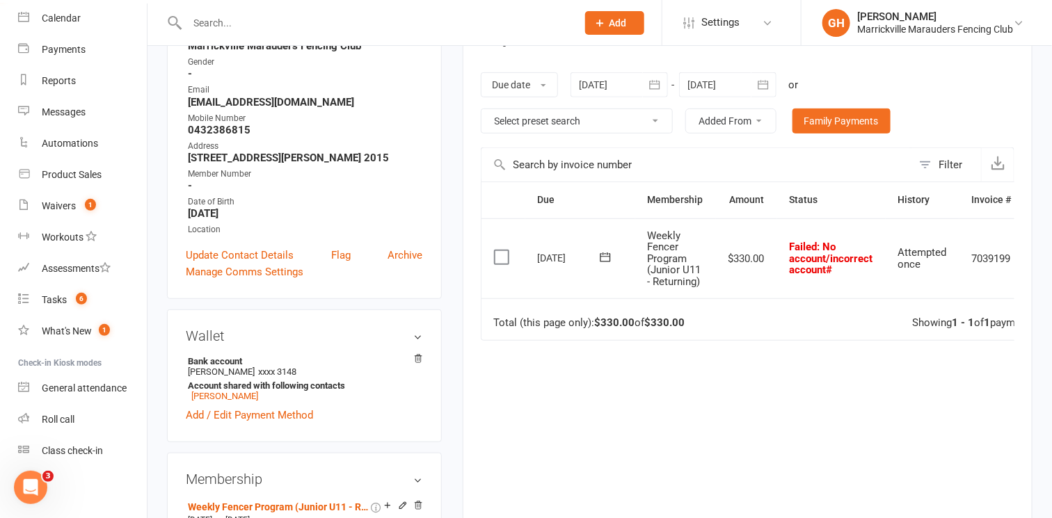
scroll to position [216, 0]
click at [1010, 250] on td "7039199" at bounding box center [991, 258] width 65 height 81
click at [812, 256] on span ": No account/incorrect account#" at bounding box center [831, 257] width 83 height 35
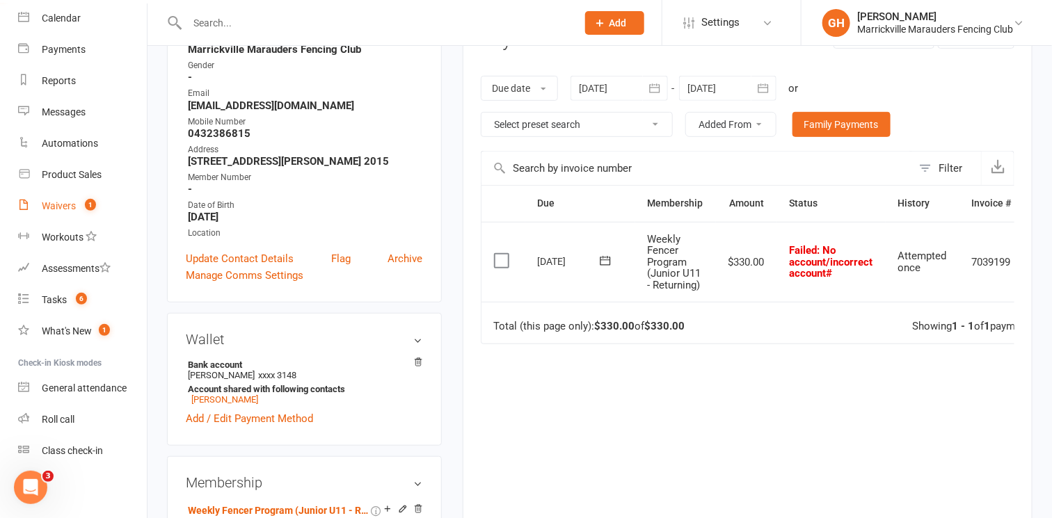
click at [66, 204] on div "Waivers" at bounding box center [59, 205] width 34 height 11
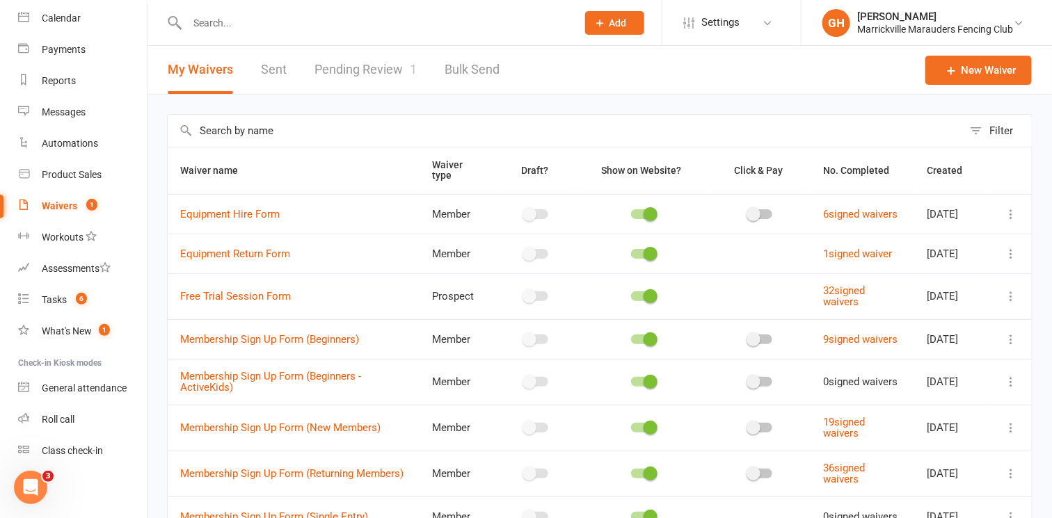
click at [332, 80] on link "Pending Review 1" at bounding box center [365, 70] width 102 height 48
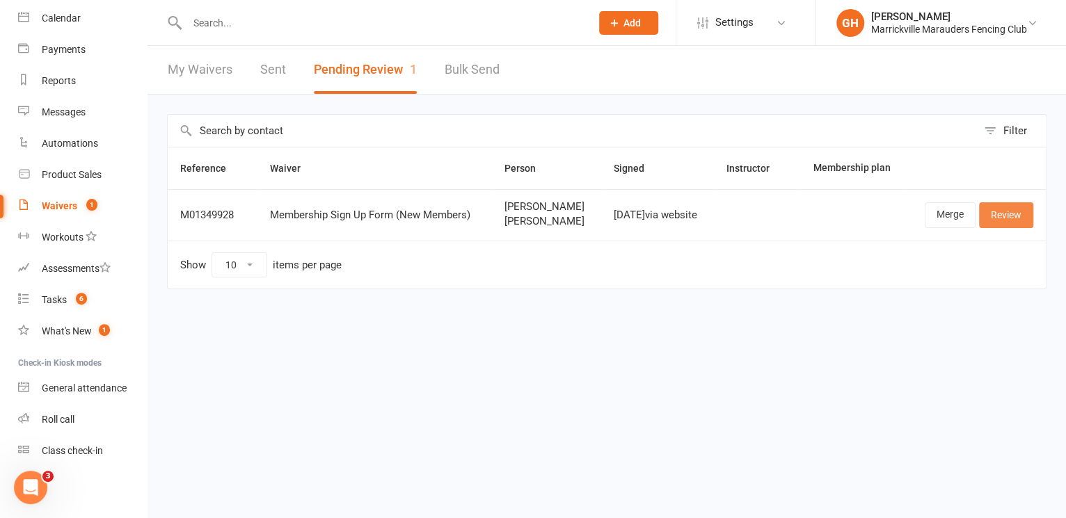
click at [998, 216] on link "Review" at bounding box center [1006, 214] width 54 height 25
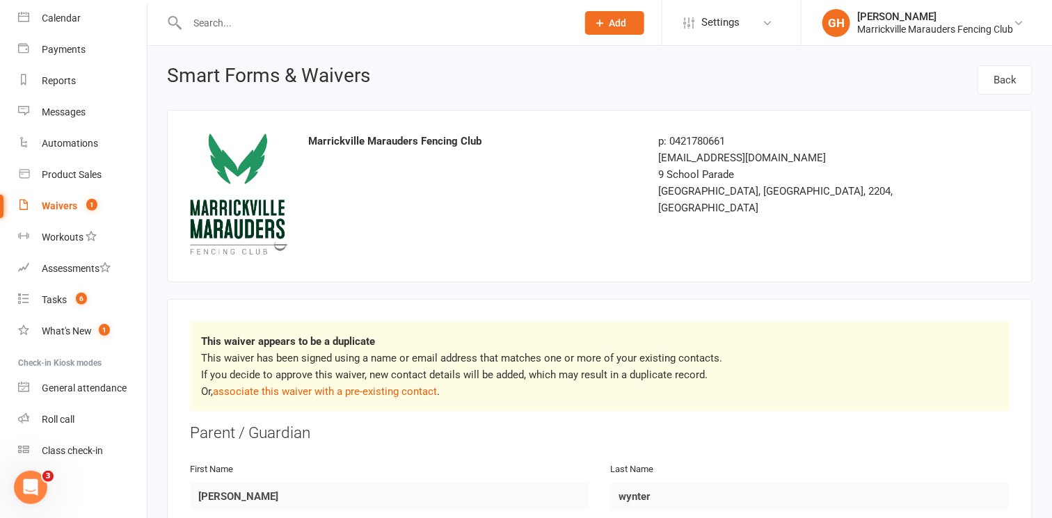
scroll to position [15, 0]
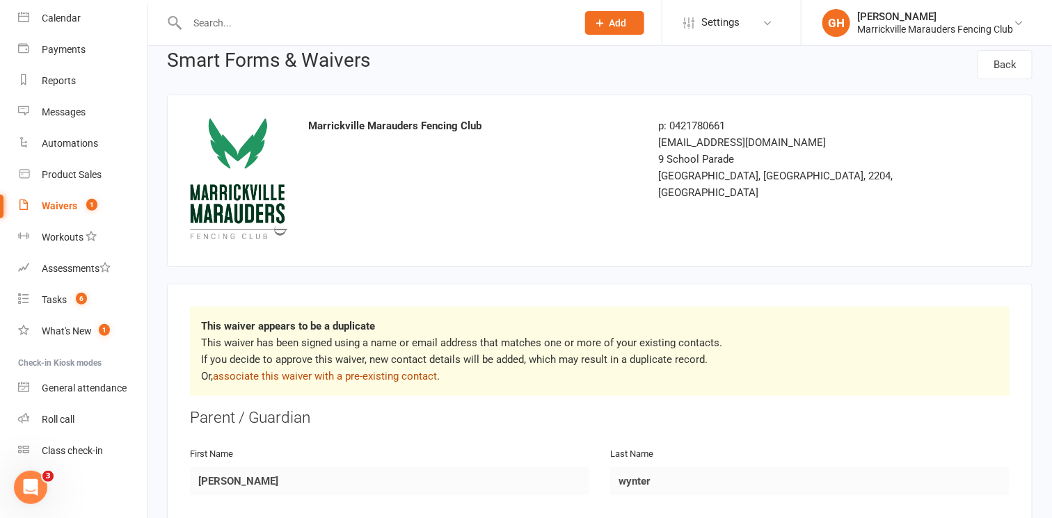
click at [388, 370] on link "associate this waiver with a pre-existing contact" at bounding box center [325, 376] width 224 height 13
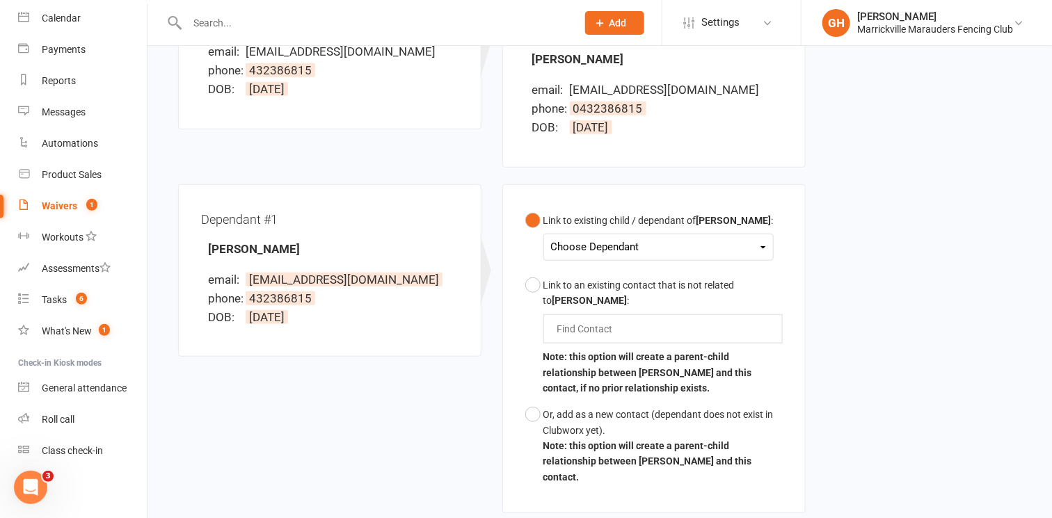
scroll to position [262, 0]
click at [631, 240] on div "Choose Dependant" at bounding box center [658, 246] width 215 height 19
click at [615, 276] on link "[PERSON_NAME]" at bounding box center [621, 279] width 138 height 30
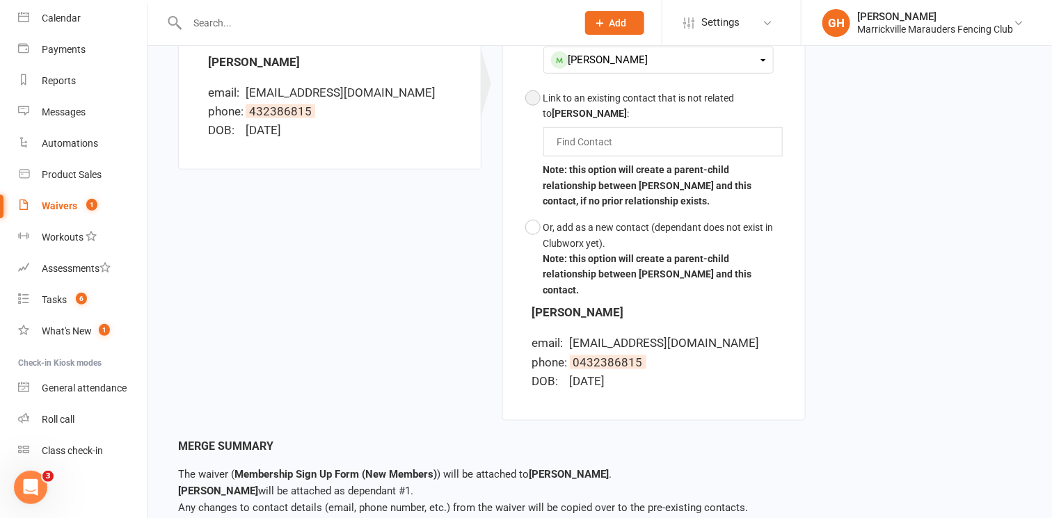
scroll to position [511, 0]
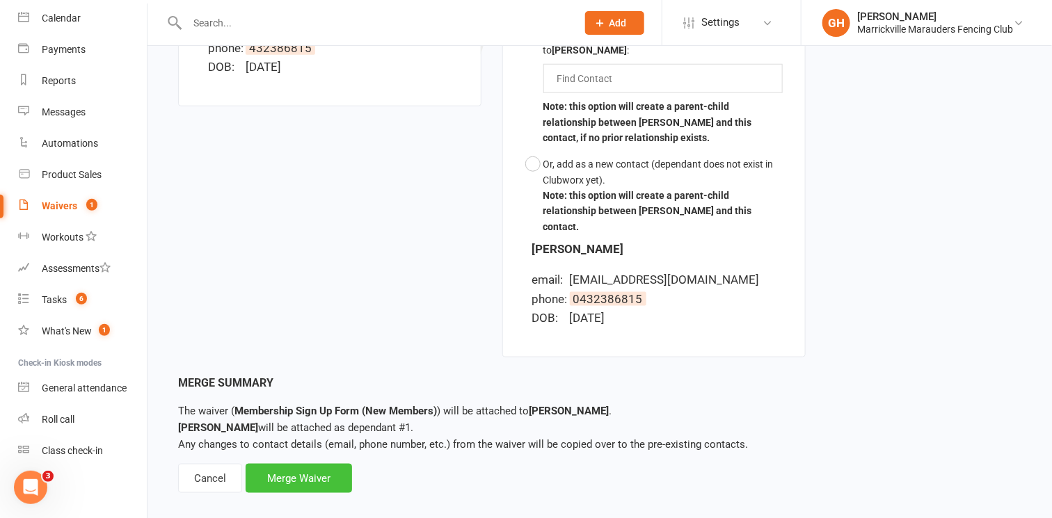
click at [276, 464] on div "Merge Waiver" at bounding box center [299, 478] width 106 height 29
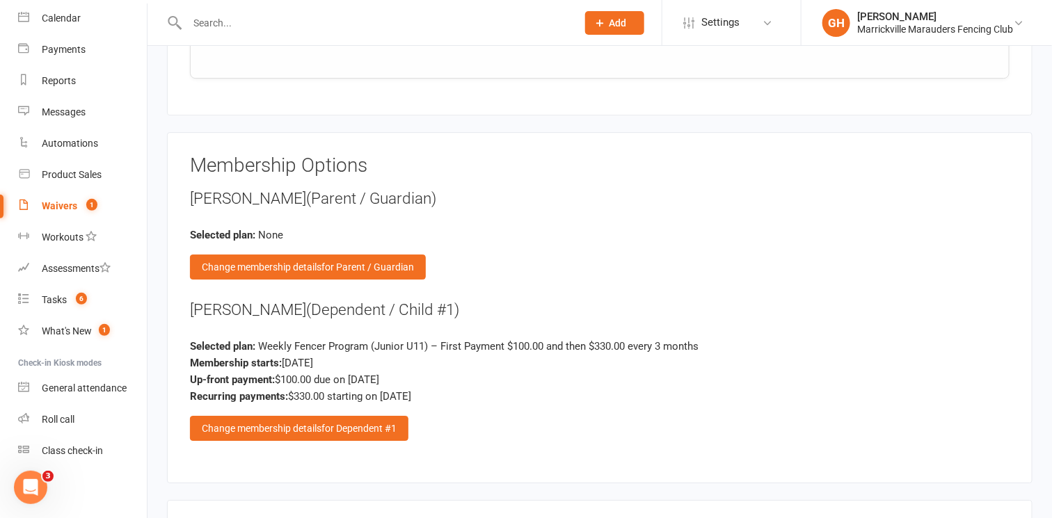
scroll to position [1700, 0]
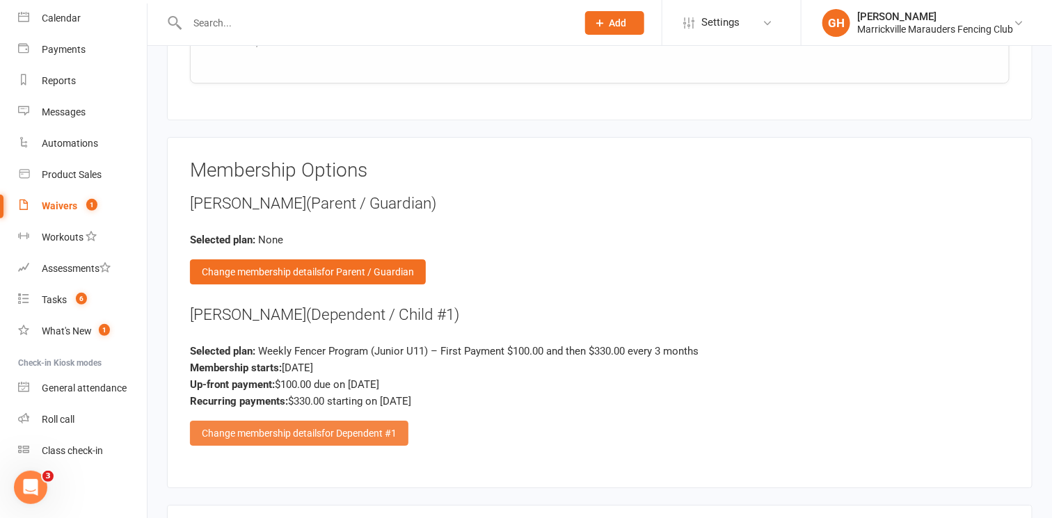
click at [334, 428] on span "for Dependent #1" at bounding box center [358, 433] width 75 height 11
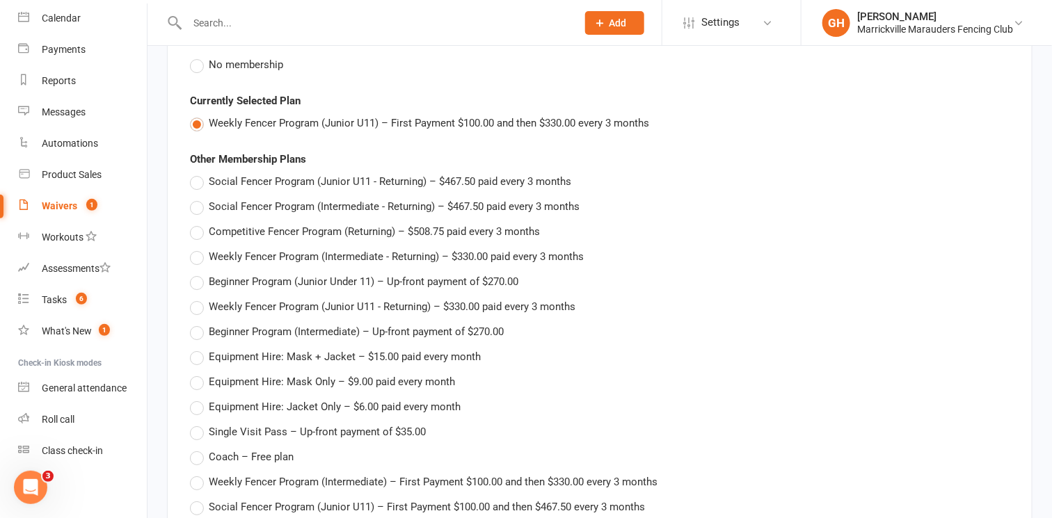
scroll to position [1842, 0]
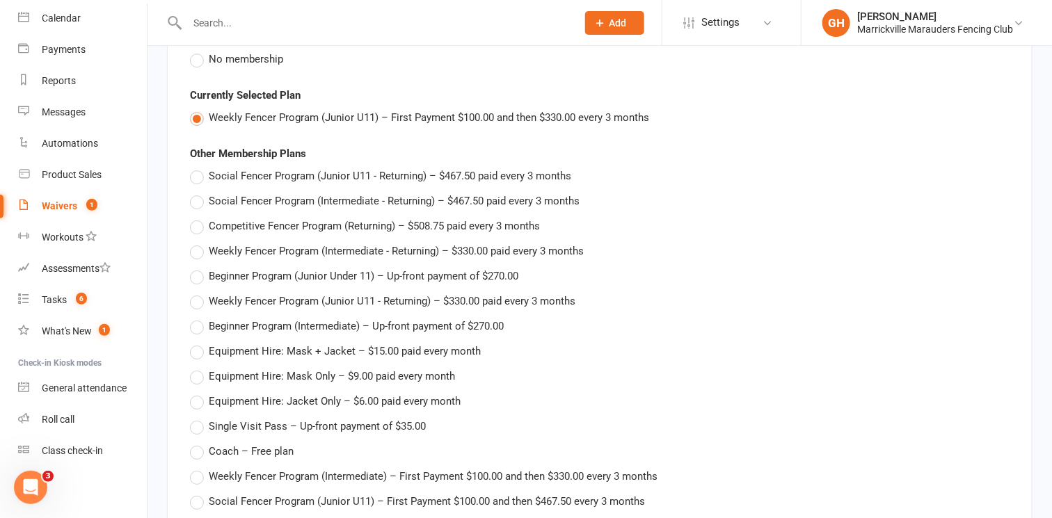
click at [391, 293] on span "Weekly Fencer Program (Junior U11 - Returning) – $330.00 paid every 3 months" at bounding box center [392, 300] width 367 height 15
click at [199, 293] on input "Weekly Fencer Program (Junior U11 - Returning) – $330.00 paid every 3 months" at bounding box center [194, 293] width 9 height 0
type input "Weekly Fencer Program (Junior U11 - Returning)"
type input "0"
type input "330"
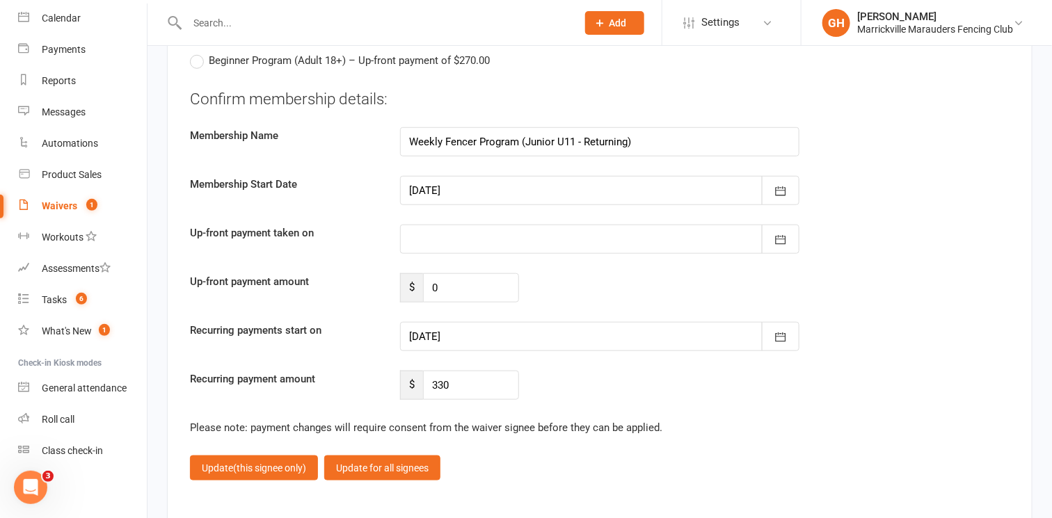
scroll to position [2478, 0]
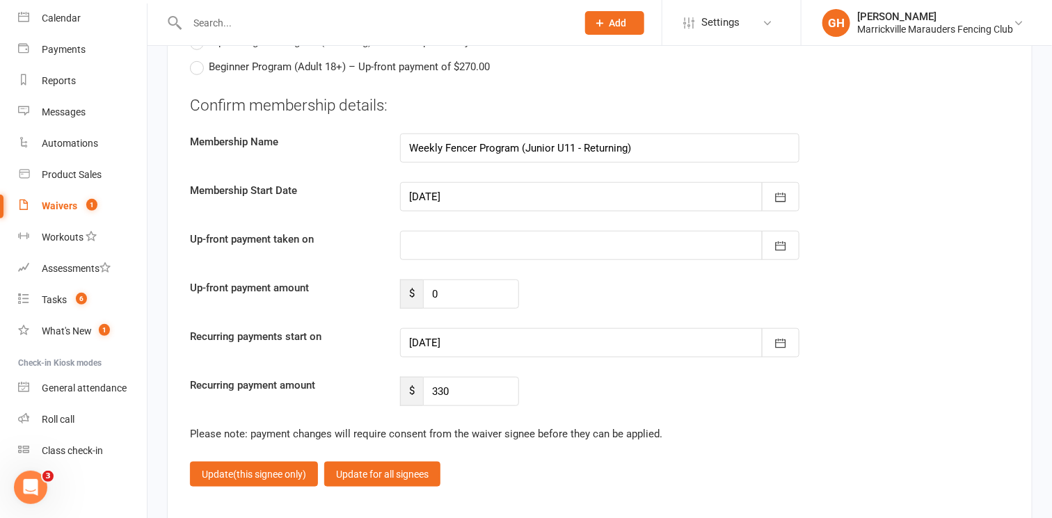
click at [575, 196] on div at bounding box center [599, 196] width 399 height 29
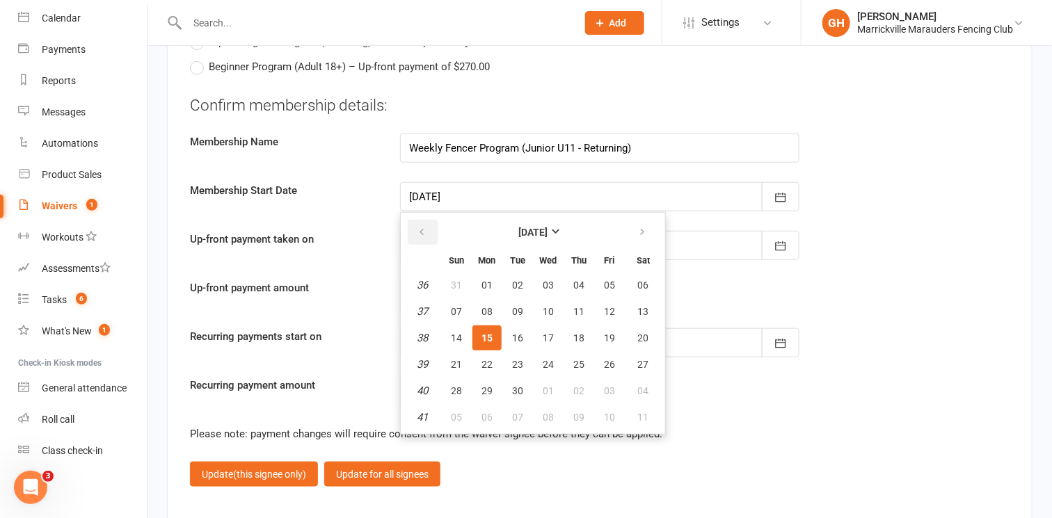
click at [413, 221] on button "button" at bounding box center [423, 232] width 30 height 25
click at [644, 385] on span "30" at bounding box center [643, 390] width 11 height 11
type input "30 Aug 2025"
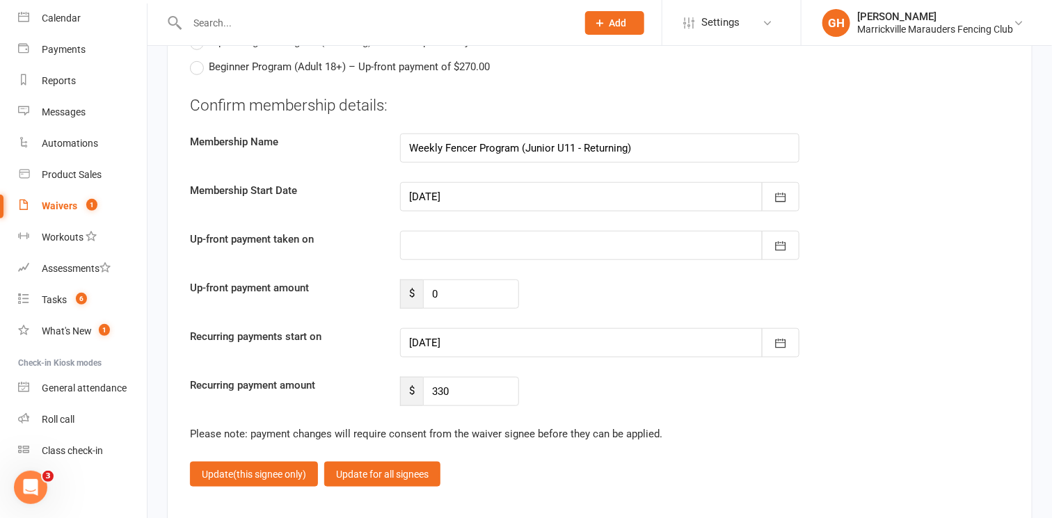
type input "31 Aug 2025"
click at [891, 280] on div "Up-front payment amount $ 0" at bounding box center [600, 294] width 840 height 29
click at [291, 469] on span "(this signee only)" at bounding box center [269, 474] width 73 height 11
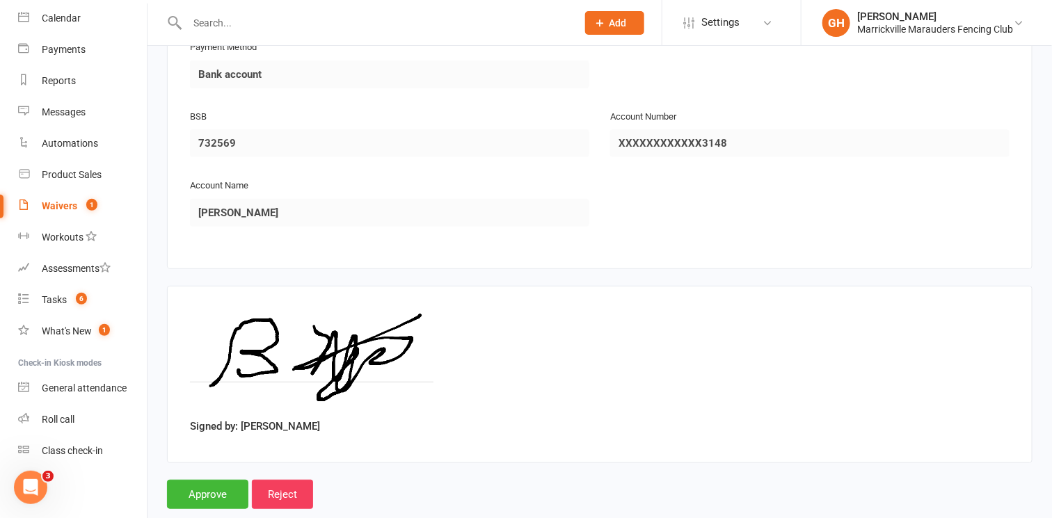
scroll to position [2244, 0]
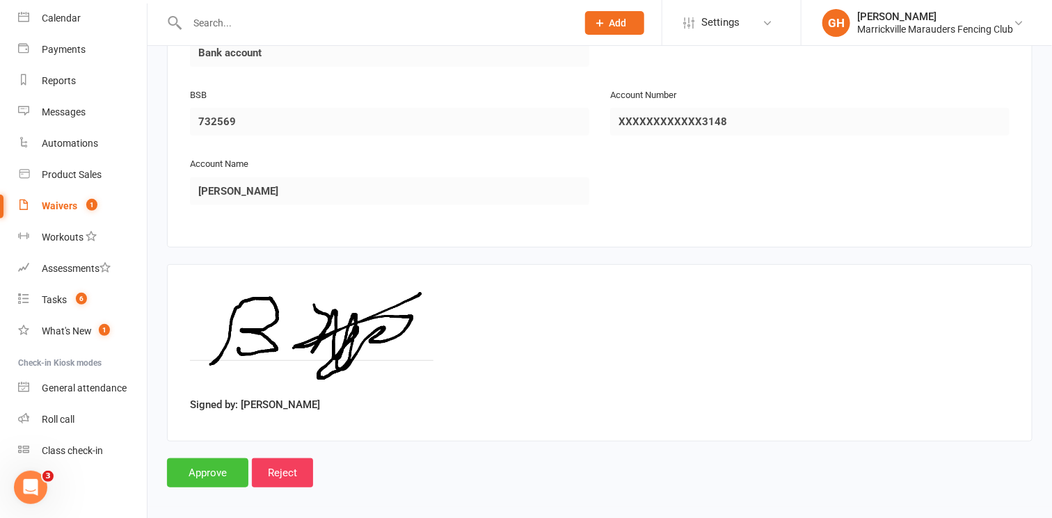
click at [224, 459] on input "Approve" at bounding box center [207, 473] width 81 height 29
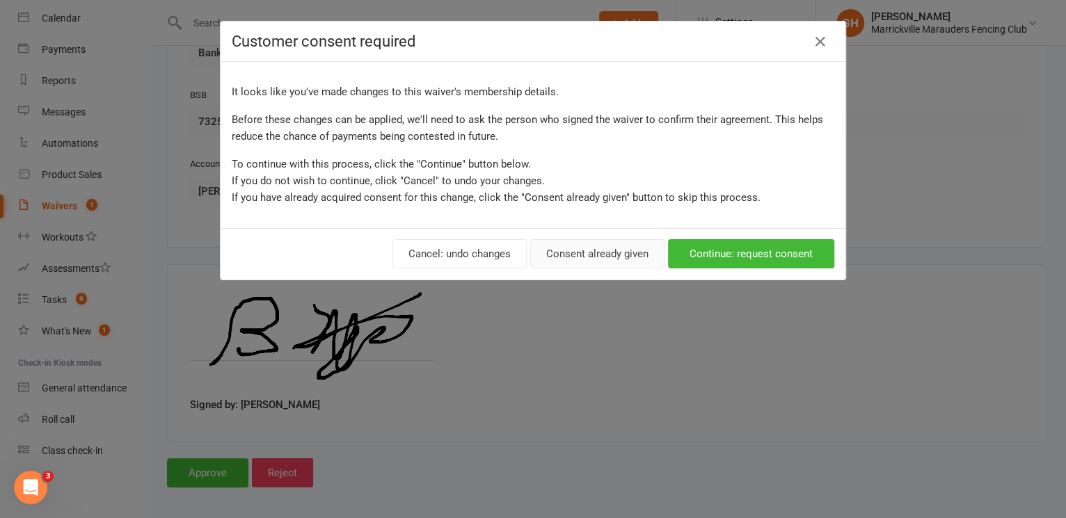
click at [628, 254] on button "Consent already given" at bounding box center [597, 253] width 134 height 29
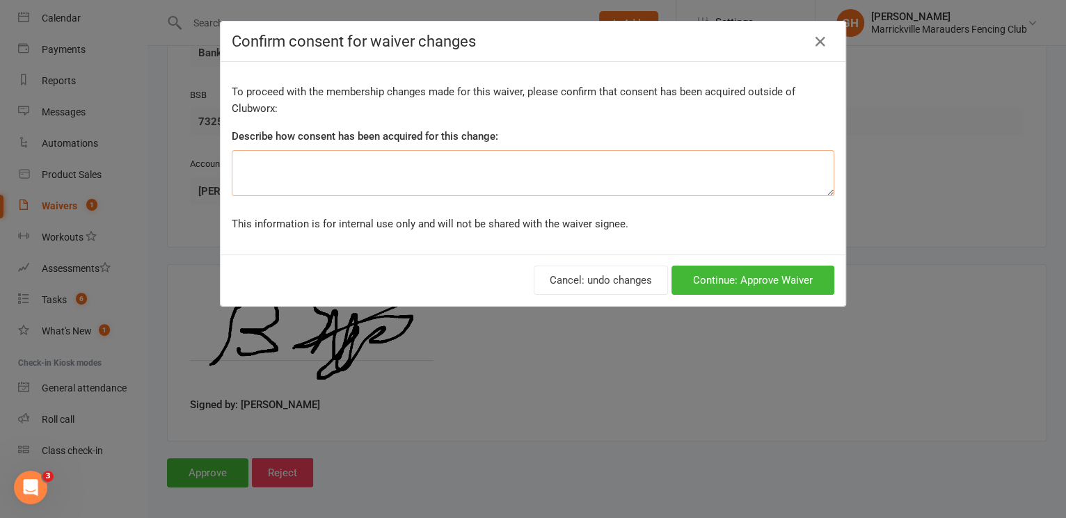
click at [538, 177] on textarea at bounding box center [533, 173] width 603 height 46
type textarea "I"
type textarea "U"
type textarea "R"
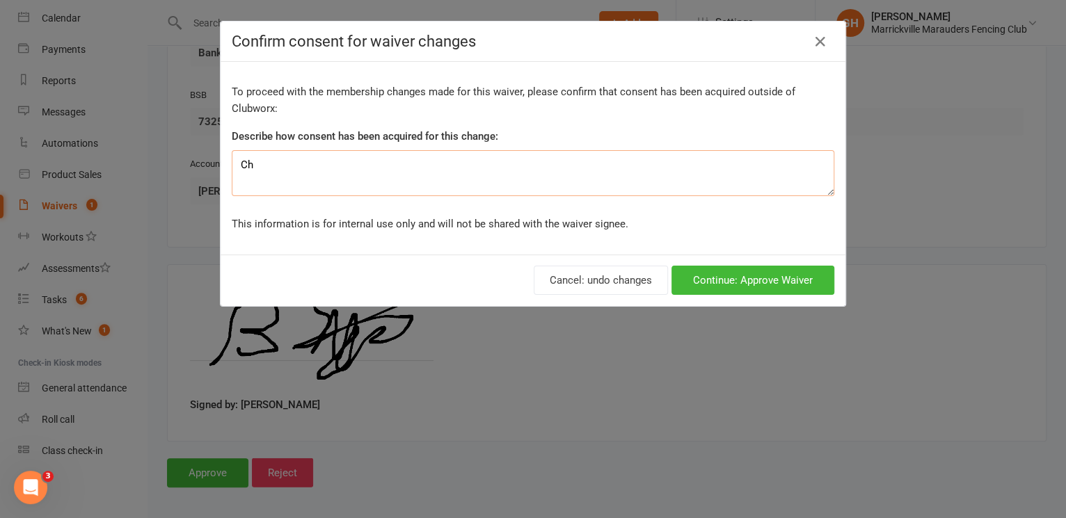
type textarea "C"
type textarea "No starting charge applicable."
click at [787, 282] on button "Continue: Approve Waiver" at bounding box center [752, 280] width 163 height 29
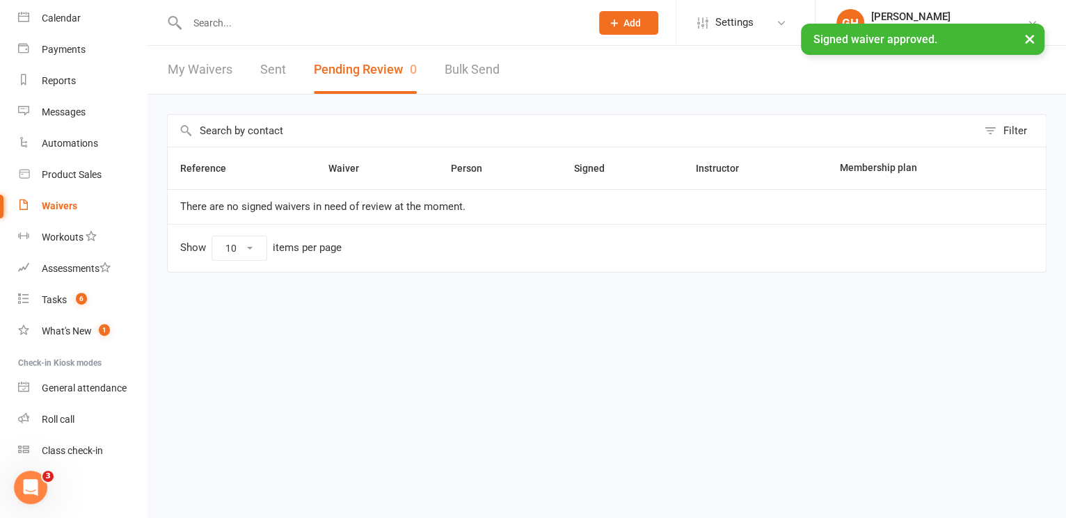
click at [225, 24] on div "× Signed waiver approved." at bounding box center [524, 24] width 1048 height 0
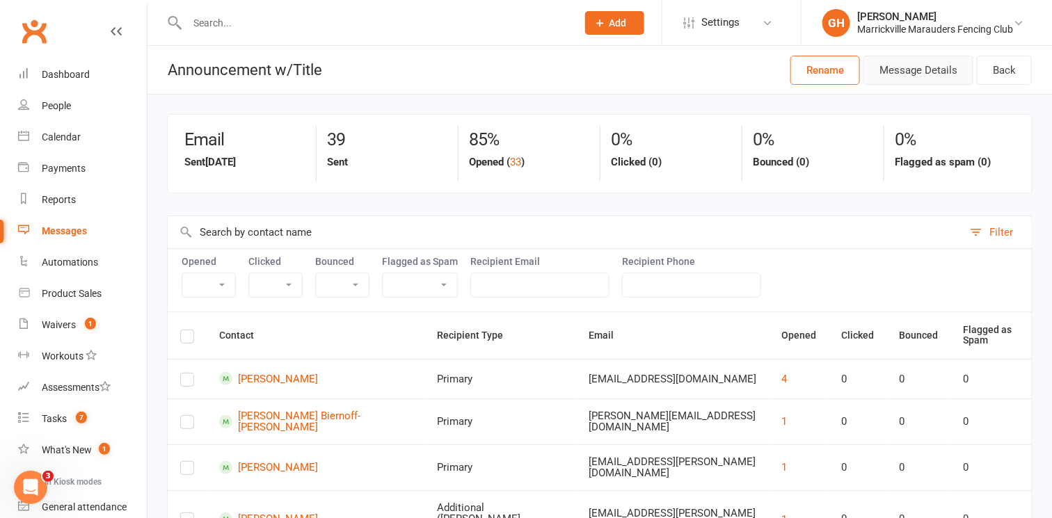
click at [920, 70] on button "Message Details" at bounding box center [918, 70] width 110 height 29
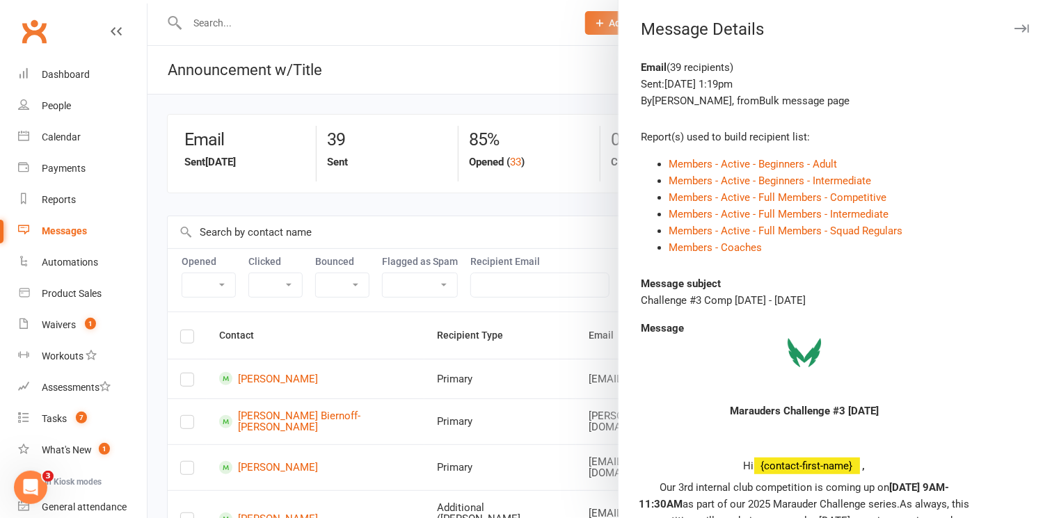
drag, startPoint x: 634, startPoint y: 297, endPoint x: 854, endPoint y: 303, distance: 219.9
click at [854, 303] on div "Challenge #3 Comp [DATE] - [DATE]" at bounding box center [835, 300] width 389 height 17
copy div "Challenge #3 Comp [DATE] - [DATE]"
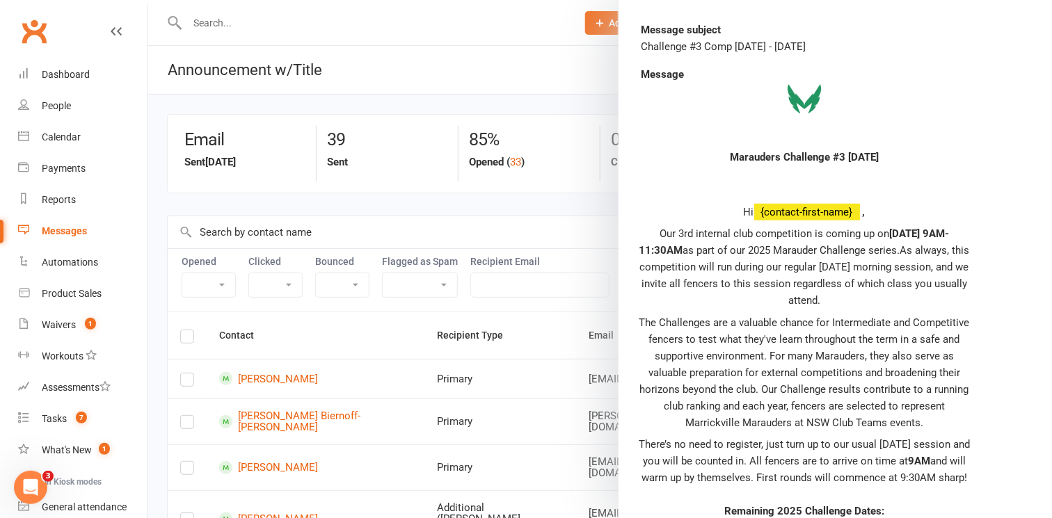
scroll to position [328, 0]
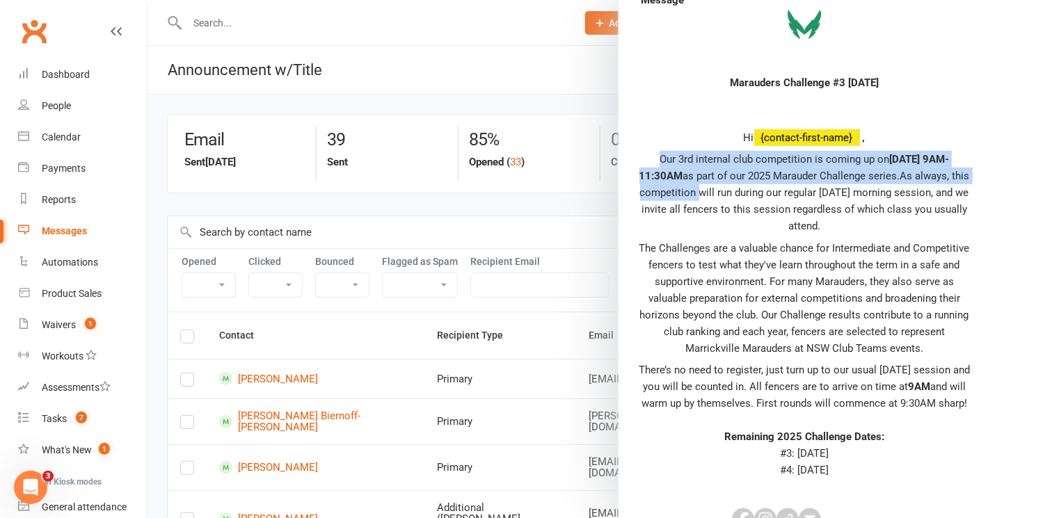
drag, startPoint x: 653, startPoint y: 156, endPoint x: 815, endPoint y: 189, distance: 164.7
click at [815, 189] on p "Our 3rd internal club competition is coming up on Saturday 20 September, 9AM-11…" at bounding box center [804, 192] width 334 height 83
click at [815, 189] on span "As always, this competition will run during our regular [DATE] morning session,…" at bounding box center [805, 201] width 330 height 63
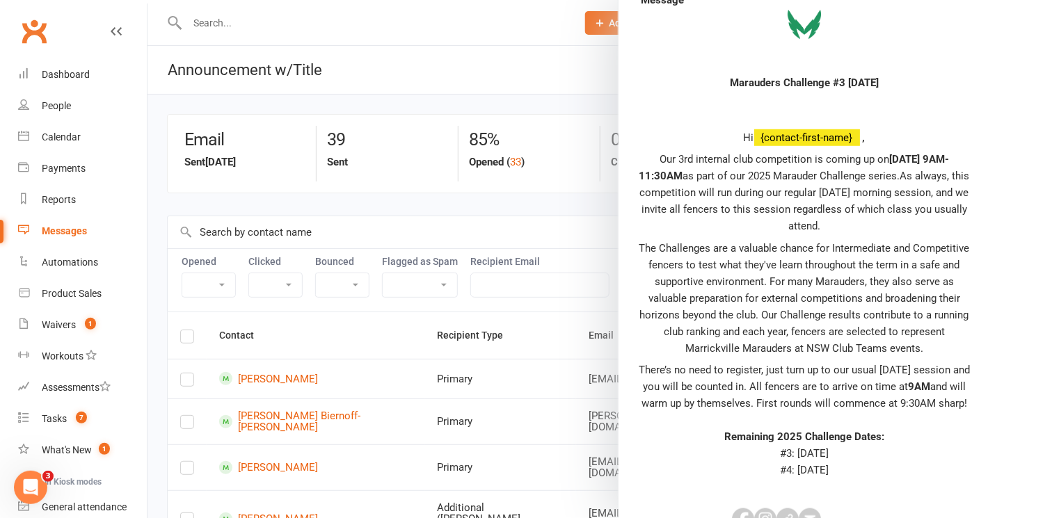
click at [785, 205] on span "As always, this competition will run during our regular [DATE] morning session,…" at bounding box center [805, 201] width 330 height 63
drag, startPoint x: 654, startPoint y: 159, endPoint x: 874, endPoint y: 221, distance: 228.2
click at [874, 221] on p "Our 3rd internal club competition is coming up on Saturday 20 September, 9AM-11…" at bounding box center [804, 192] width 334 height 83
copy p "Our 3rd internal club competition is coming up on Saturday 20 September, 9AM-11…"
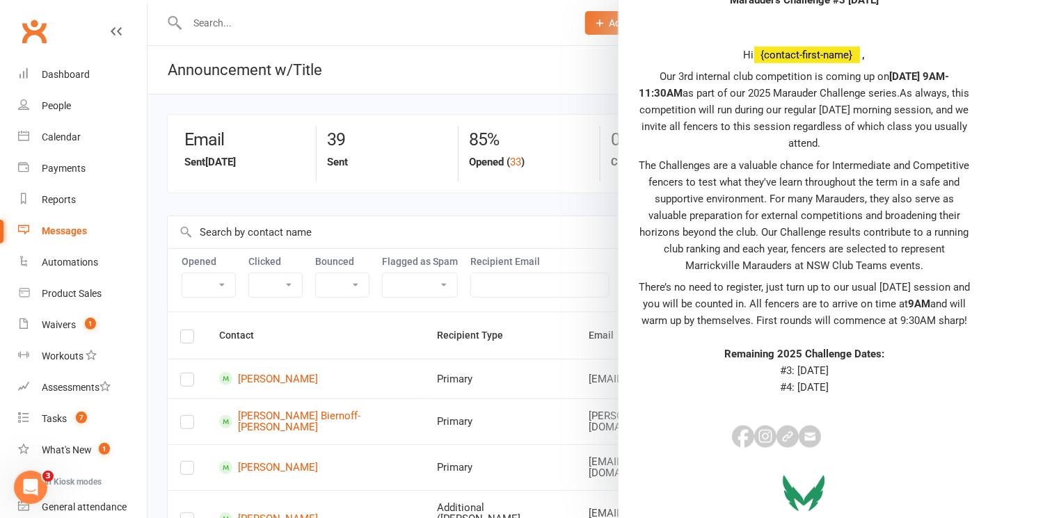
scroll to position [422, 0]
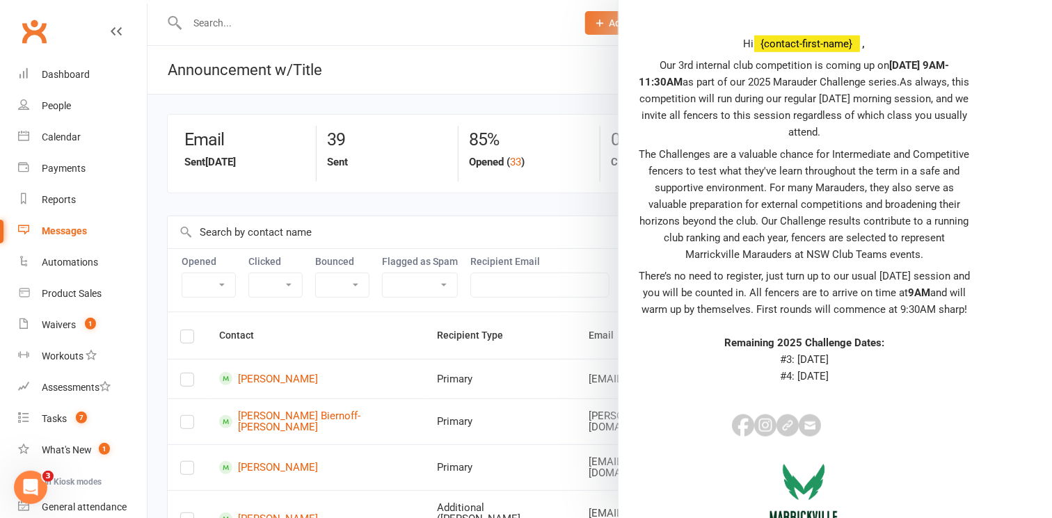
drag, startPoint x: 878, startPoint y: 389, endPoint x: 704, endPoint y: 360, distance: 176.3
click at [704, 360] on p "There’s no need to register, just turn up to our usual Saturday session and you…" at bounding box center [804, 326] width 334 height 117
copy p "Remaining 2025 Challenge Dates: #3: Saturday 20 September 2025 #4: Saturday 22 …"
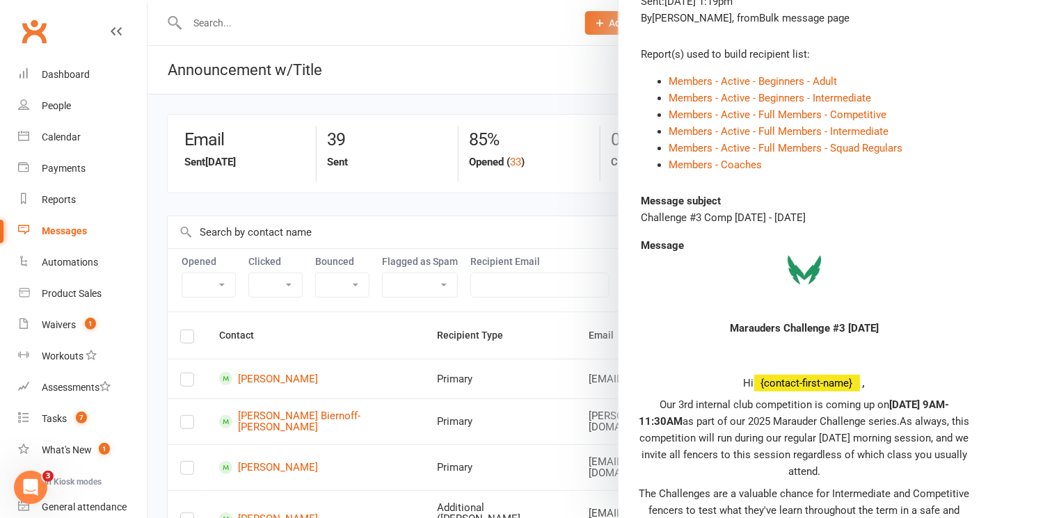
scroll to position [0, 0]
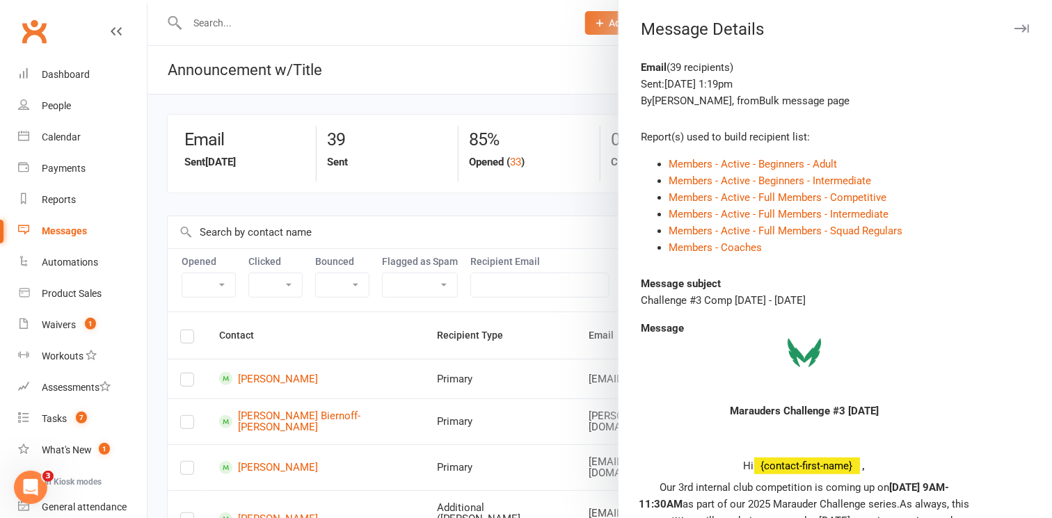
click at [257, 31] on div at bounding box center [599, 259] width 904 height 518
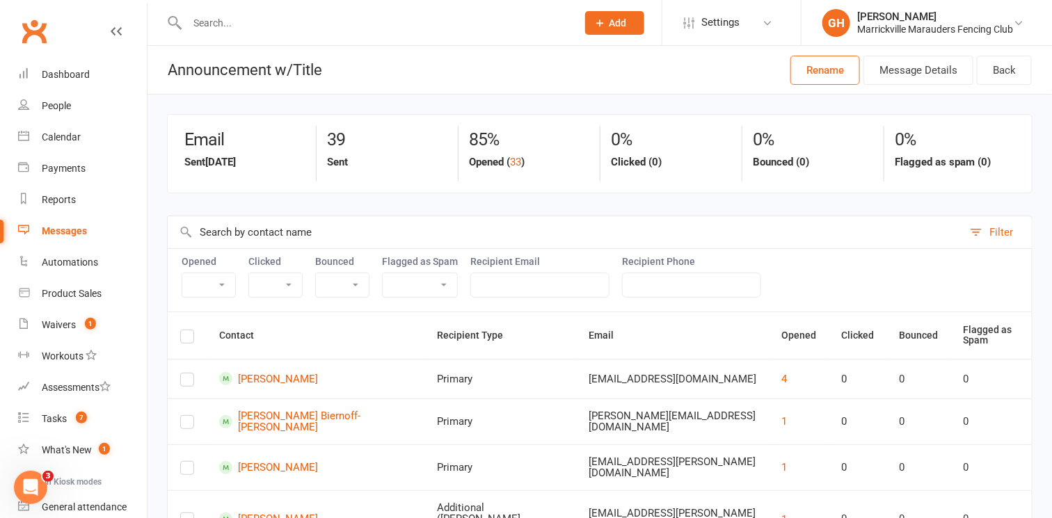
click at [282, 19] on input "text" at bounding box center [375, 22] width 384 height 19
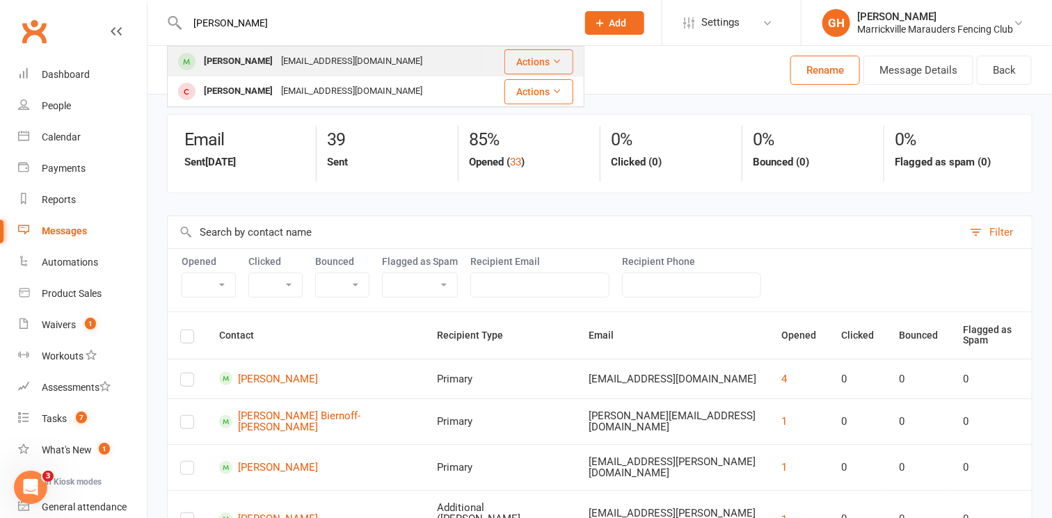
type input "lionel"
click at [277, 59] on div "[EMAIL_ADDRESS][DOMAIN_NAME]" at bounding box center [352, 61] width 150 height 20
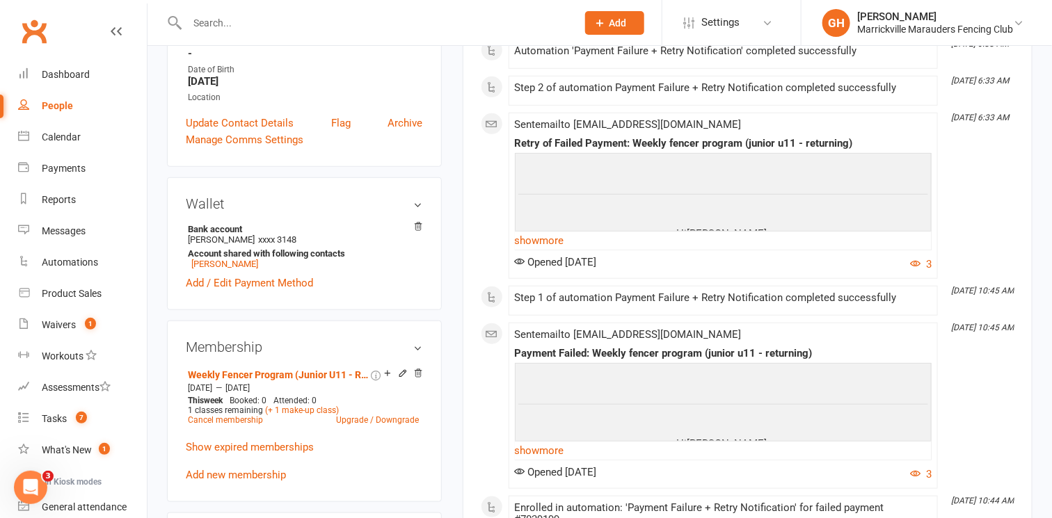
scroll to position [351, 0]
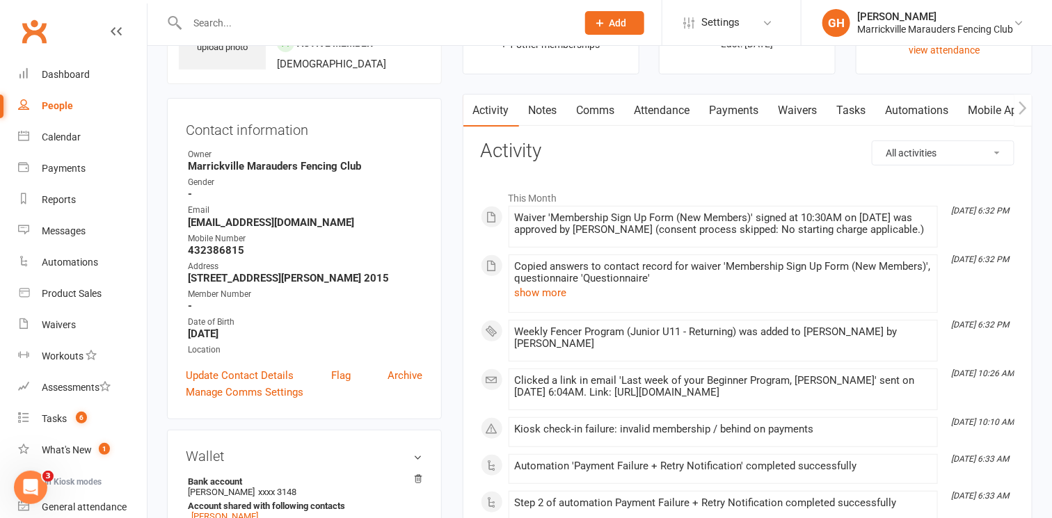
scroll to position [94, 0]
click at [671, 106] on link "Attendance" at bounding box center [662, 111] width 75 height 32
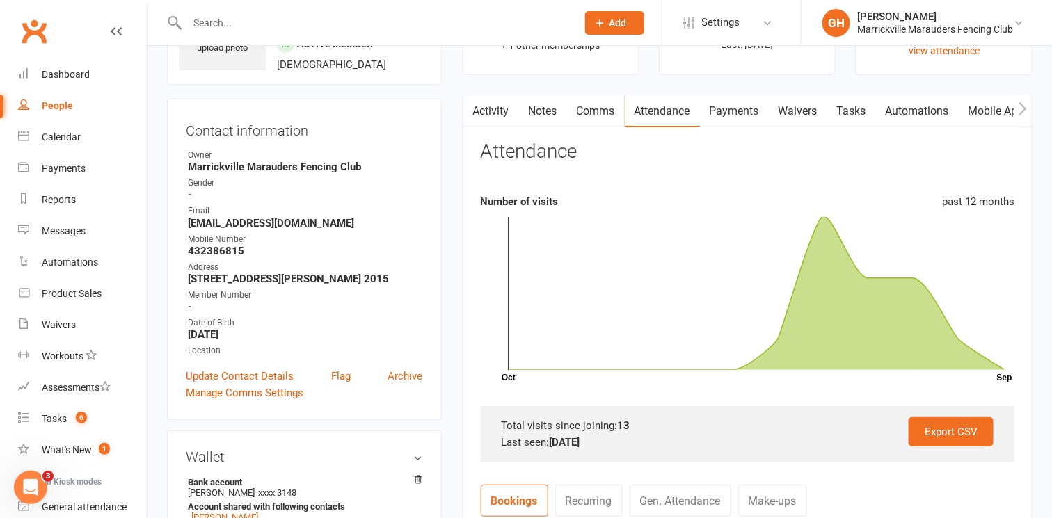
click at [724, 107] on link "Payments" at bounding box center [734, 111] width 69 height 32
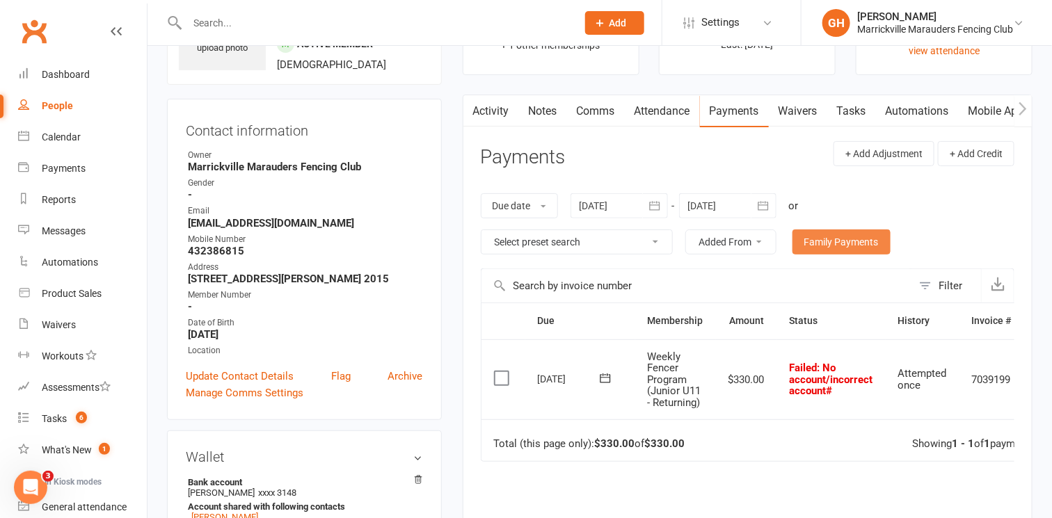
click at [850, 238] on link "Family Payments" at bounding box center [841, 242] width 98 height 25
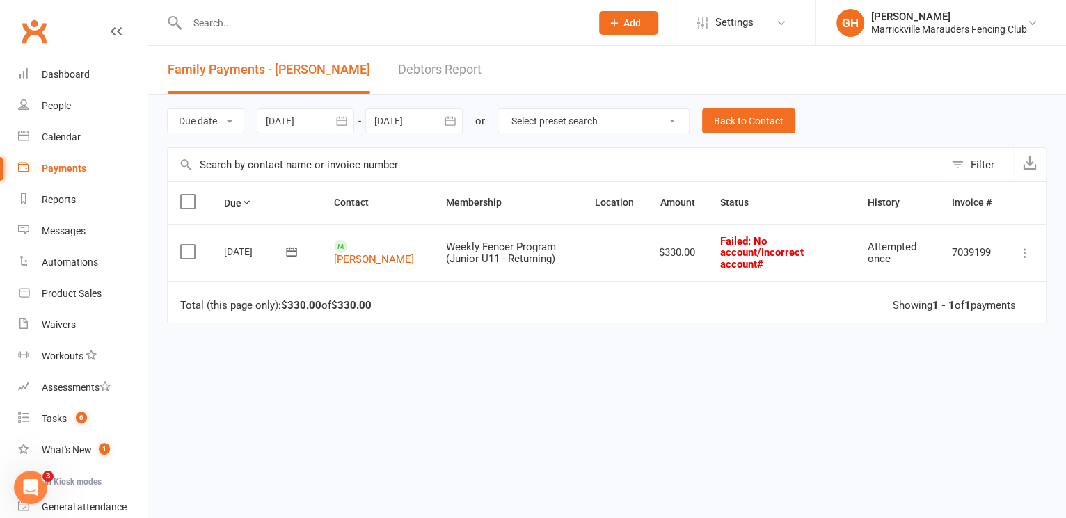
click at [341, 125] on icon "button" at bounding box center [341, 121] width 10 height 9
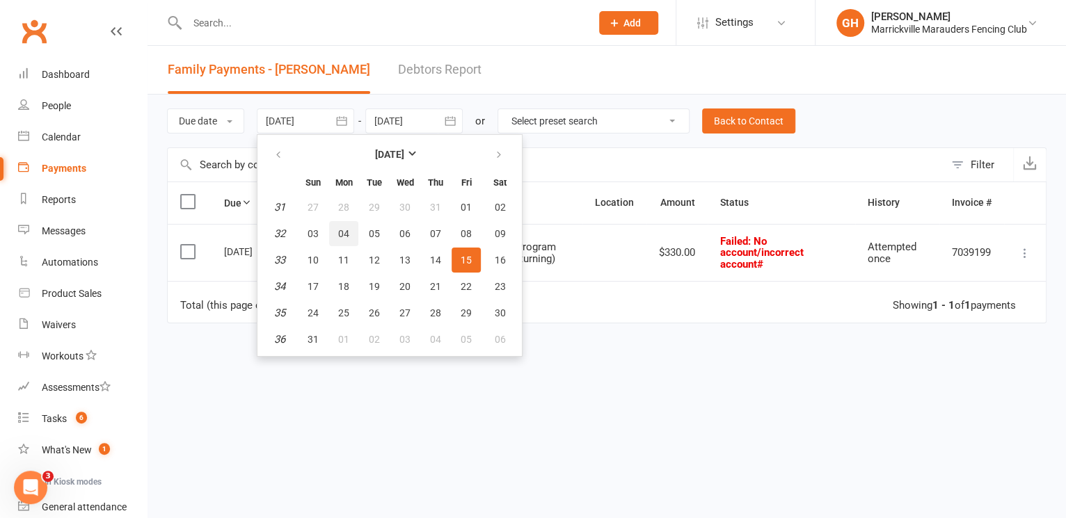
click at [343, 234] on span "04" at bounding box center [343, 233] width 11 height 11
type input "04 Aug 2025"
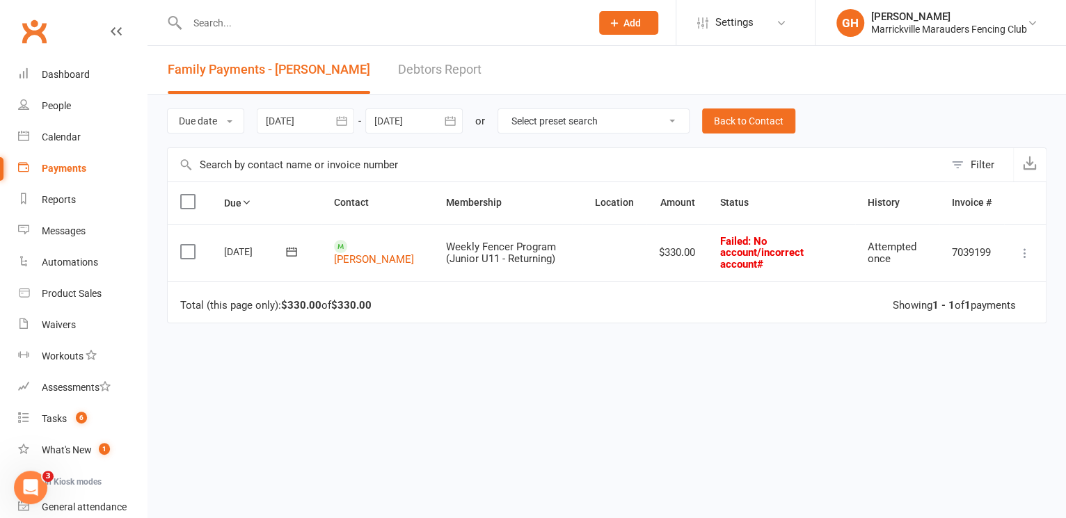
click at [465, 118] on div "Due date Due date Date paid Date failed Date settled 04 Aug 2025 August 2025 Su…" at bounding box center [606, 121] width 879 height 53
click at [454, 119] on icon "button" at bounding box center [450, 121] width 14 height 14
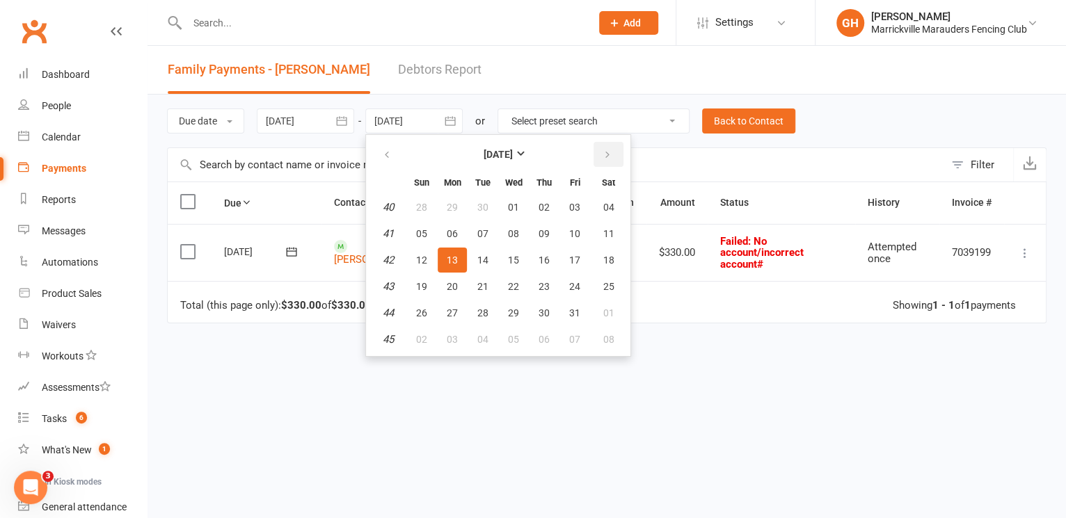
click at [607, 150] on icon "button" at bounding box center [608, 155] width 10 height 11
click at [591, 242] on button "08" at bounding box center [608, 233] width 35 height 25
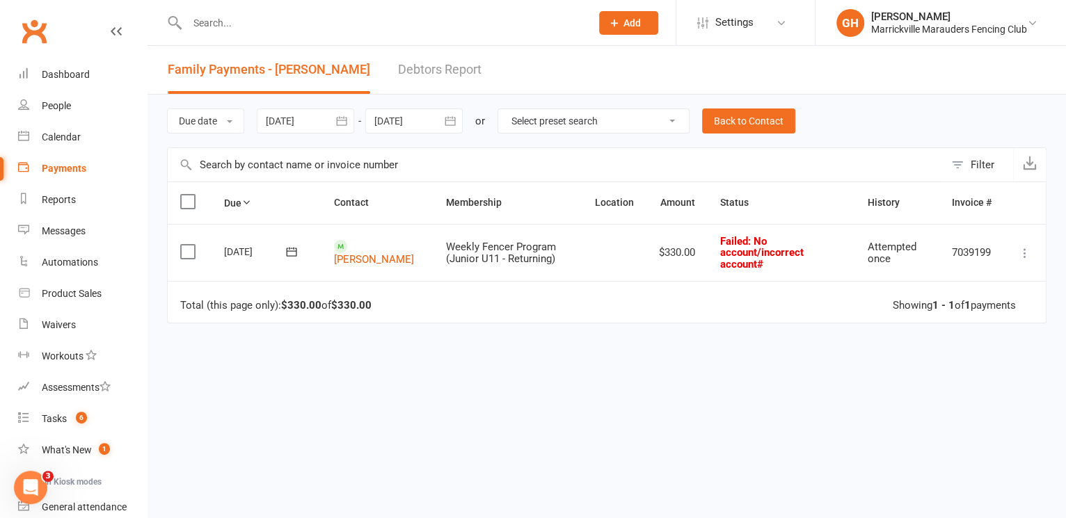
click at [447, 121] on icon "button" at bounding box center [450, 121] width 14 height 14
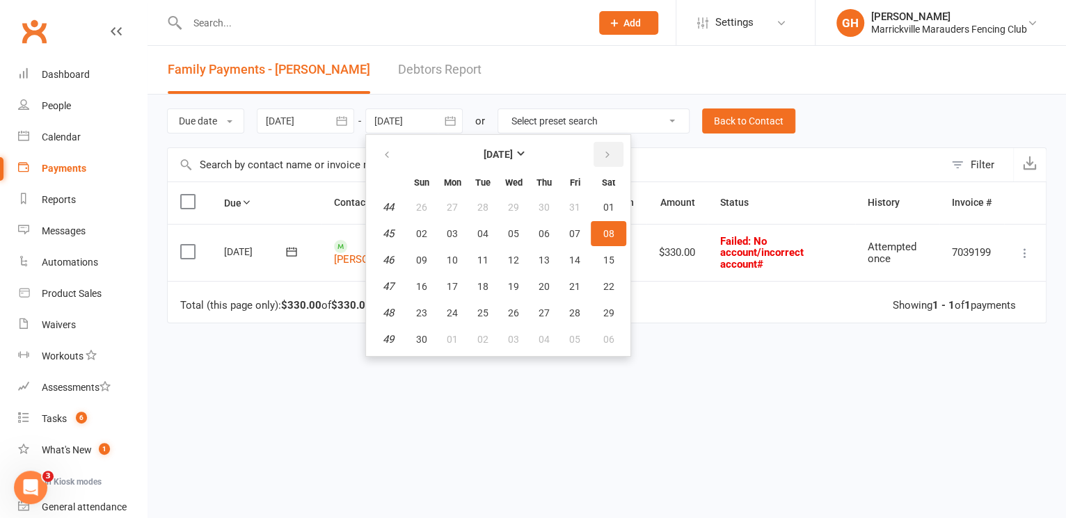
click at [602, 147] on button "button" at bounding box center [608, 154] width 30 height 25
click at [573, 289] on span "27" at bounding box center [574, 286] width 11 height 11
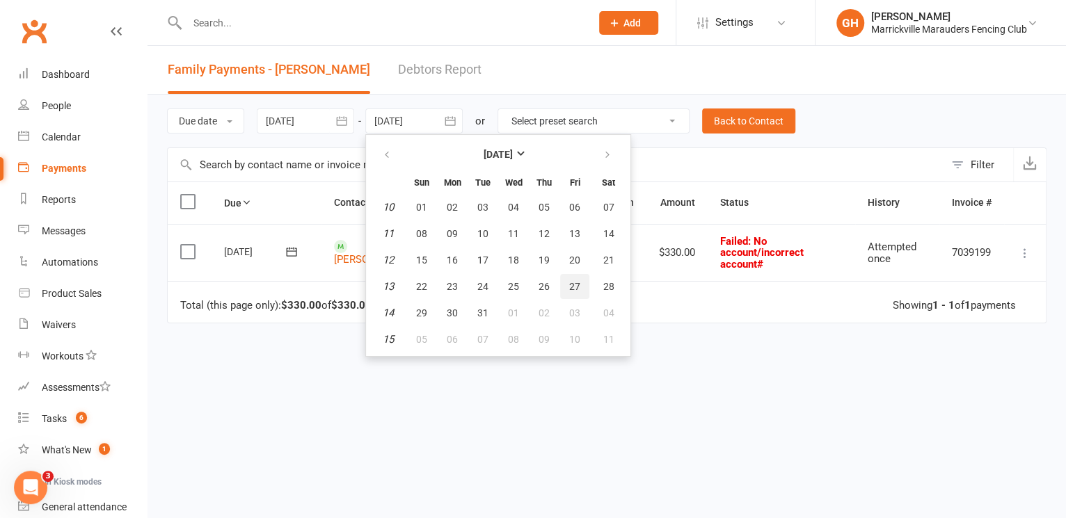
type input "27 Mar 2026"
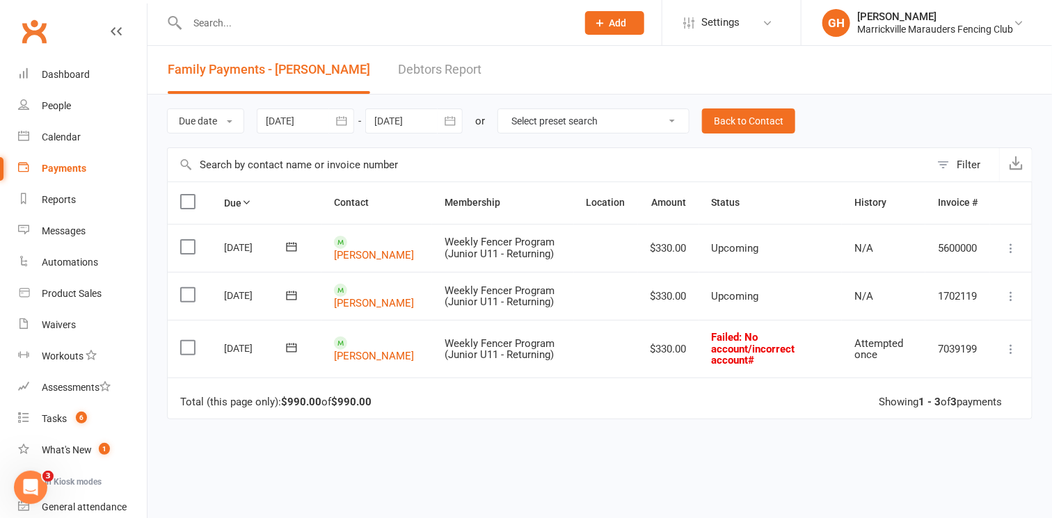
click at [1013, 351] on icon at bounding box center [1011, 349] width 14 height 14
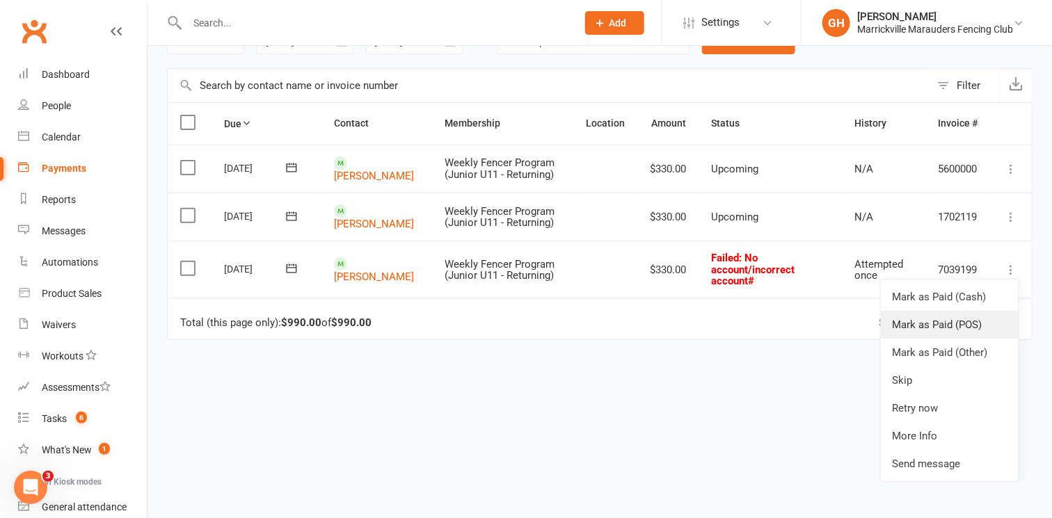
scroll to position [79, 0]
click at [930, 404] on link "Retry now" at bounding box center [950, 408] width 138 height 28
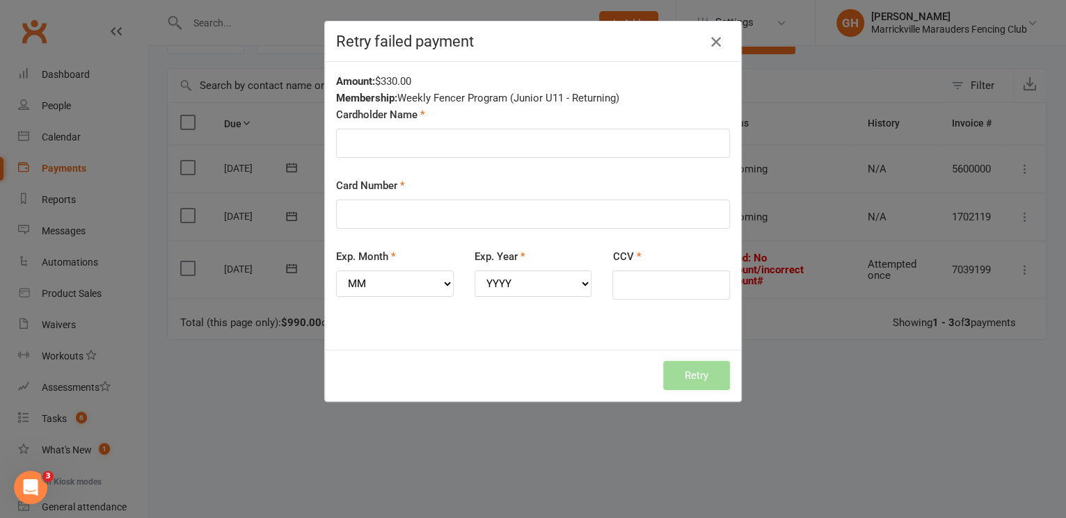
click at [712, 39] on icon "button" at bounding box center [716, 41] width 17 height 17
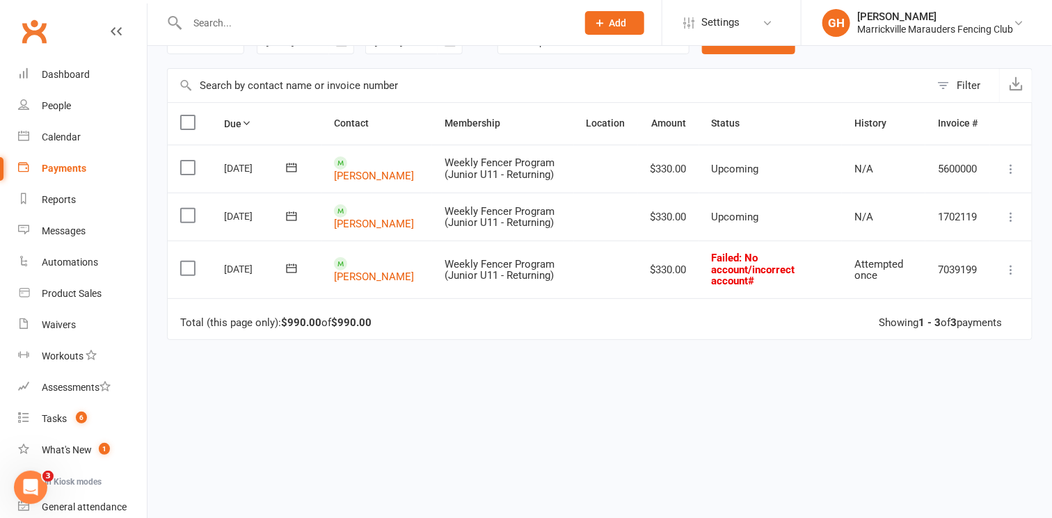
click at [1011, 216] on icon at bounding box center [1011, 217] width 14 height 14
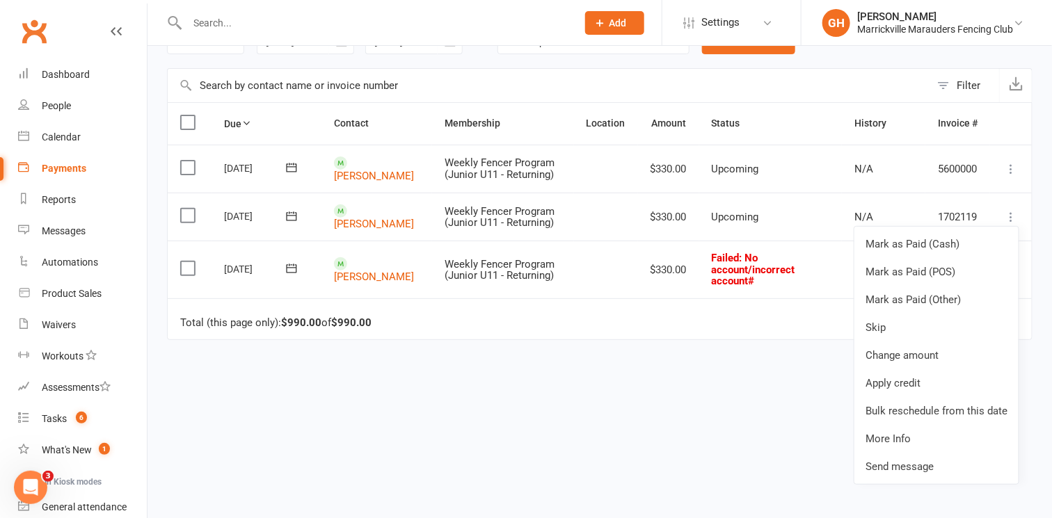
click at [700, 395] on div "Due Contact Membership Location Amount Status History Invoice # Select this 28 …" at bounding box center [600, 310] width 866 height 417
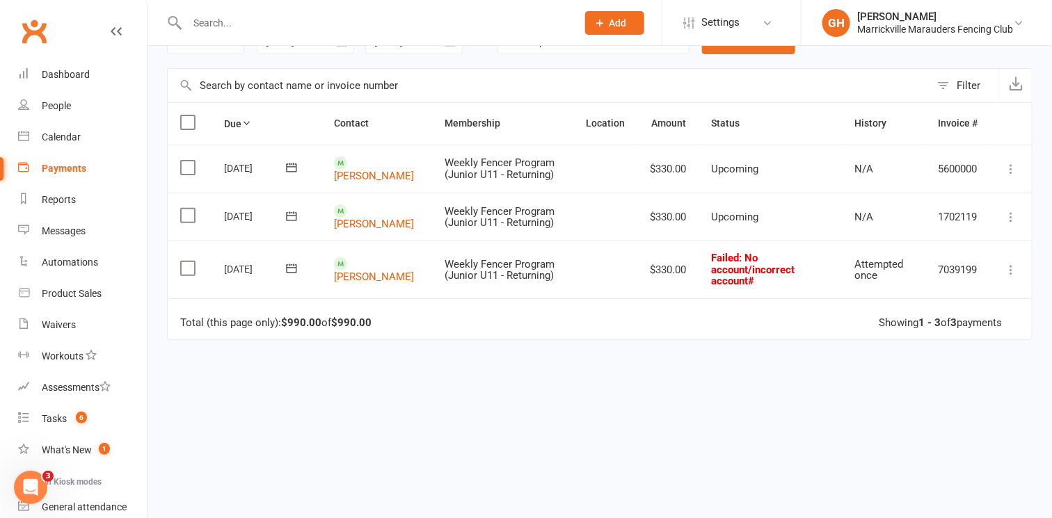
scroll to position [0, 0]
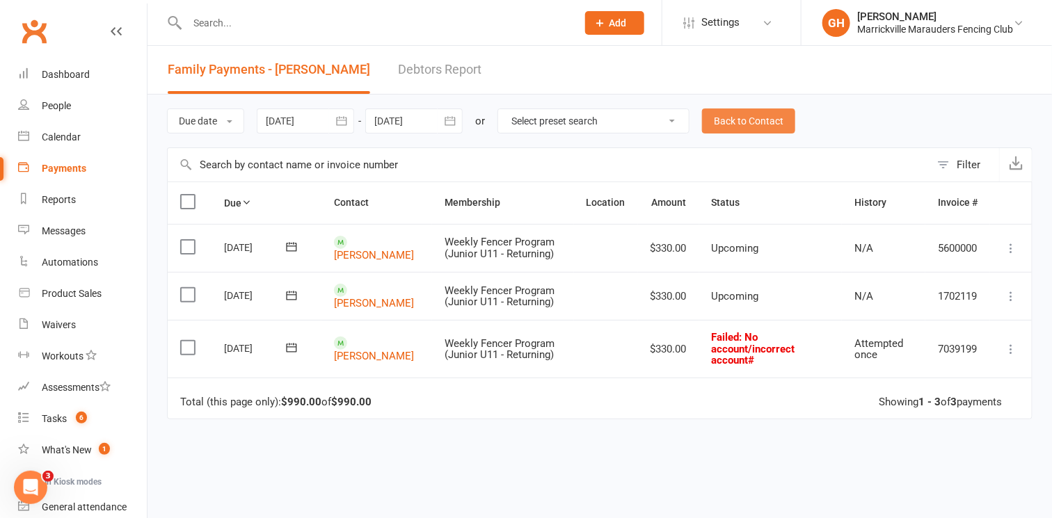
click at [767, 124] on link "Back to Contact" at bounding box center [748, 121] width 93 height 25
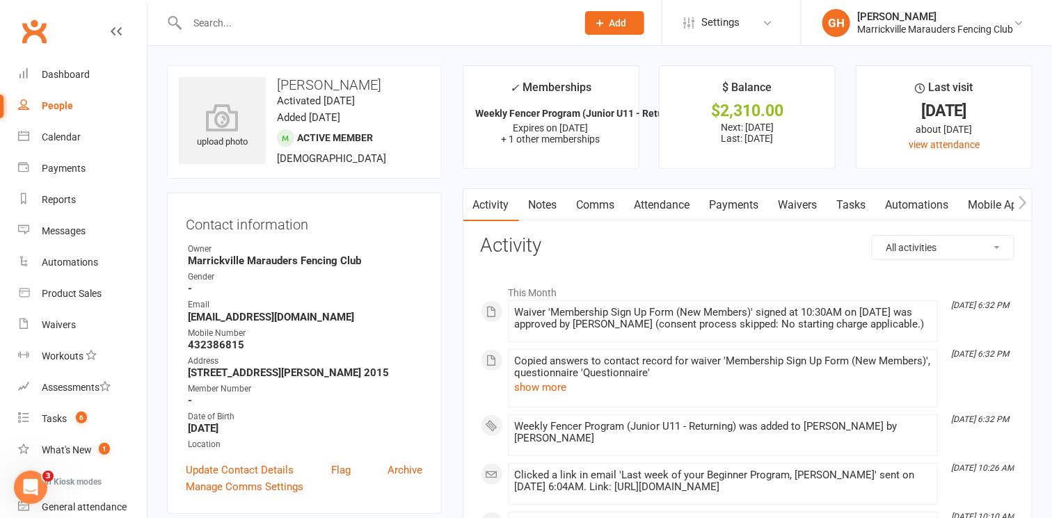
click at [801, 200] on link "Waivers" at bounding box center [798, 205] width 58 height 32
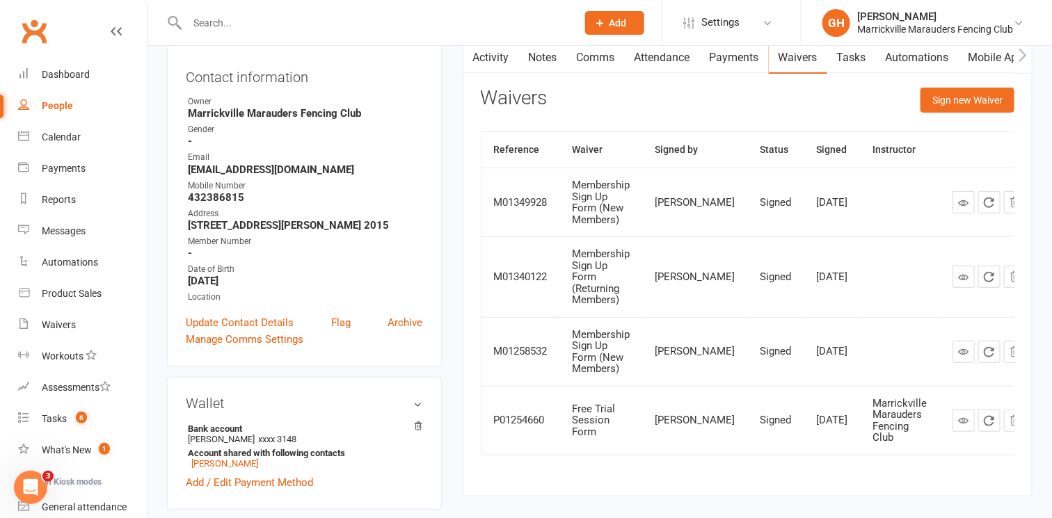
scroll to position [127, 0]
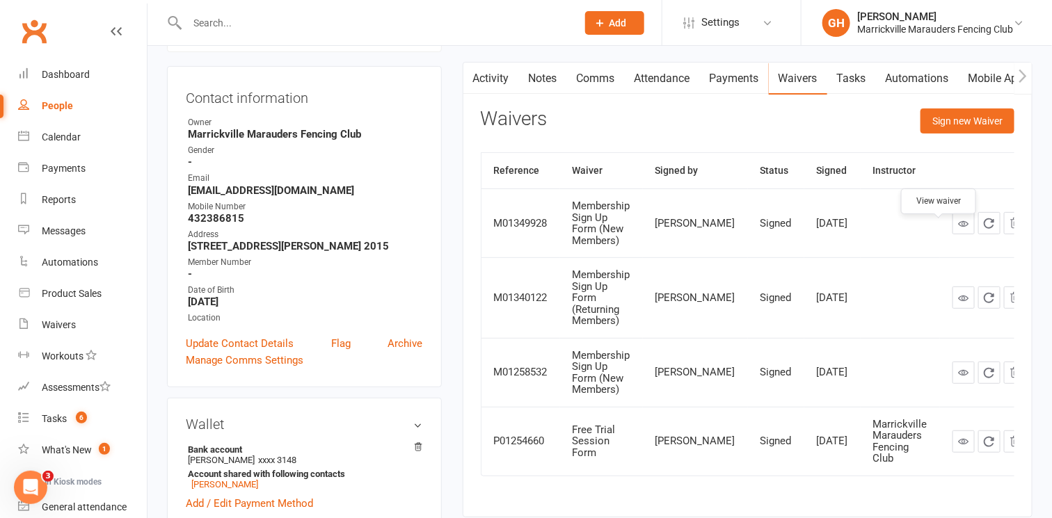
click at [958, 228] on icon at bounding box center [963, 223] width 10 height 10
click at [726, 79] on link "Payments" at bounding box center [734, 79] width 69 height 32
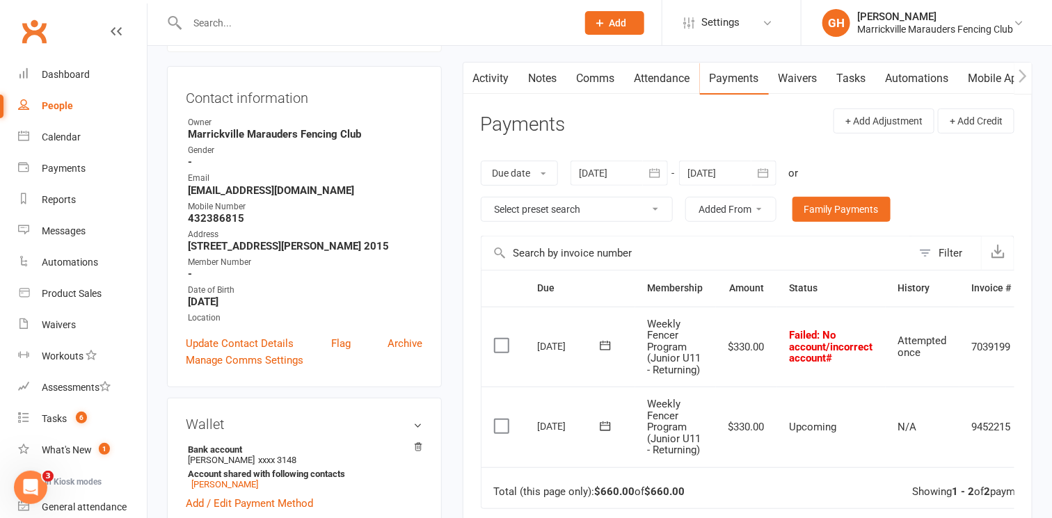
click at [962, 416] on td "9452215" at bounding box center [991, 427] width 65 height 81
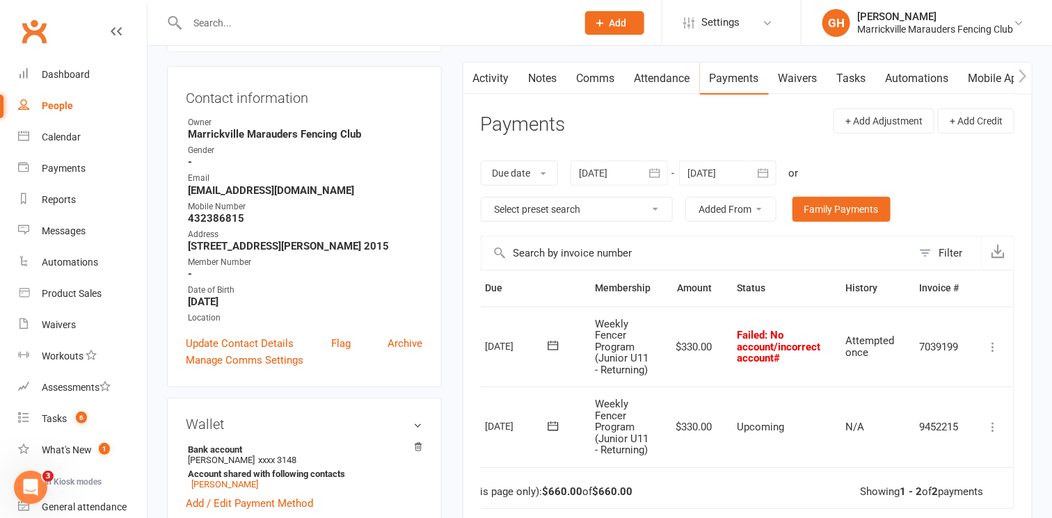
click at [1001, 423] on button at bounding box center [992, 427] width 17 height 17
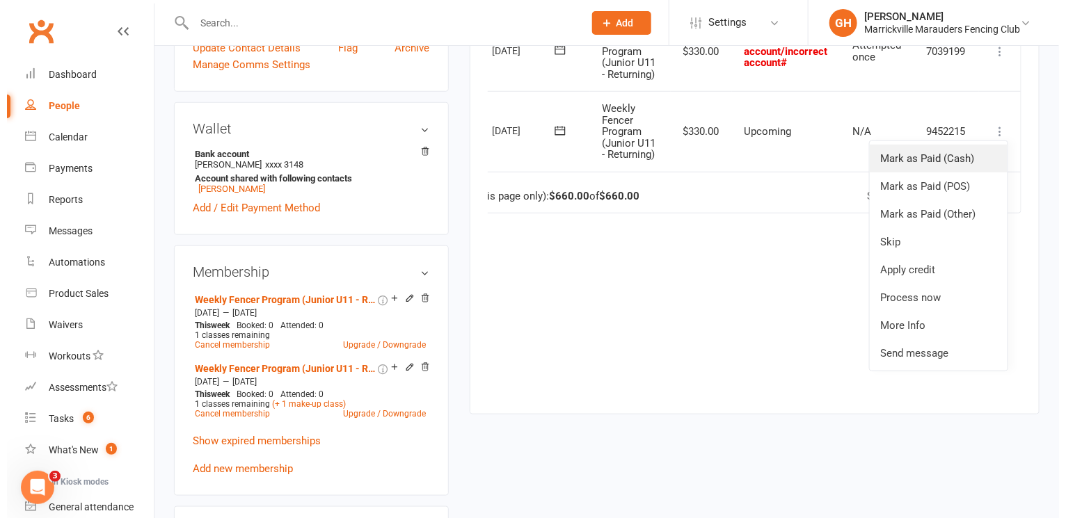
scroll to position [427, 0]
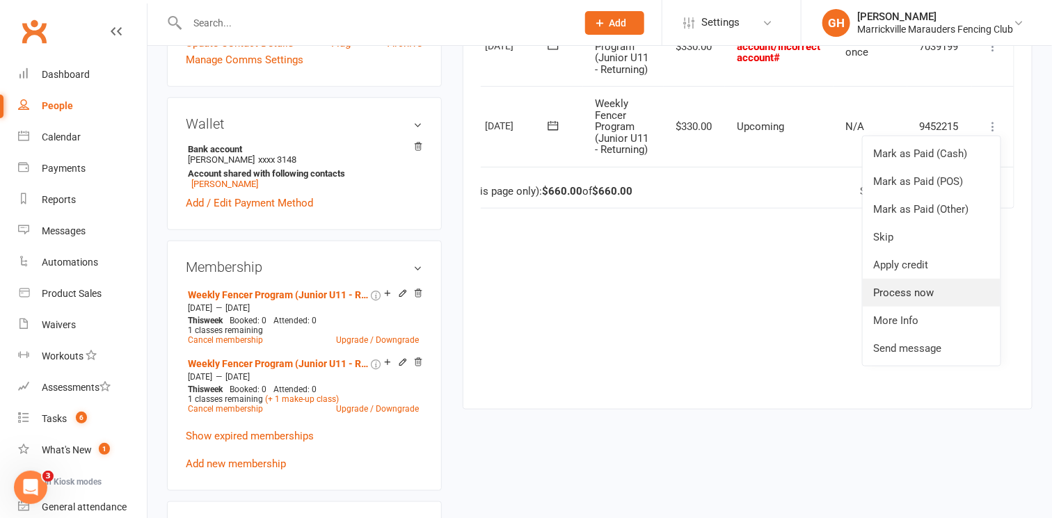
click at [921, 285] on link "Process now" at bounding box center [932, 293] width 138 height 28
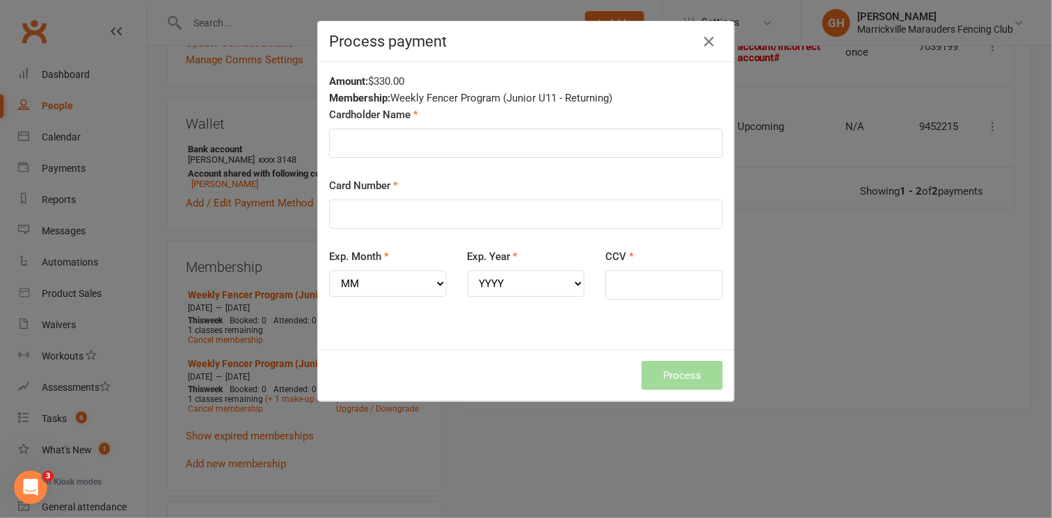
scroll to position [0, 45]
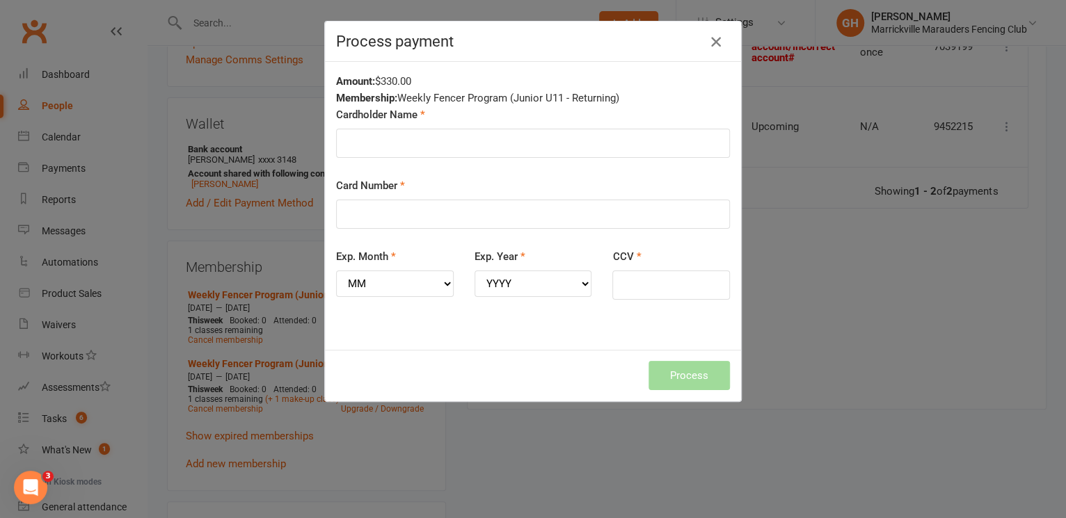
click at [708, 44] on icon "button" at bounding box center [716, 41] width 17 height 17
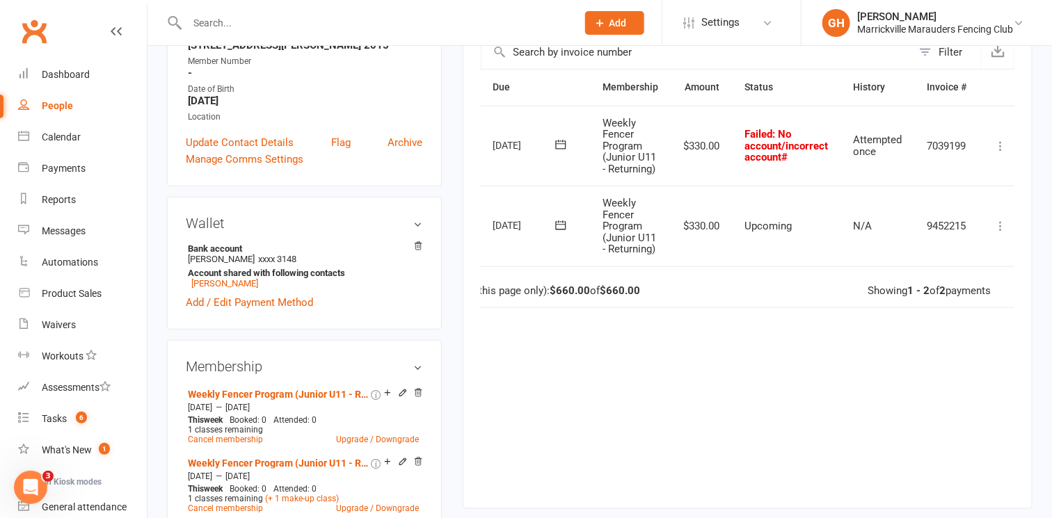
scroll to position [330, 0]
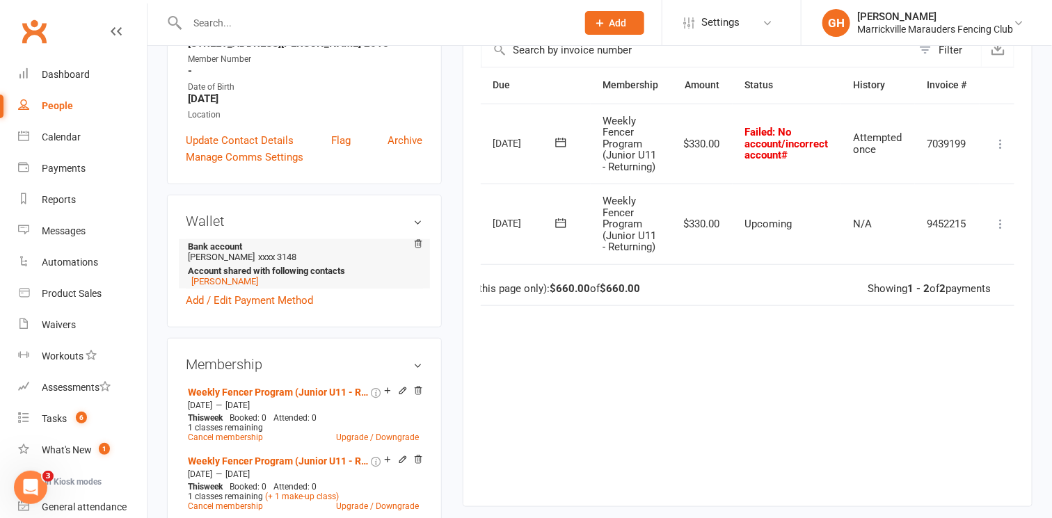
click at [243, 257] on li "Bank account Brendan Wynter xxxx 3148 Account shared with following contacts Br…" at bounding box center [304, 263] width 237 height 49
click at [560, 222] on icon at bounding box center [561, 223] width 14 height 14
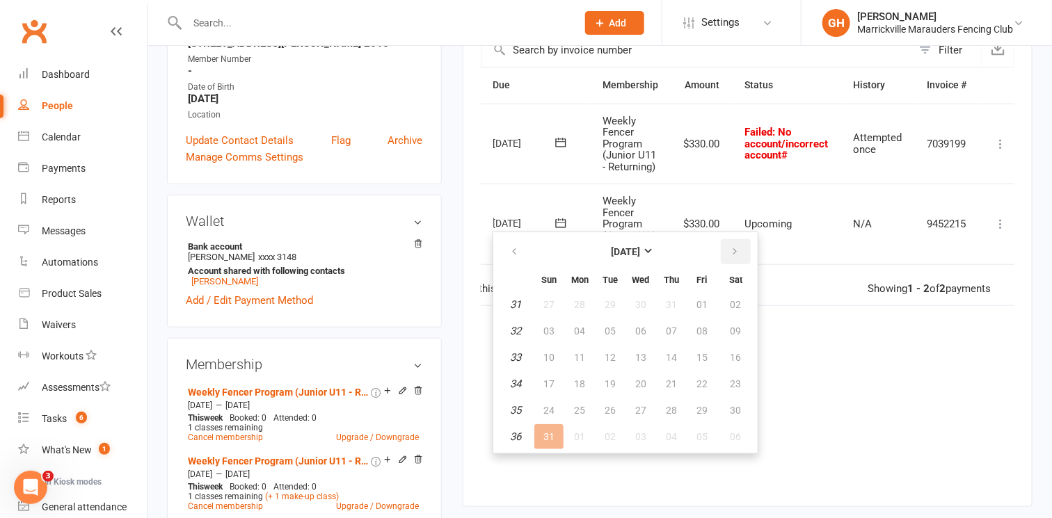
click at [735, 248] on icon "button" at bounding box center [735, 251] width 10 height 11
click at [589, 355] on button "15" at bounding box center [579, 357] width 29 height 25
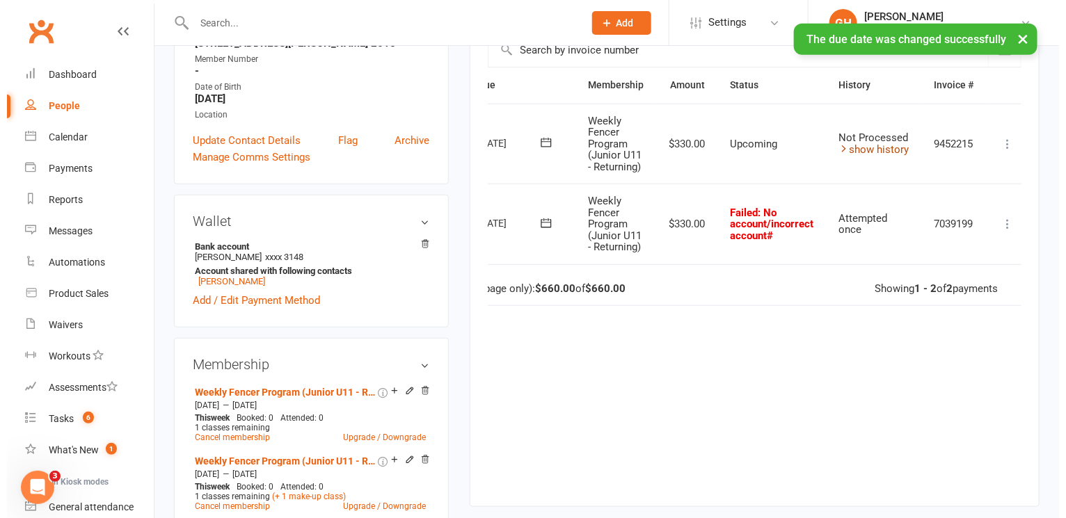
scroll to position [0, 76]
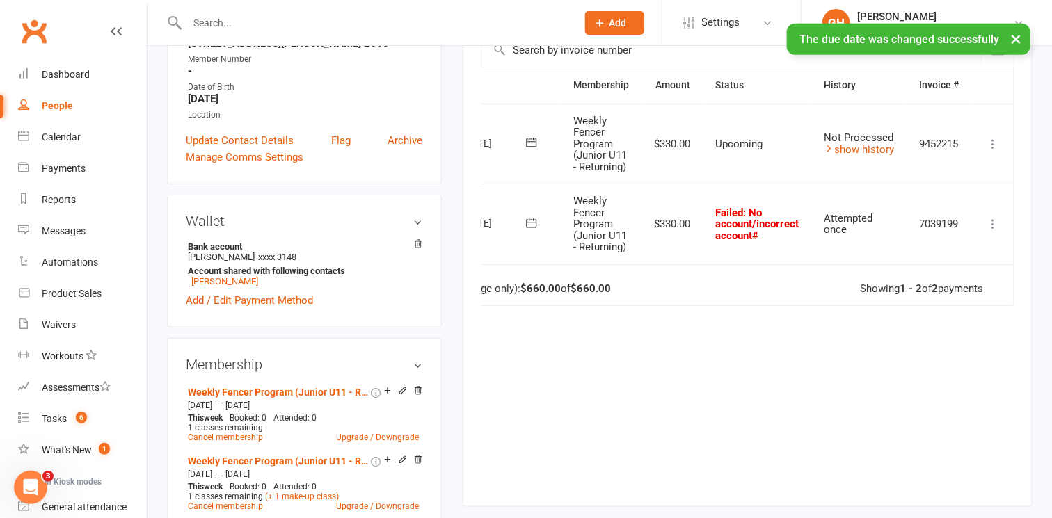
click at [1000, 139] on icon at bounding box center [993, 144] width 14 height 14
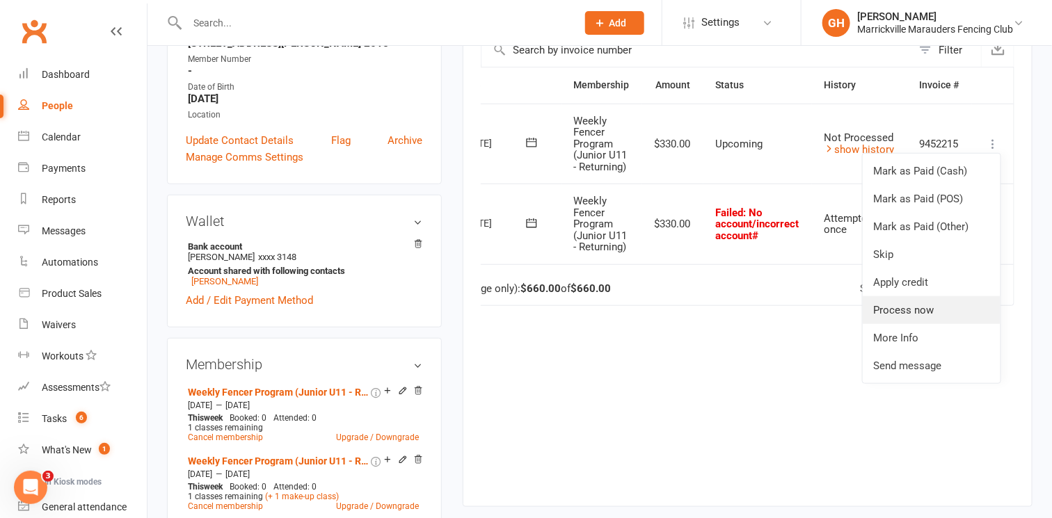
click at [927, 306] on link "Process now" at bounding box center [932, 310] width 138 height 28
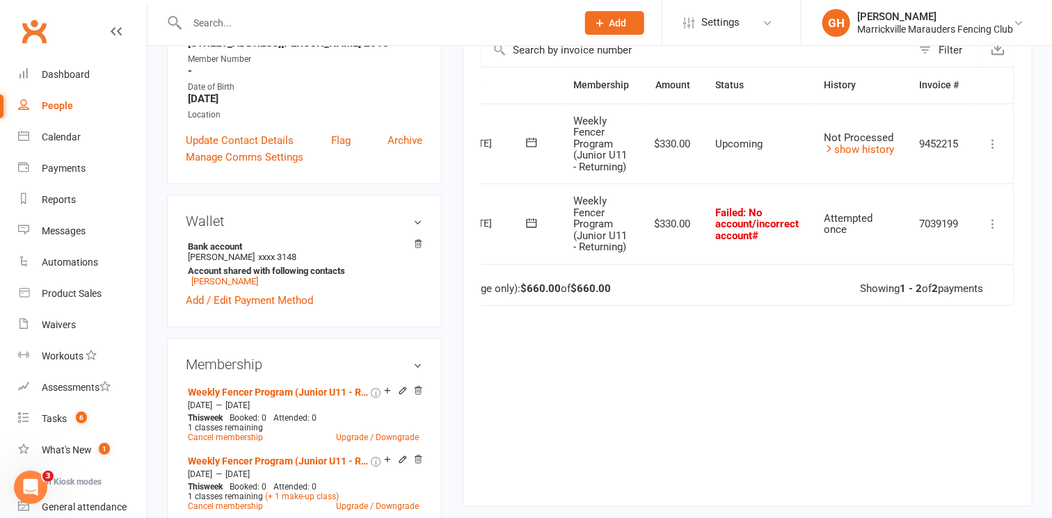
scroll to position [0, 67]
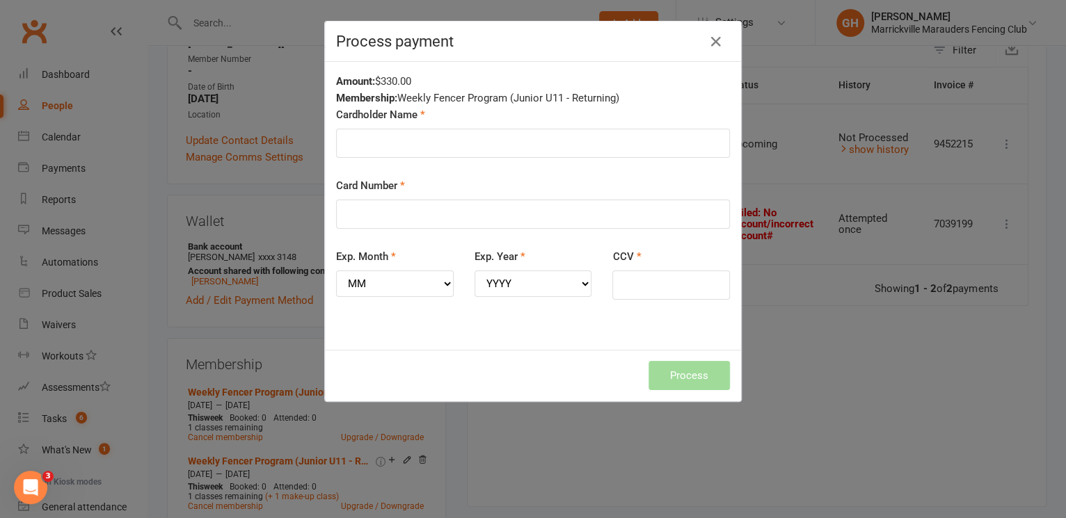
click at [658, 81] on div "Amount: $330.00" at bounding box center [533, 81] width 394 height 17
click at [711, 44] on icon "button" at bounding box center [716, 41] width 17 height 17
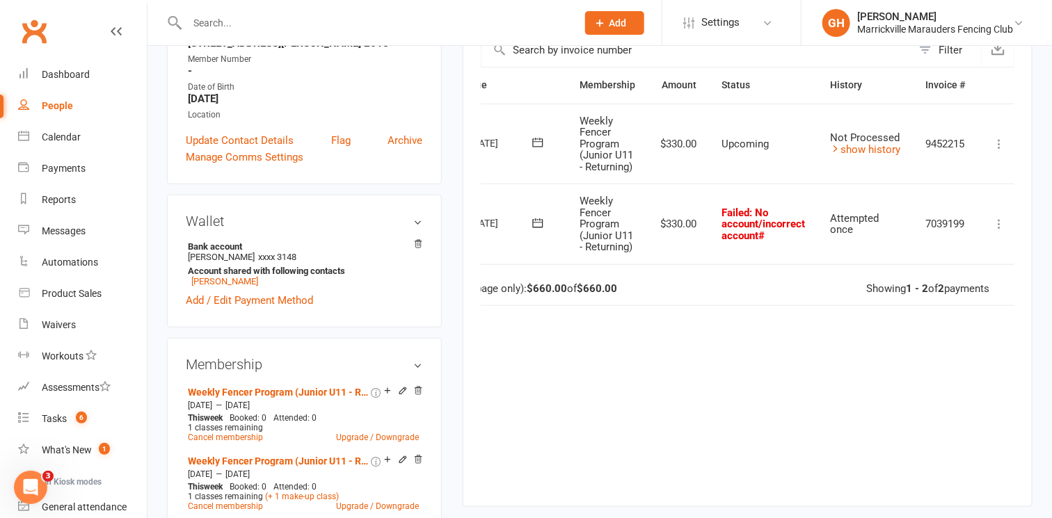
scroll to position [0, 0]
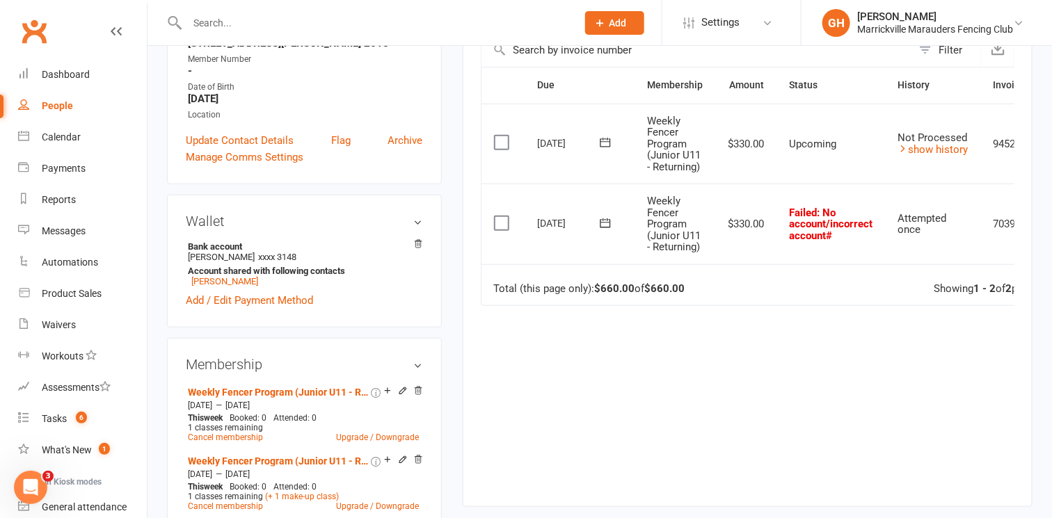
click at [603, 141] on icon at bounding box center [605, 143] width 14 height 14
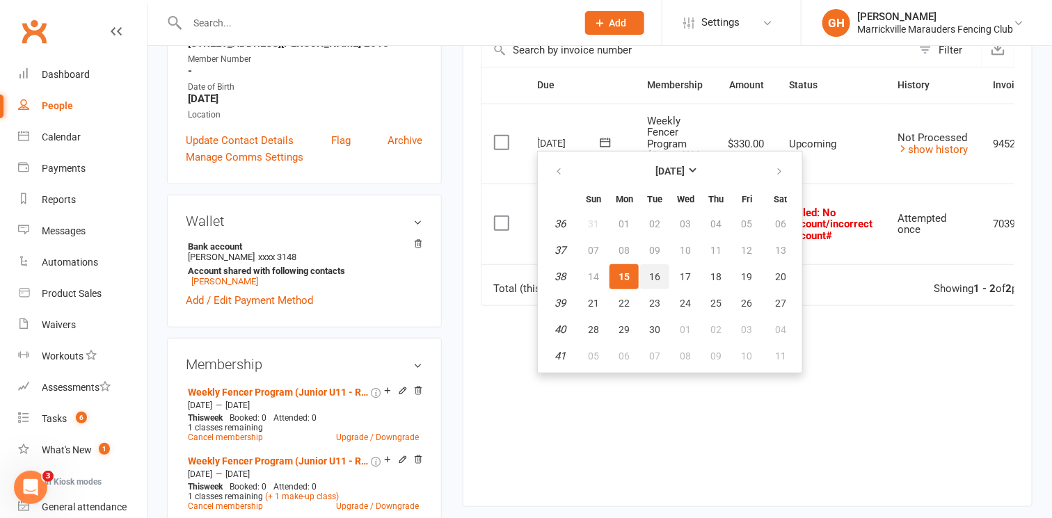
click at [657, 276] on span "16" at bounding box center [654, 276] width 11 height 11
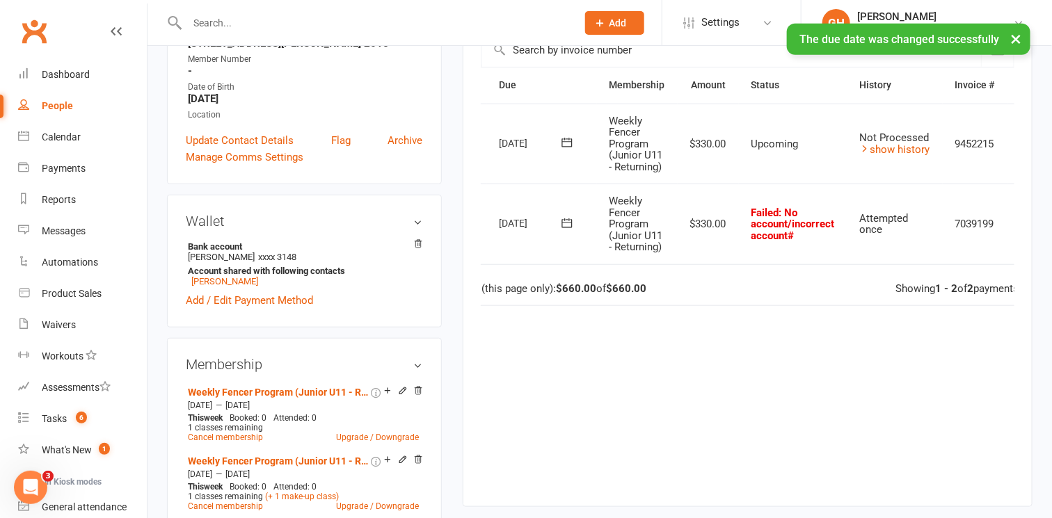
scroll to position [0, 76]
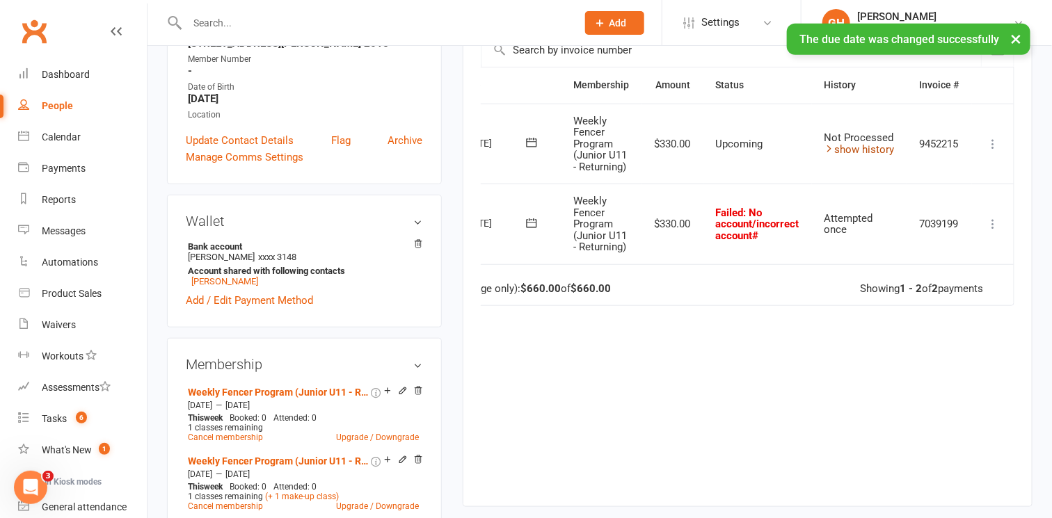
click at [870, 145] on link "show history" at bounding box center [859, 149] width 70 height 13
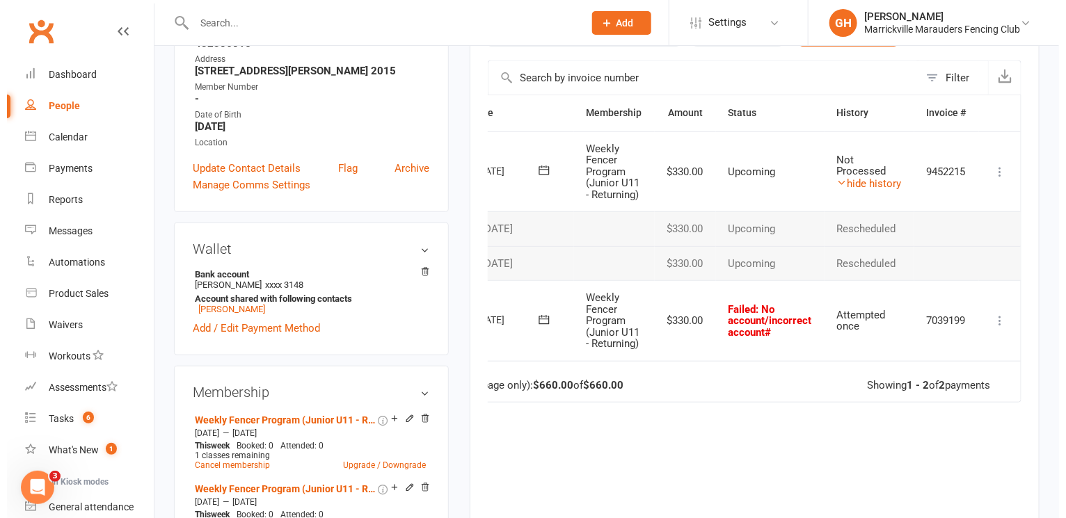
scroll to position [303, 0]
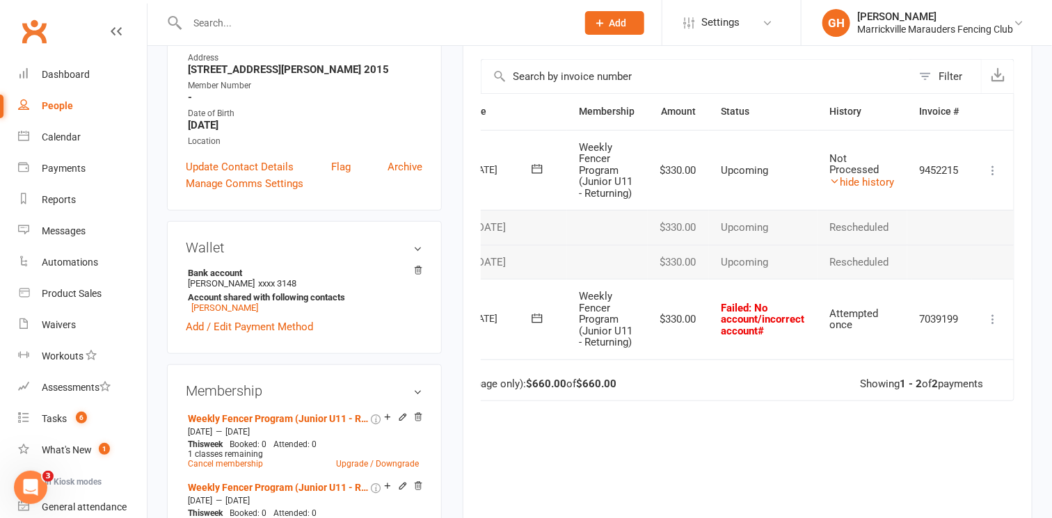
click at [996, 177] on button at bounding box center [992, 170] width 17 height 17
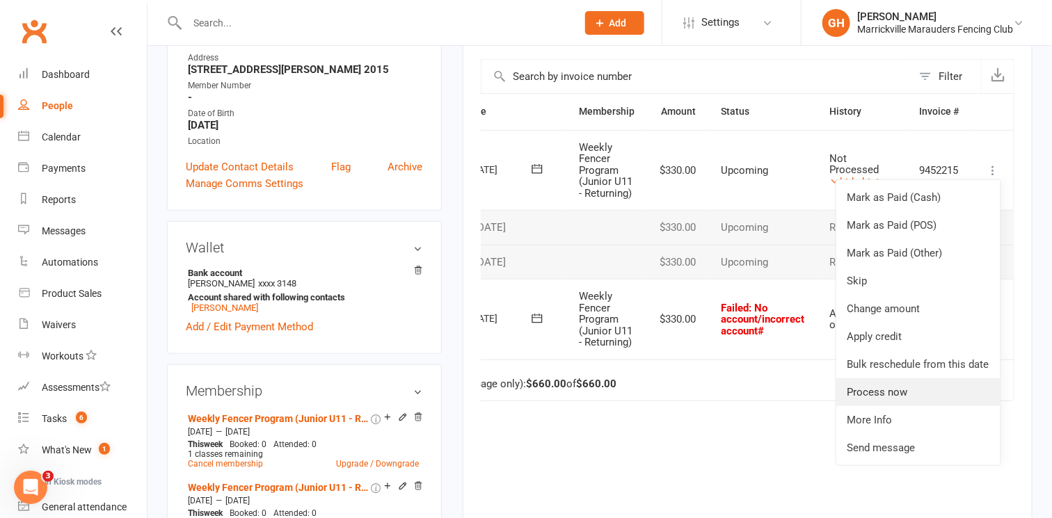
click at [900, 389] on link "Process now" at bounding box center [918, 392] width 164 height 28
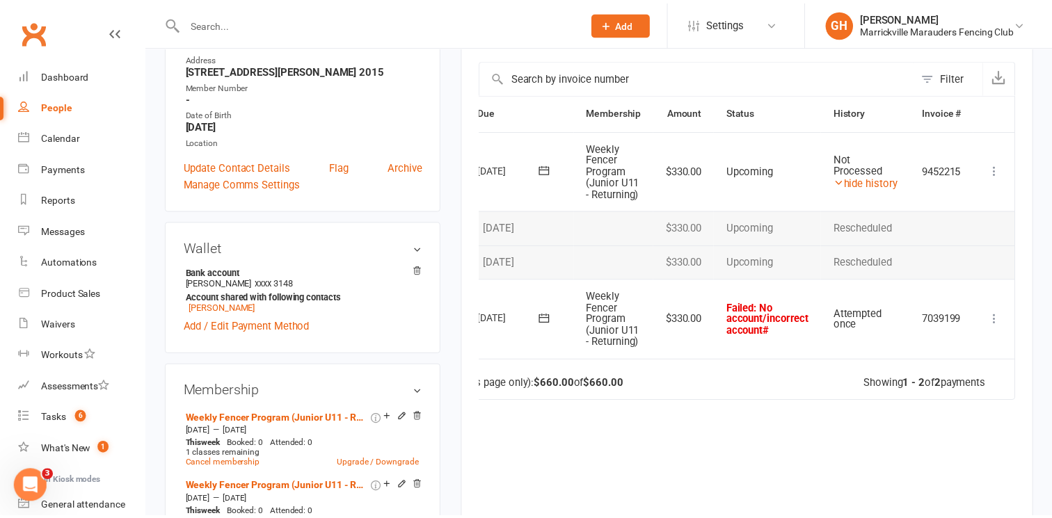
scroll to position [0, 63]
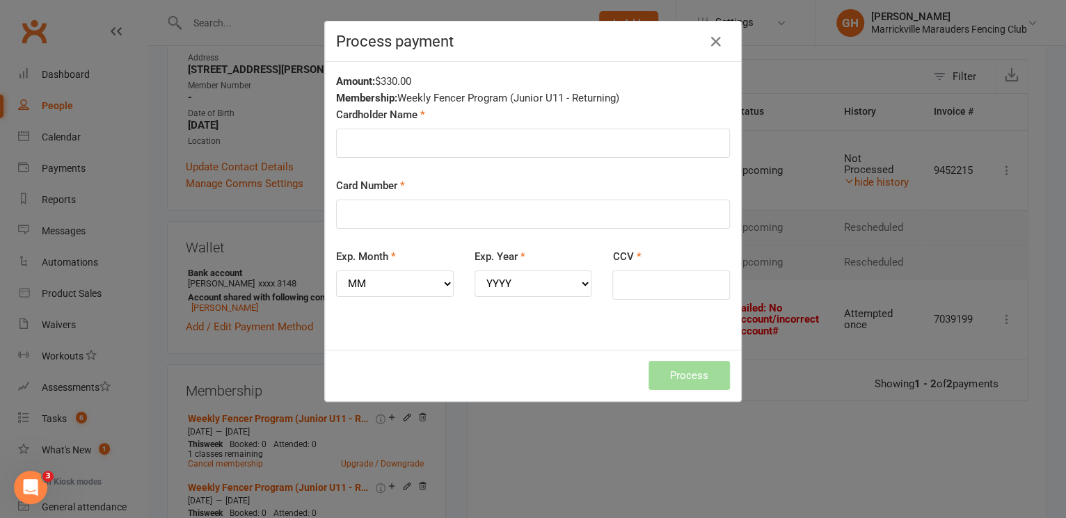
click at [624, 101] on div "Membership: Weekly Fencer Program (Junior U11 - Returning)" at bounding box center [533, 98] width 394 height 17
click at [708, 43] on icon "button" at bounding box center [716, 41] width 17 height 17
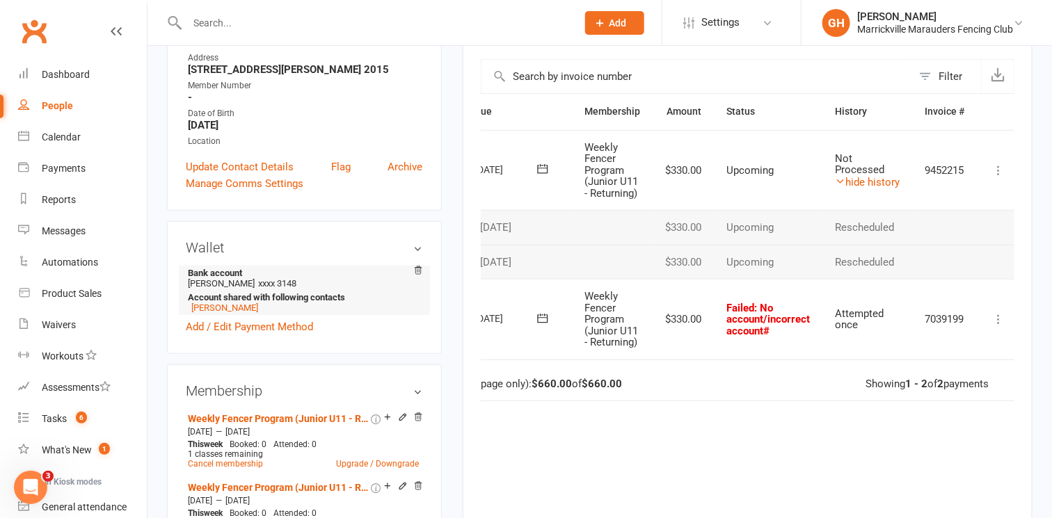
click at [269, 283] on span "xxxx 3148" at bounding box center [277, 283] width 38 height 10
click at [205, 331] on link "Add / Edit Payment Method" at bounding box center [249, 327] width 127 height 17
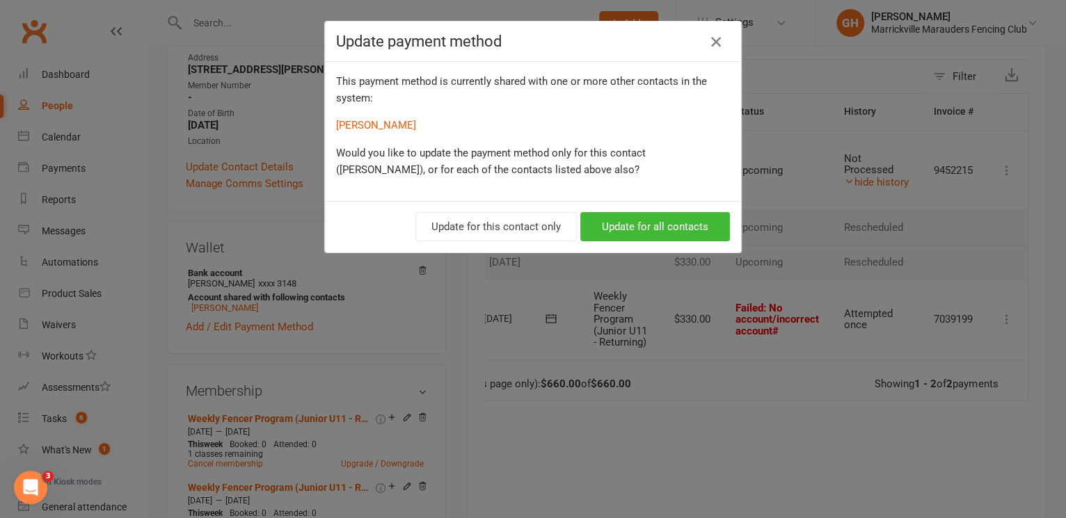
click at [708, 41] on icon "button" at bounding box center [716, 41] width 17 height 17
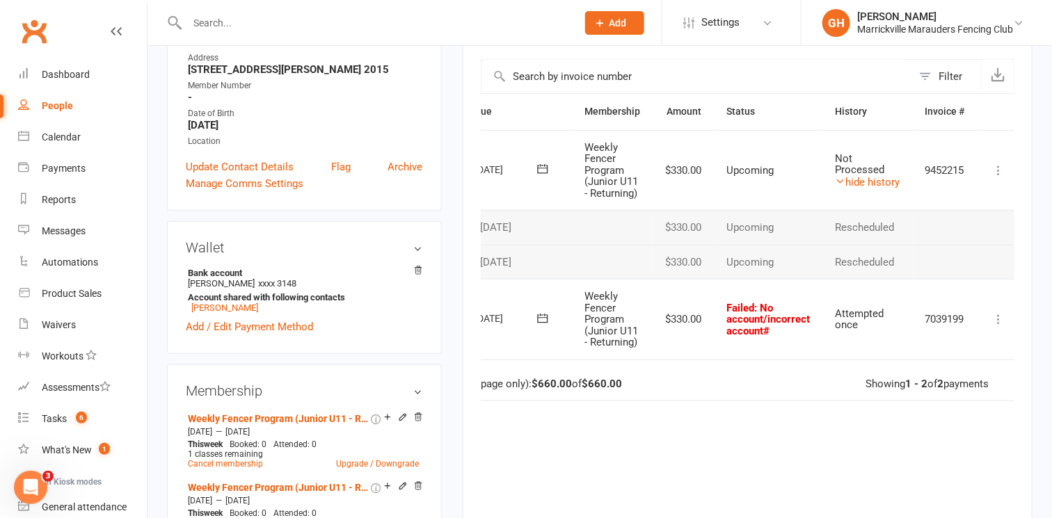
click at [699, 435] on div "Due Contact Membership Amount Status History Invoice # Select this 16 Sep 2025 …" at bounding box center [748, 337] width 534 height 488
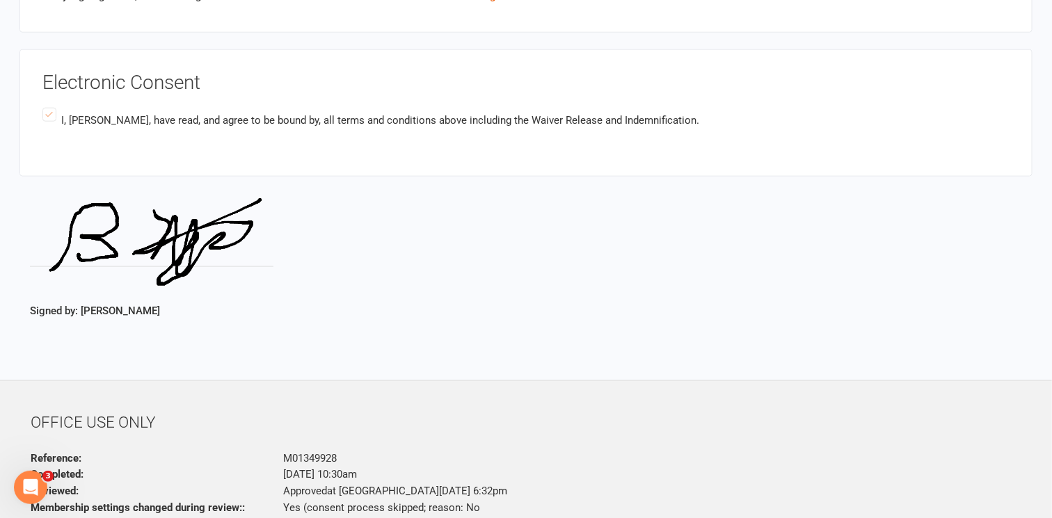
scroll to position [2783, 0]
